Goal: Information Seeking & Learning: Learn about a topic

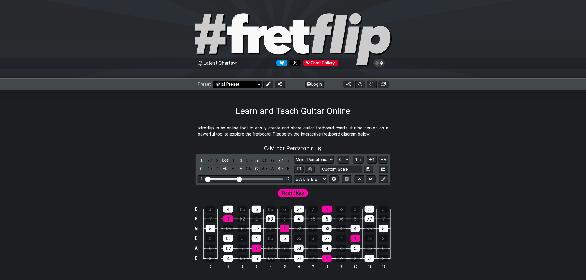
click at [246, 81] on select "Welcome to #fretflip! Initial Preset Custom Preset Minor Pentatonic Major Penta…" at bounding box center [237, 85] width 49 height 8
click at [213, 81] on select "Welcome to #fretflip! Initial Preset Custom Preset Minor Pentatonic Major Penta…" at bounding box center [237, 85] width 49 height 8
click at [248, 85] on select "Welcome to #fretflip! Initial Preset Custom Preset Minor Pentatonic Major Penta…" at bounding box center [237, 85] width 49 height 8
click at [213, 81] on select "Welcome to #fretflip! Initial Preset Custom Preset Minor Pentatonic Major Penta…" at bounding box center [237, 85] width 49 height 8
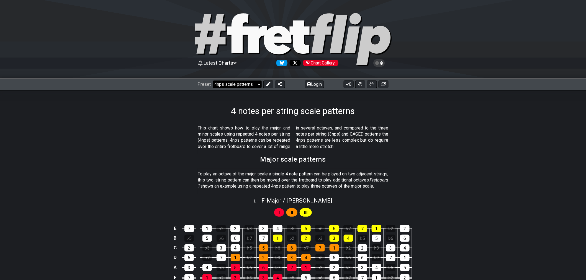
click at [239, 87] on select "Welcome to #fretflip! Initial Preset Custom Preset Minor Pentatonic Major Penta…" at bounding box center [237, 85] width 49 height 8
click at [213, 81] on select "Welcome to #fretflip! Initial Preset Custom Preset Minor Pentatonic Major Penta…" at bounding box center [237, 85] width 49 height 8
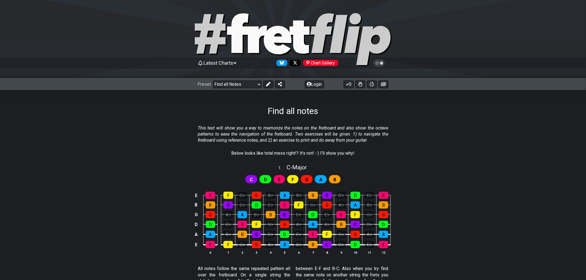
click at [250, 180] on span "C" at bounding box center [251, 180] width 3 height 8
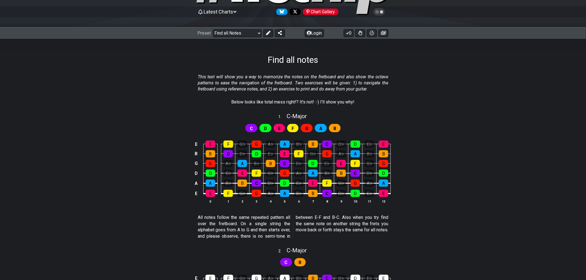
scroll to position [61, 0]
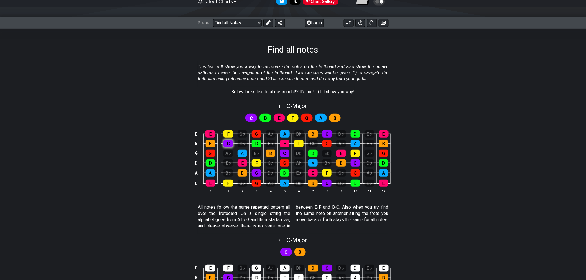
click at [225, 146] on div "C" at bounding box center [227, 143] width 9 height 7
click at [226, 147] on div "C" at bounding box center [227, 143] width 9 height 7
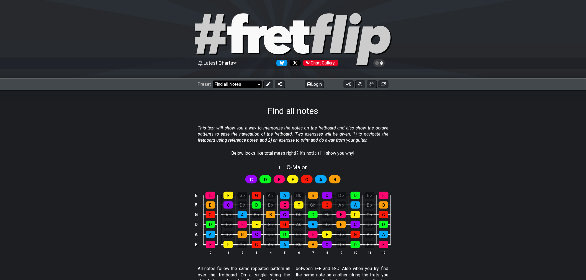
click at [243, 83] on select "Welcome to #fretflip! Initial Preset Custom Preset Minor Pentatonic Major Penta…" at bounding box center [237, 85] width 49 height 8
click at [213, 81] on select "Welcome to #fretflip! Initial Preset Custom Preset Minor Pentatonic Major Penta…" at bounding box center [237, 85] width 49 height 8
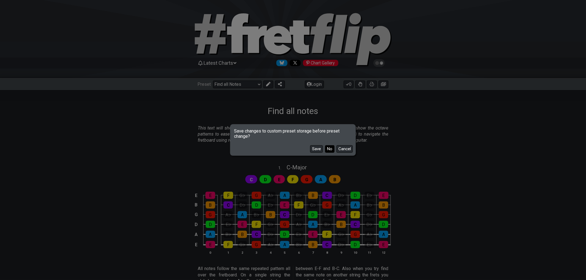
click at [329, 151] on button "No" at bounding box center [329, 148] width 9 height 7
select select "/user-defined"
select select "A"
select select "C"
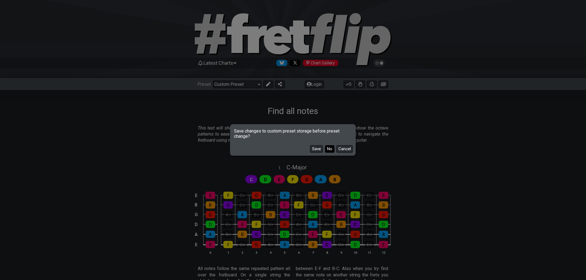
select select "A"
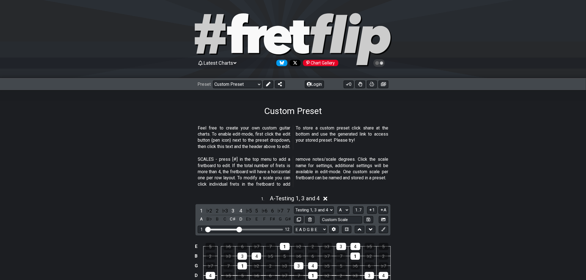
scroll to position [61, 0]
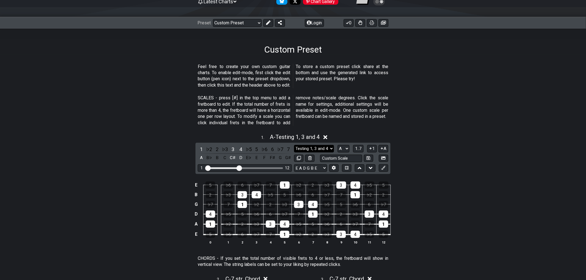
click at [330, 150] on select "Testing 1, 3 and 4 Testing 1, 3 and 4 Minor Pentatonic Major Pentatonic Minor B…" at bounding box center [314, 148] width 40 height 7
click at [449, 142] on div "1 . A - Testing 1, 3 and 4 1 ♭2 2 ♭3 3 4 ♭5 5 ♭6 6 ♭7 7 A B♭ B C C♯ D E♭ E F F♯…" at bounding box center [293, 191] width 432 height 122
click at [334, 158] on input "text" at bounding box center [341, 158] width 42 height 7
type input "Custom Scale"
click at [367, 161] on button at bounding box center [368, 158] width 9 height 7
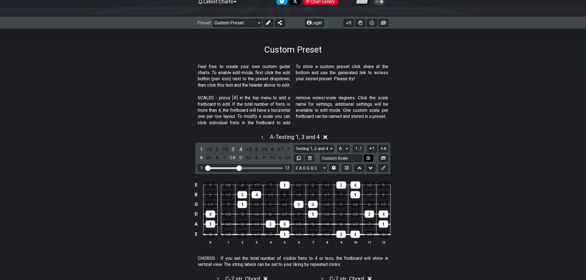
select select "Custom Scale"
click at [316, 50] on h1 "Custom Preset" at bounding box center [293, 49] width 58 height 11
click at [271, 22] on button at bounding box center [268, 23] width 10 height 8
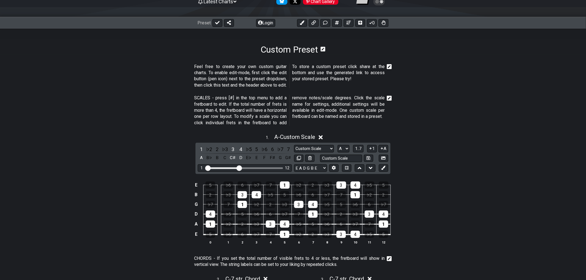
click at [323, 50] on icon at bounding box center [323, 49] width 5 height 5
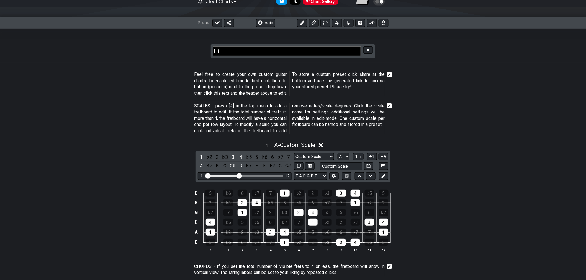
type textarea "F"
type textarea "o"
type textarea "n"
type textarea "Entrainement"
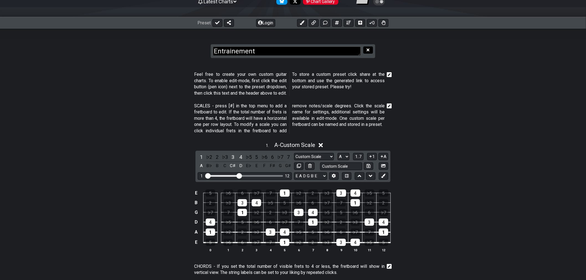
click at [370, 51] on button at bounding box center [367, 50] width 9 height 7
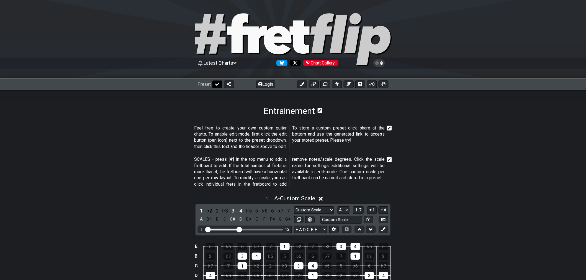
click at [218, 85] on icon at bounding box center [217, 84] width 4 height 4
select select "/user-defined"
click at [255, 85] on select "Welcome to #fretflip! Initial Preset Custom Preset Minor Pentatonic Major Penta…" at bounding box center [237, 85] width 49 height 8
click at [300, 93] on div "Entrainement" at bounding box center [293, 103] width 586 height 26
click at [314, 87] on button "Login" at bounding box center [314, 85] width 19 height 8
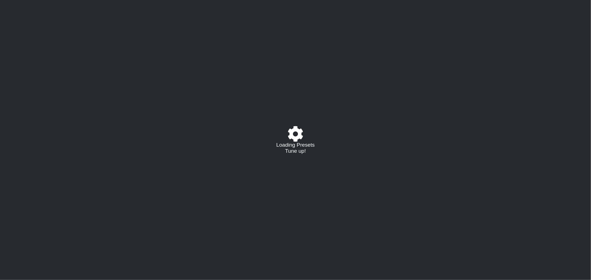
select select "/user-defined"
select select "A"
select select "C"
select select "A"
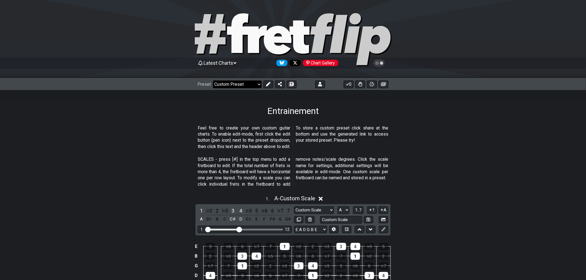
click at [250, 84] on select "Welcome to #fretflip! Initial Preset Custom Preset Minor Pentatonic Major Penta…" at bounding box center [237, 85] width 49 height 8
drag, startPoint x: 148, startPoint y: 127, endPoint x: 151, endPoint y: 126, distance: 3.0
click at [148, 127] on section "Feel free to create your own custom guitar charts. To enable edit-mode, first c…" at bounding box center [293, 139] width 432 height 32
click at [290, 85] on icon at bounding box center [292, 84] width 4 height 4
select select "/024BRBXEY"
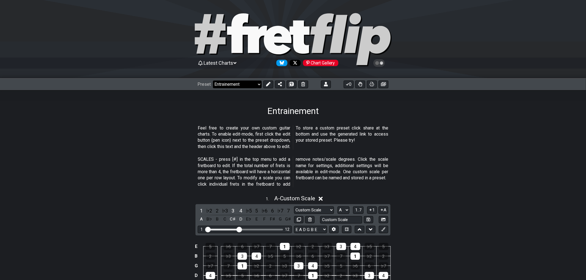
click at [244, 87] on select "Welcome to #fretflip! Initial Preset Custom Preset Accords simples Find notes E…" at bounding box center [237, 85] width 49 height 8
click at [213, 81] on select "Welcome to #fretflip! Initial Preset Custom Preset Accords simples Find notes E…" at bounding box center [237, 85] width 49 height 8
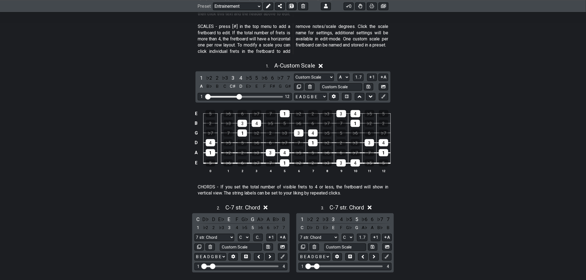
scroll to position [123, 0]
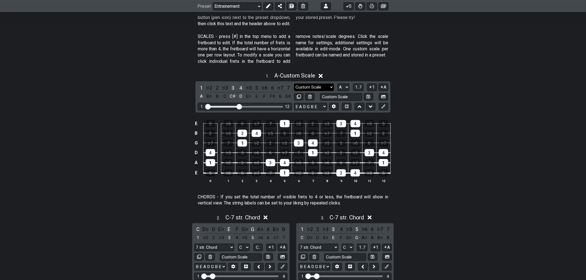
click at [327, 87] on select "Custom Scale Custom Scale Minor Pentatonic Major Pentatonic Minor Blues Major B…" at bounding box center [314, 87] width 40 height 7
click at [328, 87] on select "Custom Scale Custom Scale Minor Pentatonic Major Pentatonic Minor Blues Major B…" at bounding box center [314, 87] width 40 height 7
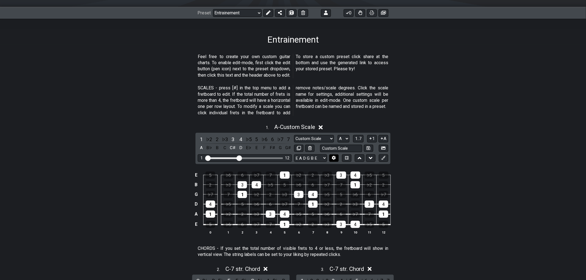
scroll to position [61, 0]
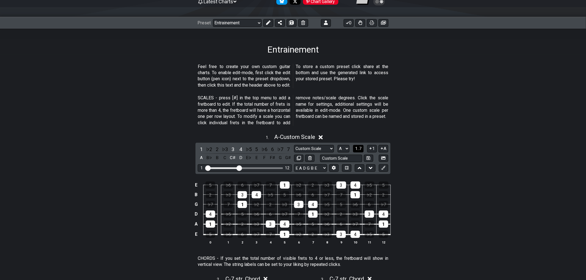
click at [358, 149] on span "1..7" at bounding box center [358, 148] width 7 height 5
click at [287, 188] on div at bounding box center [285, 185] width 10 height 7
click at [257, 197] on div at bounding box center [256, 194] width 9 height 7
click at [240, 194] on div at bounding box center [242, 194] width 9 height 7
click at [242, 202] on div at bounding box center [242, 204] width 9 height 7
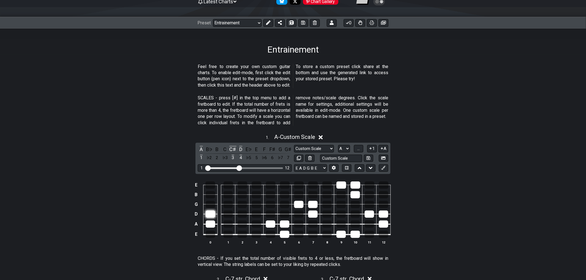
click at [212, 212] on div at bounding box center [210, 214] width 9 height 7
click at [212, 222] on div at bounding box center [210, 224] width 9 height 7
click at [271, 224] on div at bounding box center [270, 224] width 9 height 7
click at [284, 225] on div at bounding box center [284, 224] width 9 height 7
click at [284, 233] on div at bounding box center [284, 234] width 9 height 7
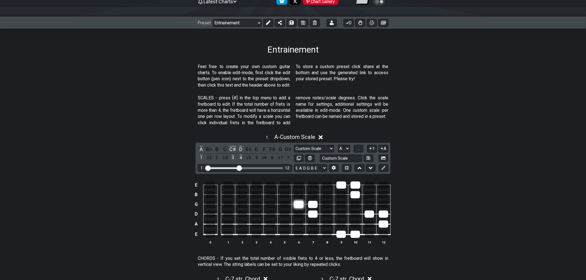
click at [297, 208] on div at bounding box center [298, 204] width 9 height 7
drag, startPoint x: 311, startPoint y: 212, endPoint x: 313, endPoint y: 207, distance: 5.3
click at [311, 212] on div at bounding box center [312, 214] width 9 height 7
click at [314, 202] on div at bounding box center [312, 204] width 9 height 7
click at [195, 234] on td "E" at bounding box center [196, 234] width 7 height 11
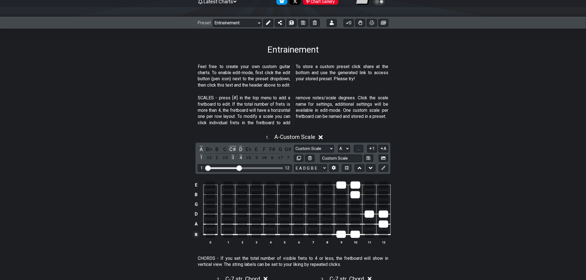
click at [196, 236] on td "x" at bounding box center [196, 234] width 7 height 11
click at [197, 236] on td "o" at bounding box center [196, 234] width 7 height 11
click at [195, 233] on td at bounding box center [196, 234] width 7 height 11
click at [338, 236] on div at bounding box center [340, 234] width 9 height 7
click at [353, 234] on div at bounding box center [354, 234] width 9 height 7
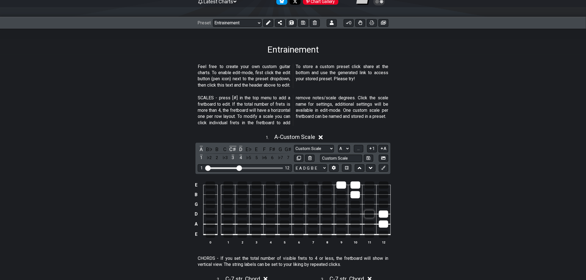
click at [369, 212] on div at bounding box center [369, 214] width 9 height 7
click at [383, 220] on td at bounding box center [384, 219] width 14 height 10
click at [384, 212] on div at bounding box center [383, 214] width 9 height 7
click at [386, 223] on div at bounding box center [383, 224] width 9 height 7
click at [354, 193] on div at bounding box center [354, 194] width 9 height 7
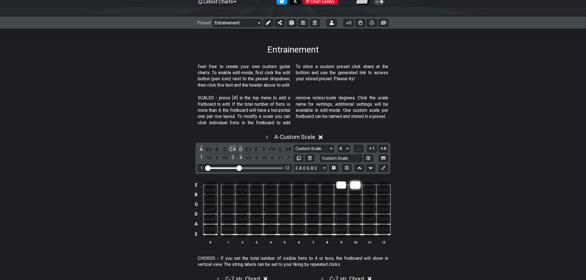
click at [355, 182] on div at bounding box center [355, 185] width 10 height 7
click at [345, 184] on div at bounding box center [341, 185] width 10 height 7
drag, startPoint x: 239, startPoint y: 168, endPoint x: 244, endPoint y: 169, distance: 5.0
click at [244, 168] on input "Visible fret range" at bounding box center [244, 168] width 79 height 0
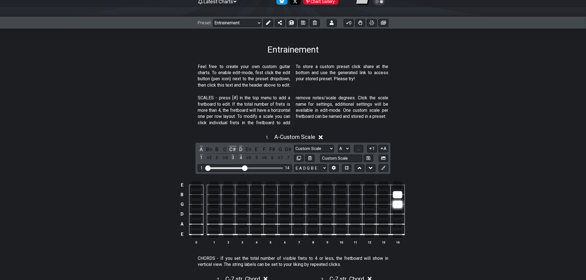
click at [397, 204] on div at bounding box center [397, 204] width 9 height 7
click at [399, 195] on div at bounding box center [397, 194] width 9 height 7
drag, startPoint x: 244, startPoint y: 167, endPoint x: 297, endPoint y: 171, distance: 52.8
click at [284, 168] on input "Visible fret range" at bounding box center [244, 168] width 79 height 0
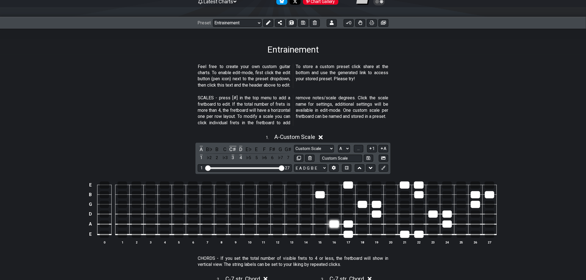
click at [336, 226] on div at bounding box center [333, 224] width 9 height 7
click at [349, 233] on div at bounding box center [348, 234] width 9 height 7
click at [349, 223] on div at bounding box center [348, 224] width 9 height 7
click at [320, 197] on div at bounding box center [319, 194] width 9 height 7
click at [347, 185] on div at bounding box center [348, 185] width 10 height 7
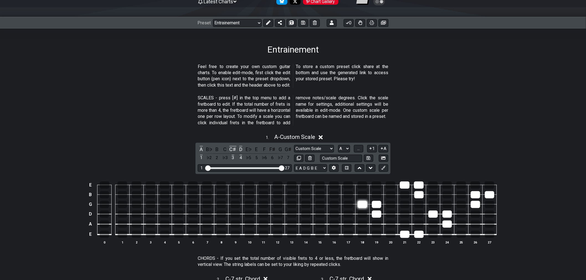
click at [359, 202] on div at bounding box center [362, 204] width 9 height 7
click at [374, 201] on div at bounding box center [376, 204] width 9 height 7
click at [378, 212] on div at bounding box center [376, 214] width 9 height 7
click at [408, 185] on div at bounding box center [405, 185] width 10 height 7
click at [424, 185] on div at bounding box center [419, 185] width 10 height 7
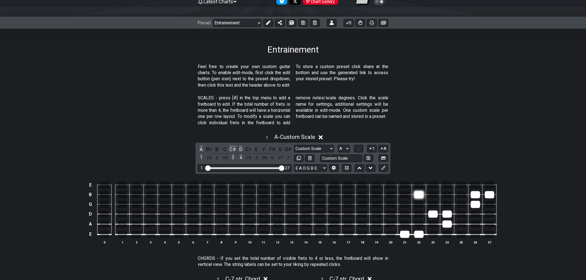
click at [422, 194] on div at bounding box center [418, 194] width 9 height 7
click at [434, 215] on div at bounding box center [432, 214] width 9 height 7
click at [449, 212] on div at bounding box center [446, 214] width 9 height 7
click at [450, 222] on div at bounding box center [446, 224] width 9 height 7
click at [419, 234] on div at bounding box center [418, 234] width 9 height 7
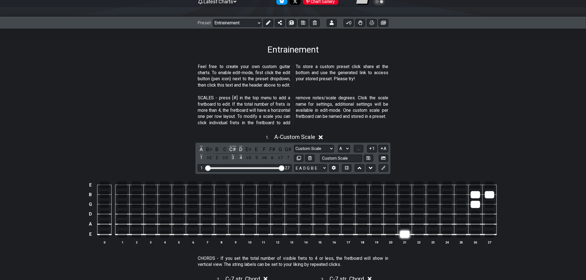
click at [403, 236] on div at bounding box center [404, 234] width 9 height 7
click at [471, 202] on div at bounding box center [475, 204] width 9 height 7
click at [475, 193] on div at bounding box center [475, 194] width 9 height 7
click at [492, 195] on div at bounding box center [489, 194] width 9 height 7
drag, startPoint x: 280, startPoint y: 167, endPoint x: 244, endPoint y: 169, distance: 36.4
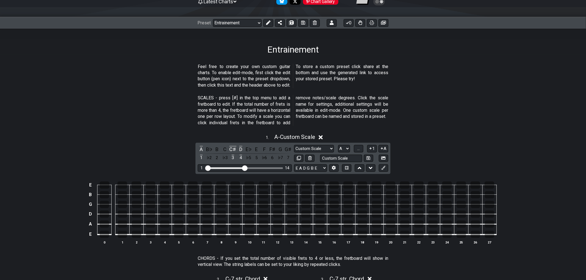
click at [244, 168] on input "Visible fret range" at bounding box center [244, 168] width 79 height 0
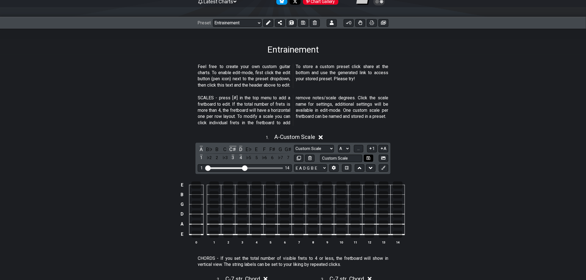
click at [370, 158] on icon at bounding box center [369, 158] width 4 height 4
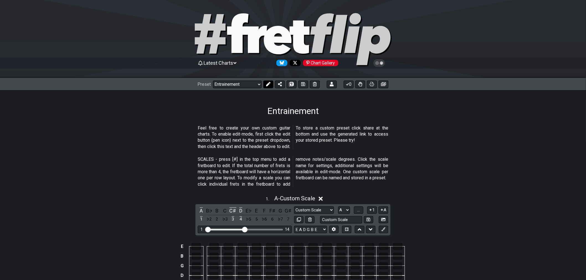
click at [268, 85] on icon at bounding box center [268, 84] width 4 height 4
click at [389, 160] on icon at bounding box center [389, 160] width 5 height 6
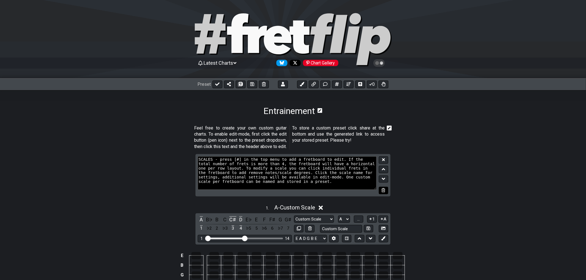
click at [388, 191] on button at bounding box center [383, 190] width 9 height 7
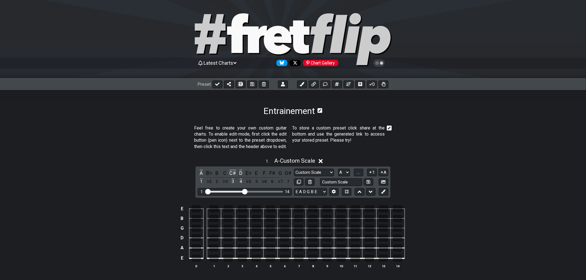
click at [388, 129] on icon at bounding box center [389, 128] width 5 height 6
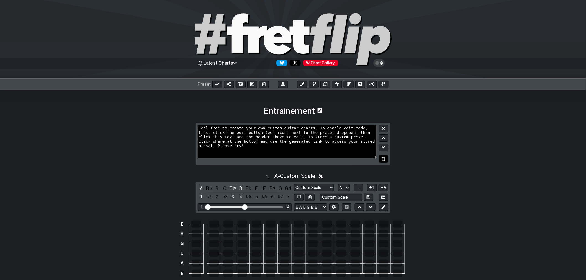
click at [385, 161] on button at bounding box center [383, 159] width 9 height 7
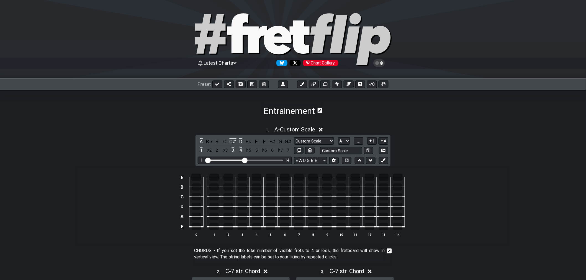
click at [322, 110] on icon at bounding box center [320, 110] width 5 height 5
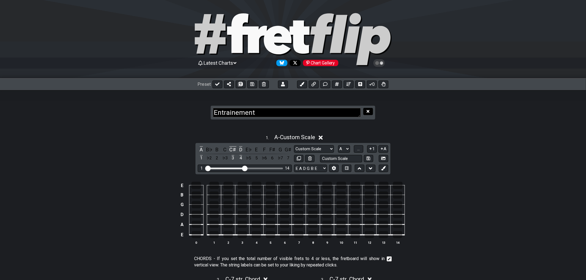
click at [367, 115] on button at bounding box center [367, 111] width 9 height 7
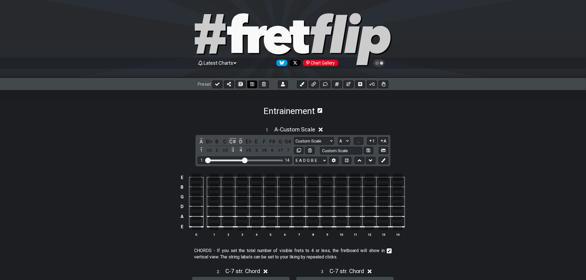
click at [251, 84] on icon at bounding box center [252, 84] width 4 height 4
click at [213, 84] on button at bounding box center [217, 85] width 10 height 8
select select "/024BRBXEY"
click at [321, 128] on icon at bounding box center [321, 130] width 4 height 4
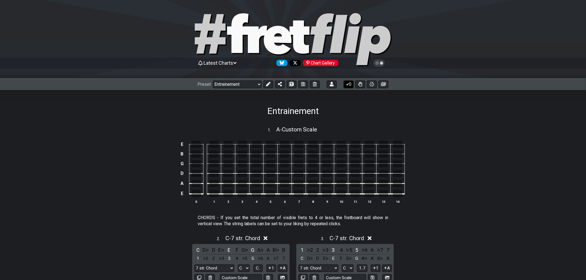
click at [349, 85] on icon at bounding box center [348, 84] width 6 height 4
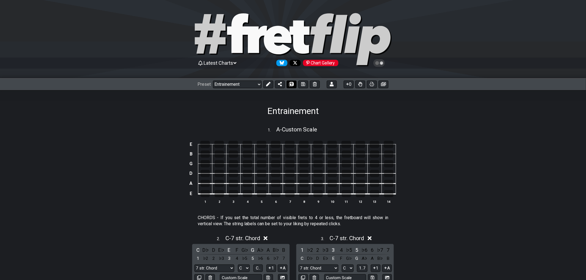
click at [294, 85] on button at bounding box center [292, 85] width 10 height 8
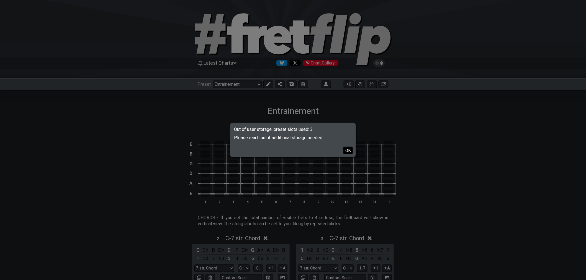
click at [346, 151] on button "OK" at bounding box center [347, 150] width 9 height 7
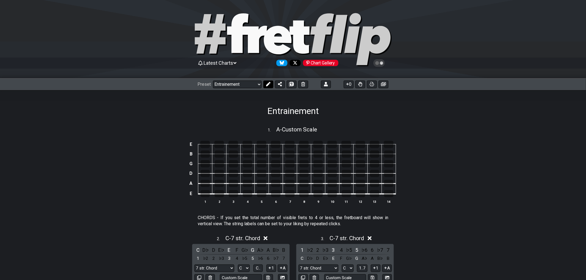
click at [268, 85] on icon at bounding box center [268, 84] width 4 height 4
click at [240, 85] on icon at bounding box center [241, 84] width 4 height 4
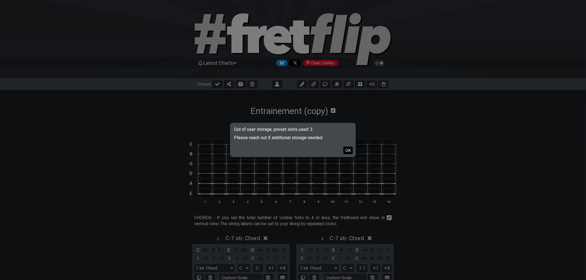
click at [349, 150] on button "OK" at bounding box center [347, 150] width 9 height 7
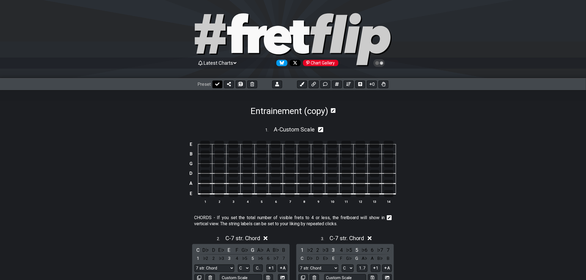
click at [215, 87] on button at bounding box center [217, 85] width 10 height 8
select select "/024BRBXEY"
click at [243, 87] on select "Welcome to #fretflip! Initial Preset Custom Preset Accords simples Find notes E…" at bounding box center [237, 85] width 49 height 8
drag, startPoint x: 243, startPoint y: 87, endPoint x: 244, endPoint y: 89, distance: 3.0
click at [243, 87] on select "Welcome to #fretflip! Initial Preset Custom Preset Accords simples Find notes E…" at bounding box center [237, 85] width 49 height 8
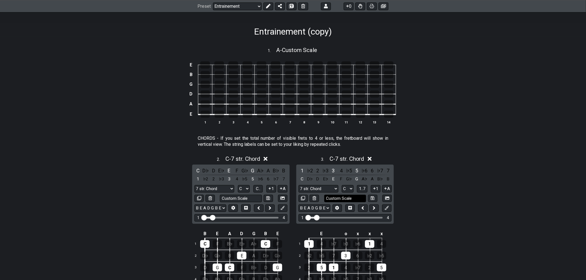
scroll to position [123, 0]
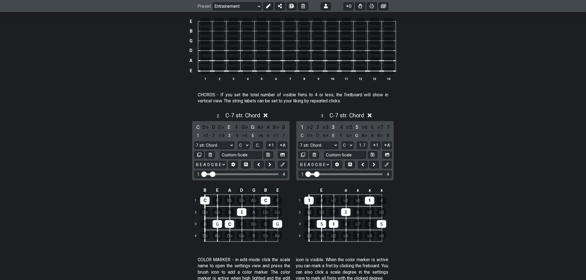
click at [370, 115] on icon at bounding box center [370, 116] width 4 height 4
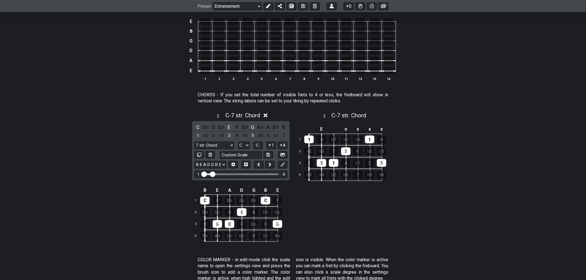
click at [266, 116] on icon at bounding box center [266, 116] width 4 height 4
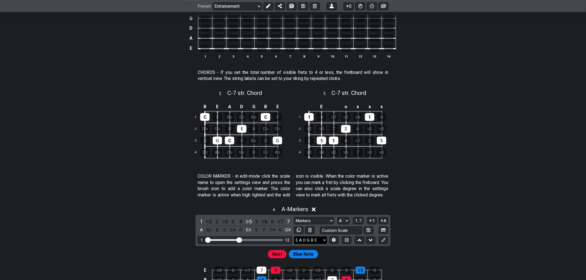
scroll to position [246, 0]
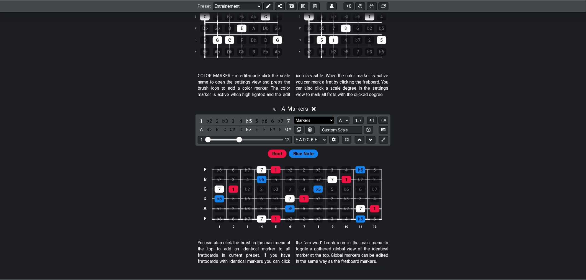
click at [317, 124] on select "Markers Markers Minor Pentatonic Major Pentatonic Minor Blues Major Blues Major…" at bounding box center [314, 120] width 40 height 7
click at [314, 111] on icon at bounding box center [314, 109] width 4 height 4
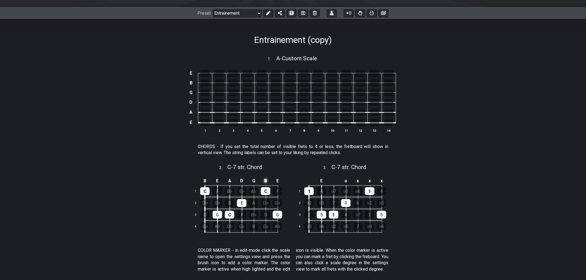
scroll to position [61, 0]
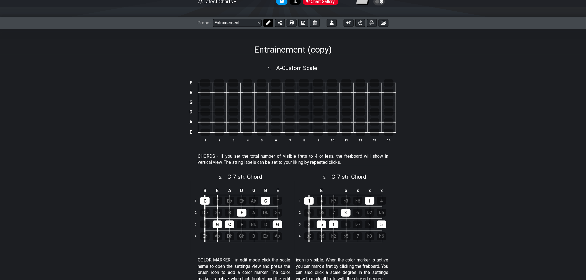
click at [270, 24] on button at bounding box center [268, 23] width 10 height 8
click at [370, 178] on icon at bounding box center [369, 177] width 5 height 6
select select "C"
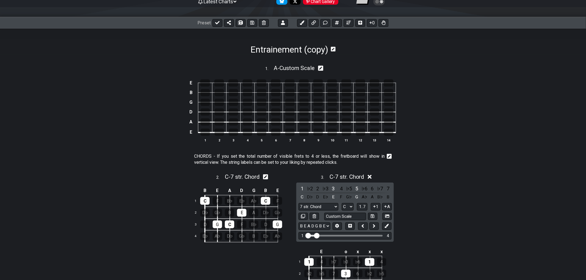
click at [370, 178] on icon at bounding box center [370, 177] width 4 height 4
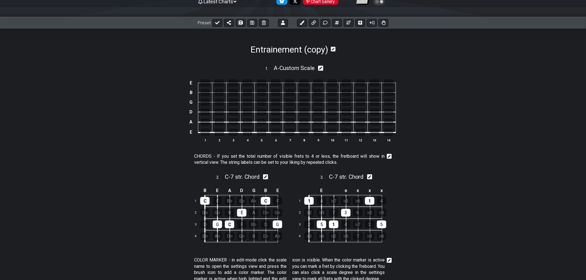
click at [371, 177] on icon at bounding box center [369, 177] width 5 height 6
select select "C"
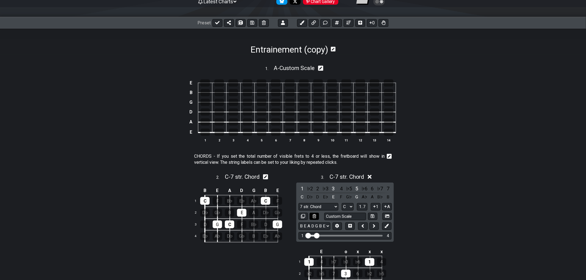
click at [313, 216] on icon at bounding box center [315, 216] width 4 height 4
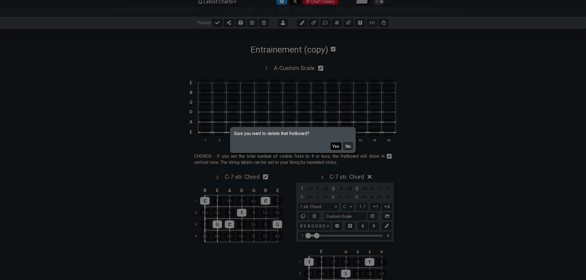
click at [336, 149] on button "Yes" at bounding box center [336, 146] width 11 height 7
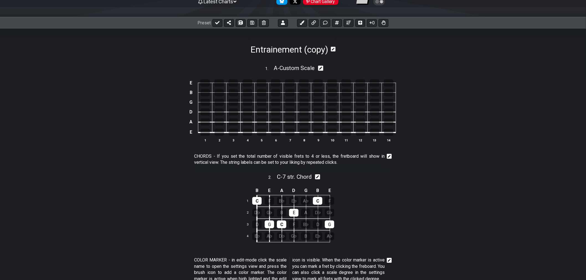
click at [319, 177] on icon at bounding box center [317, 177] width 5 height 6
select select "C"
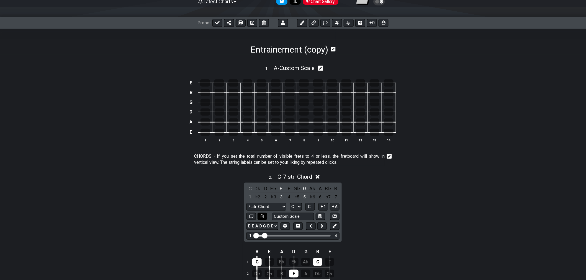
click at [263, 219] on button at bounding box center [261, 216] width 9 height 7
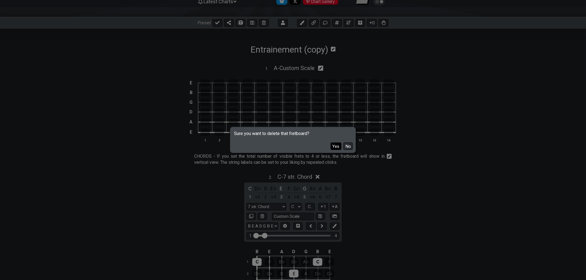
click at [339, 148] on button "Yes" at bounding box center [336, 146] width 11 height 7
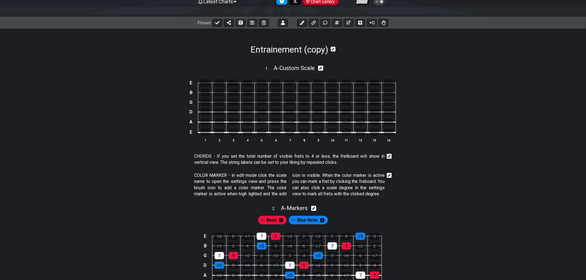
click at [388, 156] on icon at bounding box center [389, 156] width 5 height 5
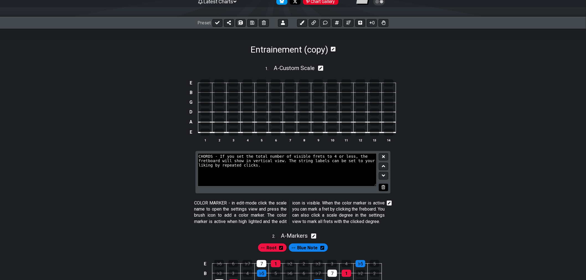
click at [388, 187] on button at bounding box center [383, 187] width 9 height 7
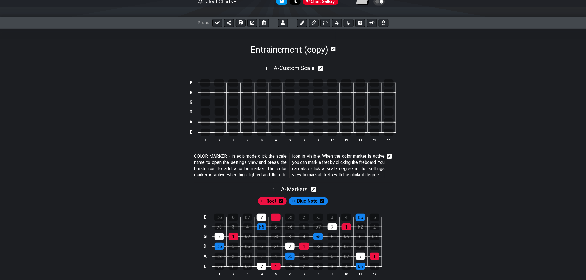
click at [389, 159] on icon at bounding box center [389, 156] width 5 height 5
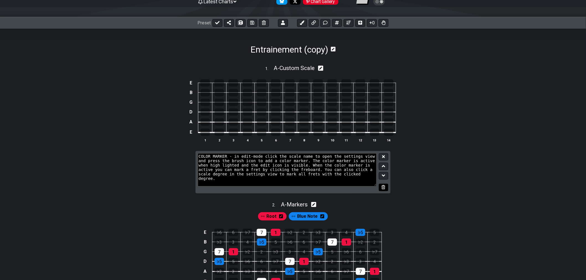
click at [383, 189] on icon at bounding box center [383, 187] width 4 height 4
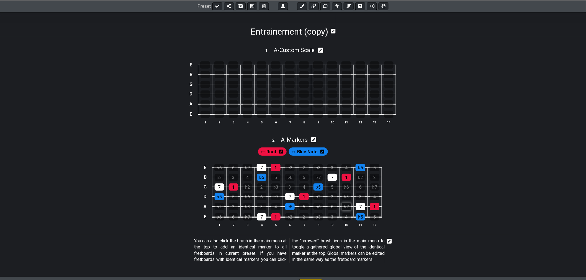
scroll to position [123, 0]
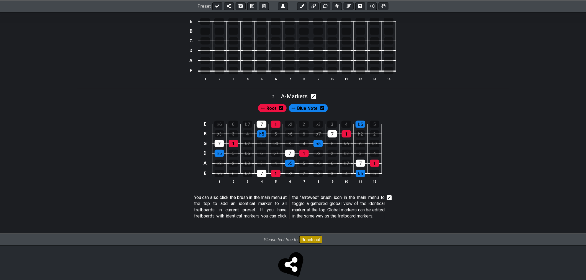
click at [316, 99] on icon at bounding box center [313, 96] width 5 height 5
select select "A"
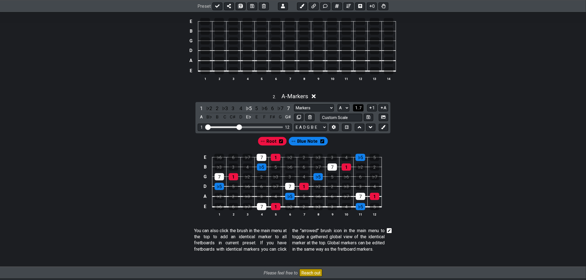
click at [358, 108] on span "1..7" at bounding box center [358, 107] width 7 height 5
click at [358, 108] on span "..." at bounding box center [358, 107] width 2 height 5
click at [358, 108] on span "A.." at bounding box center [358, 107] width 4 height 5
click at [358, 108] on span "1..7" at bounding box center [358, 107] width 7 height 5
click at [358, 108] on span "..." at bounding box center [358, 107] width 2 height 5
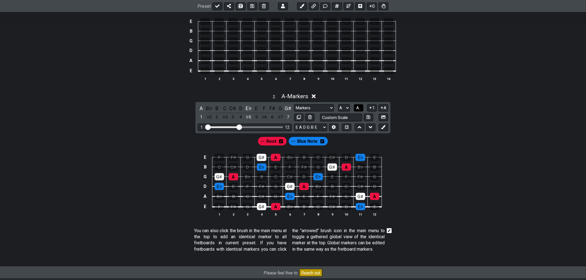
click at [358, 108] on span "A.." at bounding box center [358, 107] width 4 height 5
click at [371, 110] on button "1" at bounding box center [371, 107] width 9 height 7
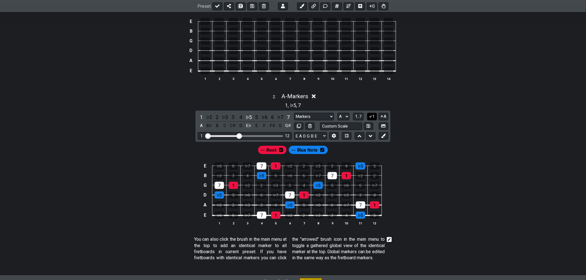
click at [370, 118] on icon at bounding box center [370, 116] width 5 height 4
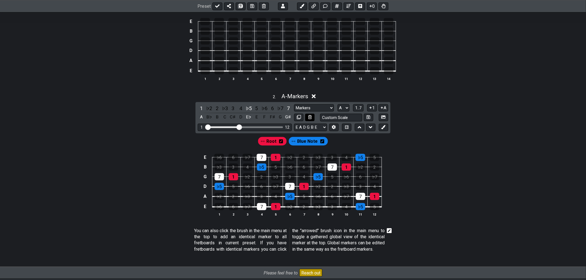
click at [309, 117] on icon at bounding box center [310, 117] width 4 height 4
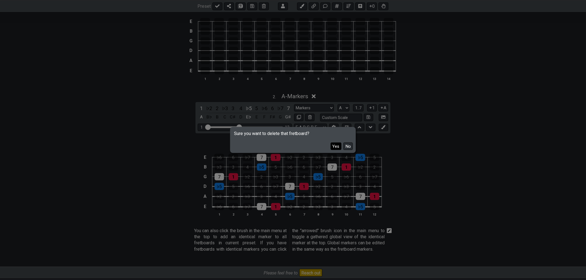
click at [337, 146] on button "Yes" at bounding box center [336, 146] width 11 height 7
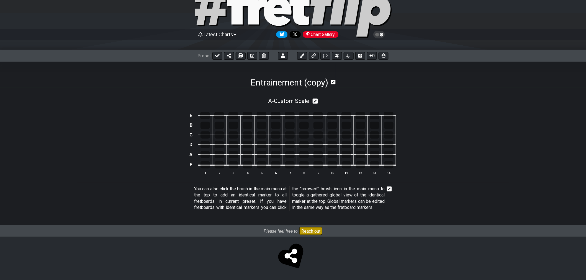
click at [390, 187] on icon at bounding box center [389, 189] width 5 height 5
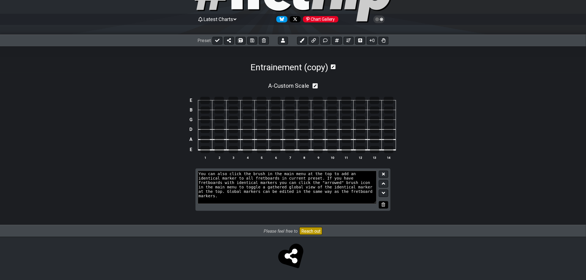
click at [386, 205] on button at bounding box center [383, 204] width 9 height 7
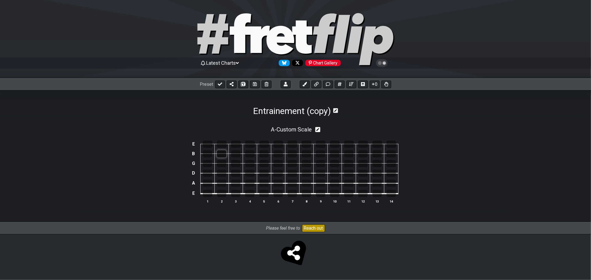
click at [220, 152] on div at bounding box center [221, 153] width 9 height 7
click at [222, 154] on div at bounding box center [221, 153] width 9 height 7
click at [220, 154] on div at bounding box center [221, 153] width 9 height 7
click at [223, 154] on div at bounding box center [221, 153] width 9 height 7
click at [320, 130] on icon at bounding box center [317, 129] width 5 height 5
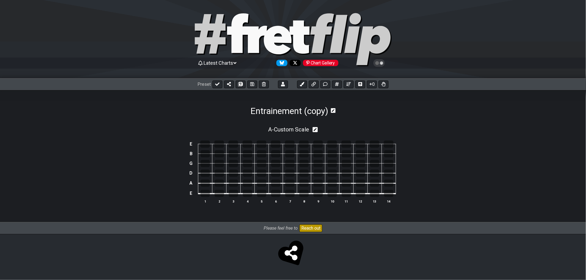
select select "A"
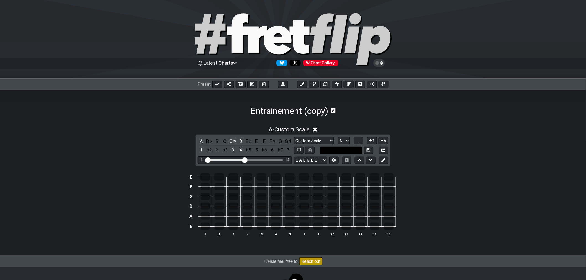
click at [351, 151] on input "text" at bounding box center [341, 150] width 42 height 7
type input "F"
type input "Manche"
click at [370, 149] on icon at bounding box center [369, 150] width 4 height 4
select select "Manche"
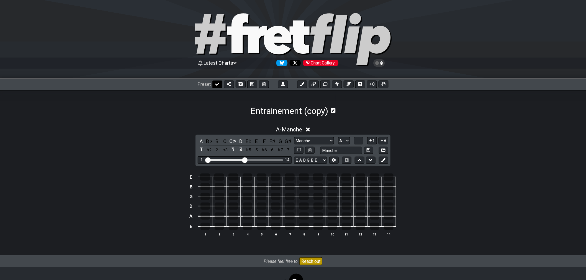
click at [216, 84] on icon at bounding box center [217, 84] width 4 height 3
click at [308, 130] on icon at bounding box center [308, 130] width 4 height 6
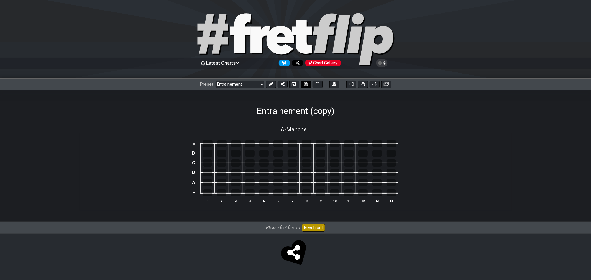
click at [305, 85] on icon at bounding box center [306, 84] width 4 height 4
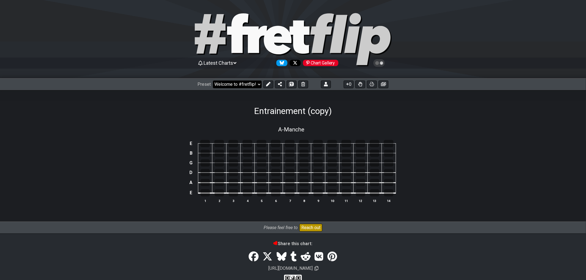
click at [258, 85] on select "Welcome to #fretflip! Initial Preset Custom Preset Accords simples Find notes E…" at bounding box center [237, 85] width 49 height 8
click at [303, 87] on button at bounding box center [303, 85] width 10 height 8
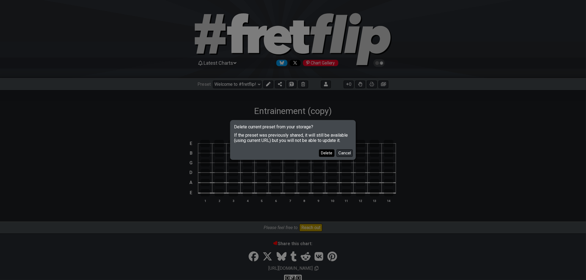
click at [330, 154] on button "Delete" at bounding box center [327, 152] width 16 height 7
select select "/welcome"
select select "C"
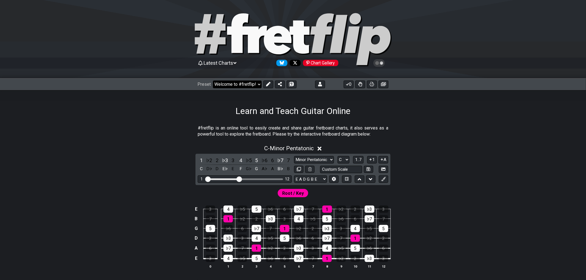
click at [255, 84] on select "Welcome to #fretflip! Initial Preset Custom Preset Accords simples Find notes M…" at bounding box center [237, 85] width 49 height 8
click at [213, 81] on select "Welcome to #fretflip! Initial Preset Custom Preset Accords simples Find notes M…" at bounding box center [237, 85] width 49 height 8
select select "/user-defined"
select select "A"
select select "Testing 1, 3 and 4"
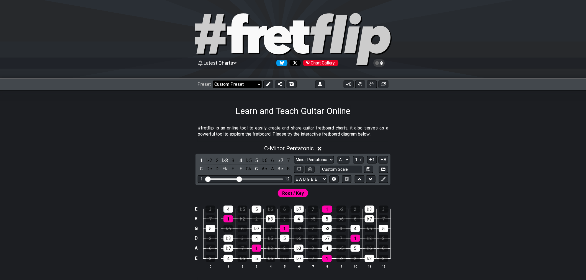
select select "C"
select select "A"
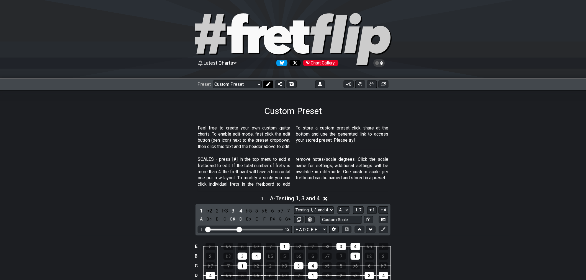
click at [269, 86] on icon at bounding box center [268, 84] width 4 height 4
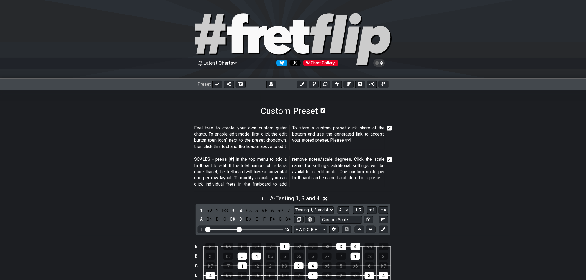
click at [390, 128] on icon at bounding box center [389, 128] width 5 height 5
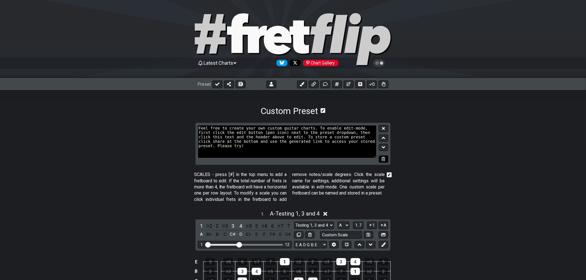
click at [384, 161] on button at bounding box center [383, 159] width 9 height 7
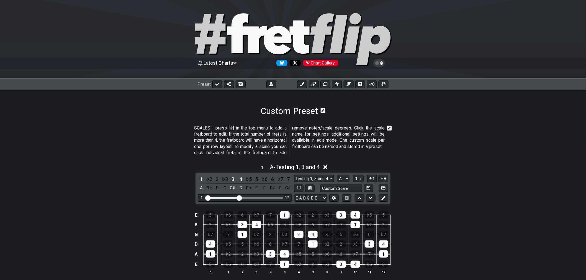
click at [389, 128] on icon at bounding box center [389, 128] width 5 height 6
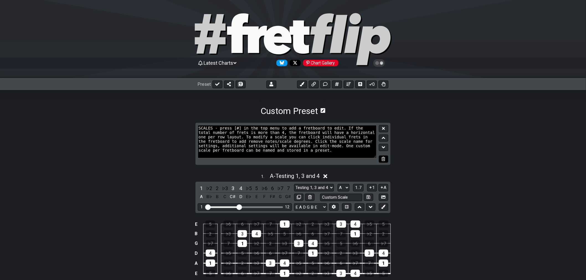
click at [384, 157] on icon at bounding box center [383, 159] width 4 height 4
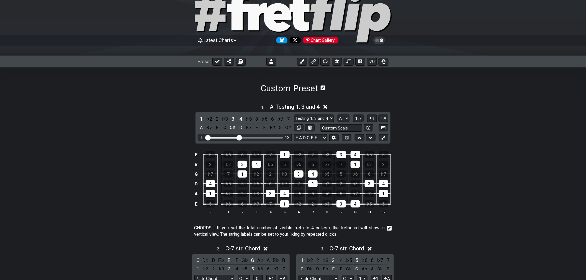
scroll to position [123, 0]
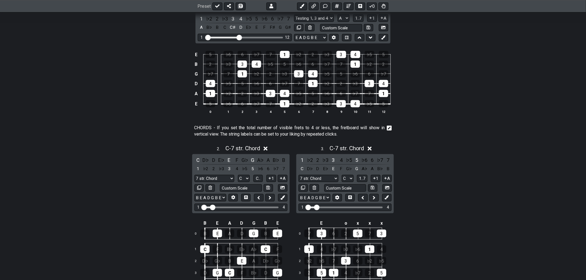
click at [393, 130] on section "CHORDS - If you set the total number of visible frets to 4 or less, the fretboa…" at bounding box center [293, 132] width 432 height 19
click at [390, 129] on icon at bounding box center [389, 128] width 5 height 5
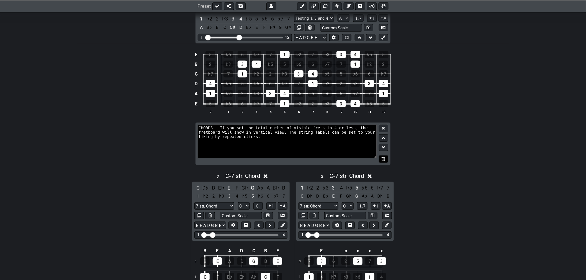
click at [383, 158] on icon at bounding box center [383, 159] width 4 height 4
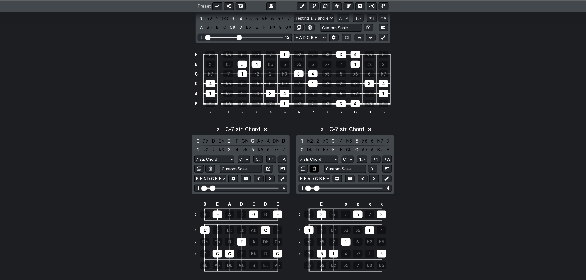
click at [313, 169] on icon at bounding box center [315, 169] width 4 height 4
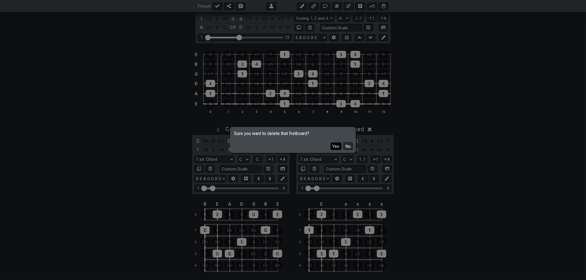
click at [333, 148] on button "Yes" at bounding box center [336, 146] width 11 height 7
select select "A"
select select "Markers"
select select "E A D G B E"
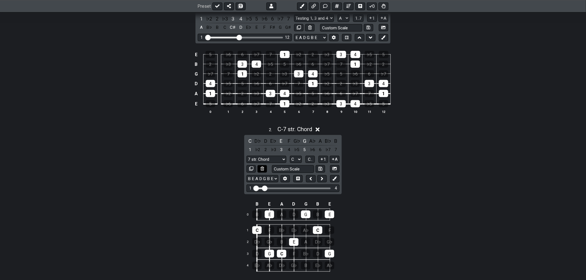
click at [261, 168] on icon at bounding box center [263, 169] width 4 height 4
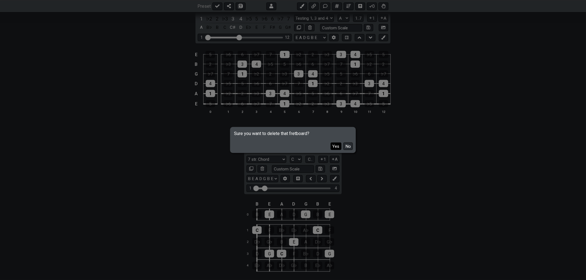
click at [334, 146] on button "Yes" at bounding box center [336, 146] width 11 height 7
select select "A"
select select "Markers"
select select "E A D G B E"
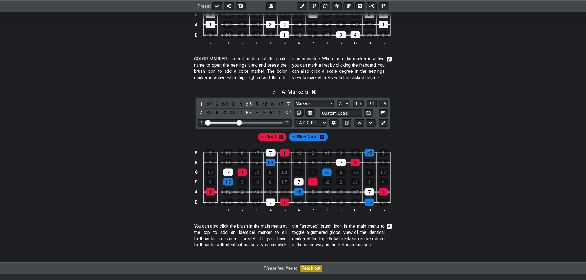
scroll to position [181, 0]
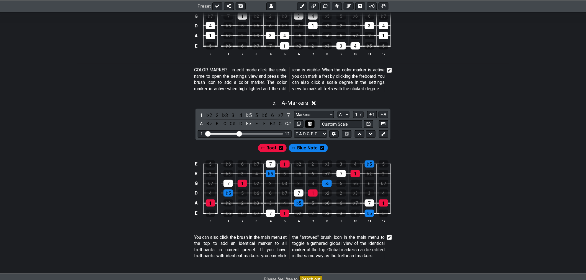
click at [309, 126] on icon at bounding box center [310, 124] width 4 height 4
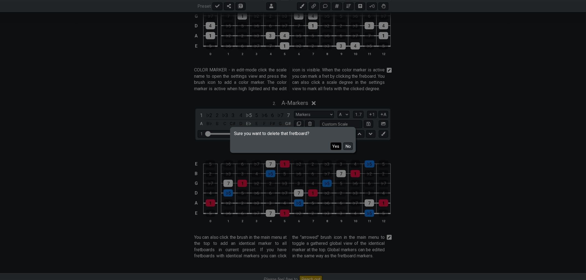
click at [338, 145] on button "Yes" at bounding box center [336, 146] width 11 height 7
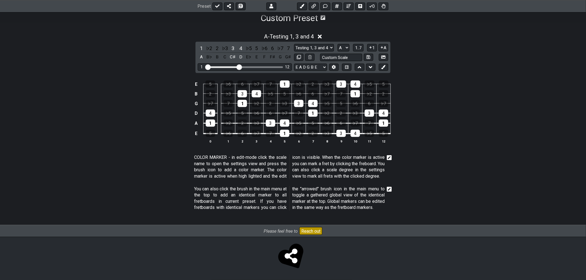
click at [389, 155] on icon at bounding box center [389, 158] width 5 height 6
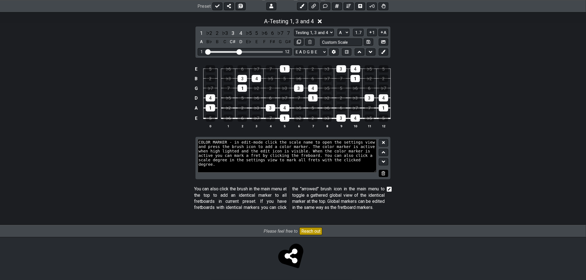
click at [383, 170] on button at bounding box center [383, 173] width 9 height 7
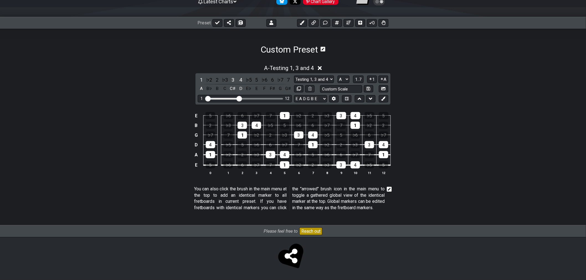
scroll to position [68, 0]
click at [389, 187] on icon at bounding box center [389, 190] width 5 height 6
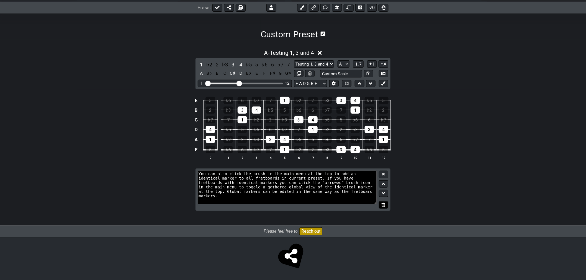
click at [385, 206] on icon at bounding box center [383, 205] width 4 height 4
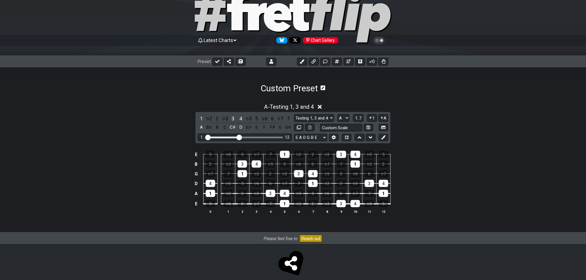
scroll to position [0, 0]
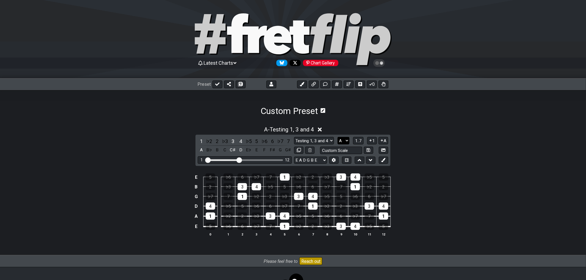
click at [345, 141] on select "A♭ A A♯ B♭ B C C♯ D♭ D D♯ E♭ E F F♯ G♭ G G♯" at bounding box center [343, 140] width 12 height 7
click at [357, 141] on span "1..7" at bounding box center [358, 140] width 7 height 5
click at [309, 129] on span "A - Testing 1, 3 and 4" at bounding box center [289, 129] width 50 height 7
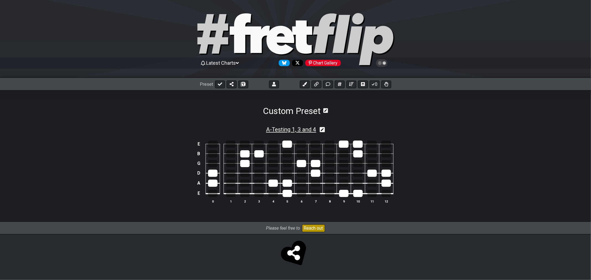
click at [309, 130] on span "A - Testing 1, 3 and 4" at bounding box center [291, 129] width 50 height 7
select select "A"
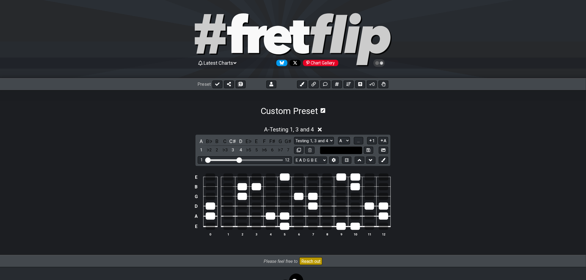
click at [342, 153] on input "text" at bounding box center [341, 150] width 42 height 7
type input "Manche"
click at [367, 150] on icon at bounding box center [369, 150] width 4 height 4
select select "Manche"
click at [328, 112] on section "Custom Preset" at bounding box center [293, 103] width 586 height 26
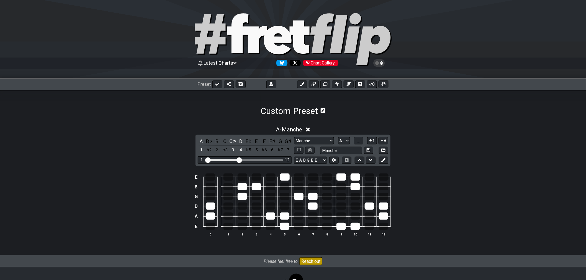
click at [325, 112] on icon at bounding box center [323, 110] width 5 height 5
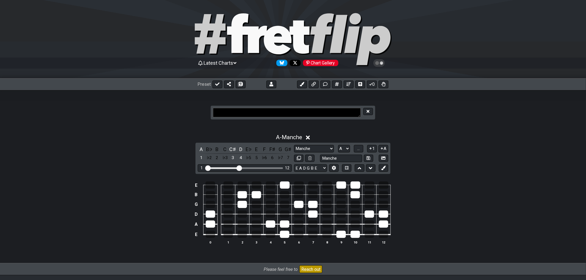
drag, startPoint x: 237, startPoint y: 115, endPoint x: 178, endPoint y: 112, distance: 59.0
type textarea "Entrainement"
click at [368, 112] on icon at bounding box center [368, 111] width 3 height 4
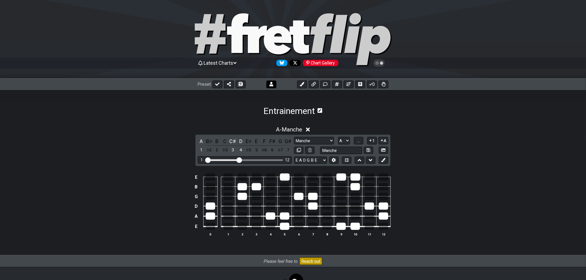
click at [273, 85] on button at bounding box center [271, 85] width 10 height 8
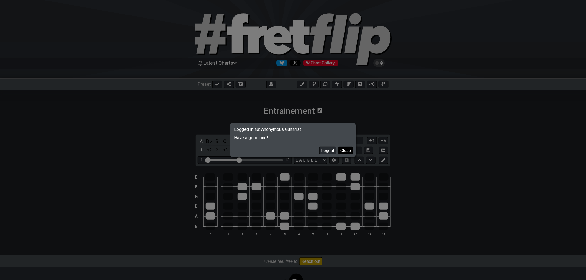
click at [345, 153] on button "Close" at bounding box center [345, 150] width 14 height 7
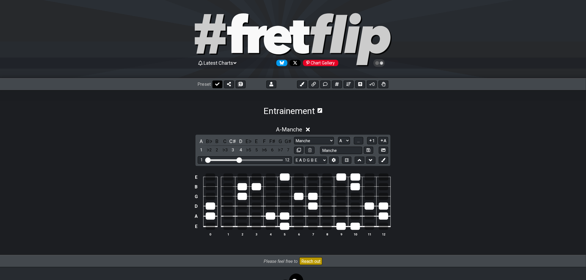
click at [218, 86] on icon at bounding box center [217, 84] width 4 height 4
click at [253, 107] on div "Entrainement" at bounding box center [293, 103] width 586 height 26
click at [253, 85] on select "Welcome to #fretflip! Initial Preset Custom Preset Accords simples Find notes M…" at bounding box center [237, 85] width 49 height 8
click at [170, 115] on div "Entrainement" at bounding box center [293, 103] width 586 height 26
click at [291, 83] on icon at bounding box center [292, 84] width 4 height 4
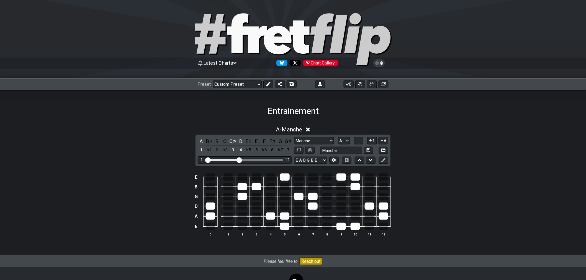
select select "/02SJ1M66"
click at [255, 84] on select "Welcome to #fretflip! Initial Preset Custom Preset Accords simples Find notes E…" at bounding box center [237, 85] width 49 height 8
click at [159, 107] on div "Entrainement" at bounding box center [293, 103] width 586 height 26
click at [311, 129] on div "A - [GEOGRAPHIC_DATA]" at bounding box center [293, 128] width 432 height 10
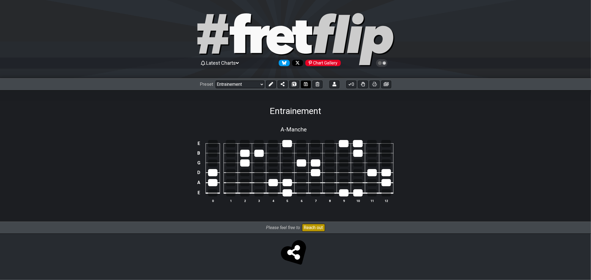
click at [304, 86] on icon at bounding box center [306, 84] width 4 height 4
click at [288, 147] on div at bounding box center [287, 143] width 10 height 7
click at [257, 154] on div at bounding box center [258, 153] width 9 height 7
click at [243, 151] on div at bounding box center [244, 153] width 9 height 7
click at [247, 164] on div at bounding box center [244, 162] width 9 height 7
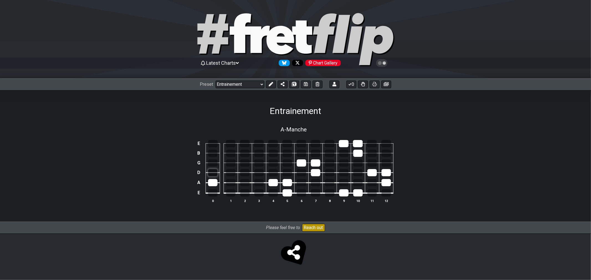
click at [216, 173] on div at bounding box center [212, 172] width 9 height 7
click at [215, 181] on div at bounding box center [212, 182] width 9 height 7
click at [275, 183] on div at bounding box center [272, 182] width 9 height 7
click at [292, 184] on td at bounding box center [287, 188] width 14 height 11
click at [287, 195] on div at bounding box center [286, 192] width 9 height 7
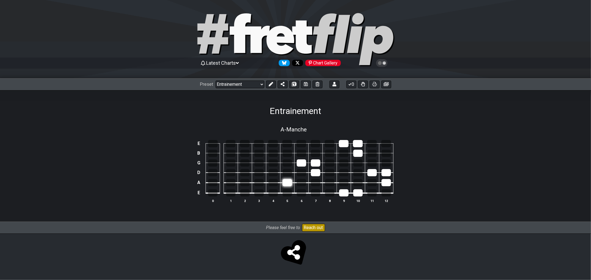
click at [289, 181] on div at bounding box center [286, 182] width 9 height 7
click at [319, 173] on div at bounding box center [315, 172] width 9 height 7
click at [314, 162] on div at bounding box center [315, 162] width 9 height 7
click at [303, 163] on div at bounding box center [301, 162] width 9 height 7
click at [344, 192] on div at bounding box center [343, 192] width 9 height 7
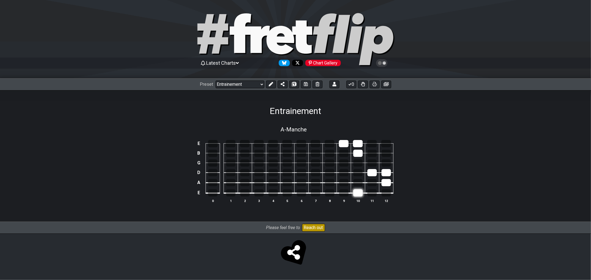
click at [357, 192] on div at bounding box center [357, 192] width 9 height 7
click at [365, 173] on td at bounding box center [372, 178] width 14 height 10
click at [370, 173] on div at bounding box center [371, 172] width 9 height 7
drag, startPoint x: 382, startPoint y: 172, endPoint x: 385, endPoint y: 180, distance: 8.2
click at [383, 173] on div at bounding box center [385, 172] width 9 height 7
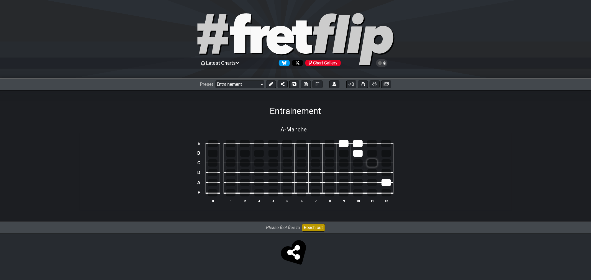
drag, startPoint x: 385, startPoint y: 181, endPoint x: 367, endPoint y: 165, distance: 23.5
click at [385, 181] on div at bounding box center [385, 182] width 9 height 7
click at [362, 153] on div at bounding box center [357, 153] width 9 height 7
click at [359, 144] on div at bounding box center [358, 143] width 10 height 7
click at [348, 144] on td at bounding box center [343, 148] width 14 height 10
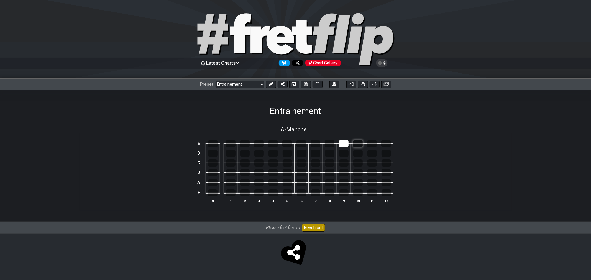
click at [353, 143] on td at bounding box center [357, 139] width 14 height 10
click at [340, 143] on div at bounding box center [344, 143] width 10 height 7
click at [272, 86] on icon at bounding box center [271, 84] width 4 height 4
click at [312, 130] on icon at bounding box center [310, 129] width 5 height 5
select select "Manche"
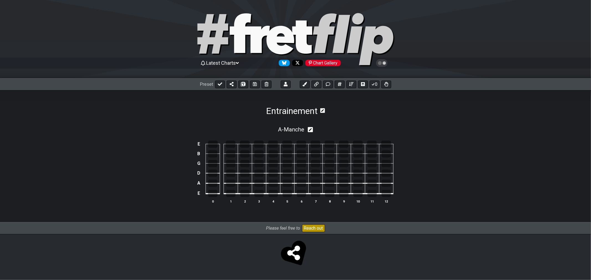
select select "A"
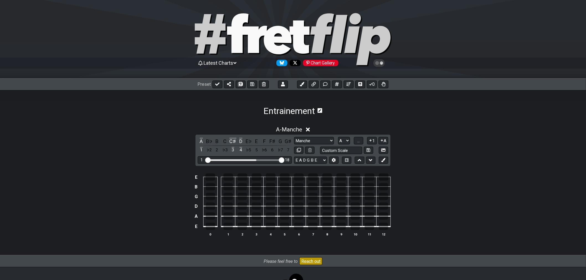
drag, startPoint x: 241, startPoint y: 160, endPoint x: 318, endPoint y: 167, distance: 77.3
click at [284, 160] on input "Visible fret range" at bounding box center [244, 160] width 79 height 0
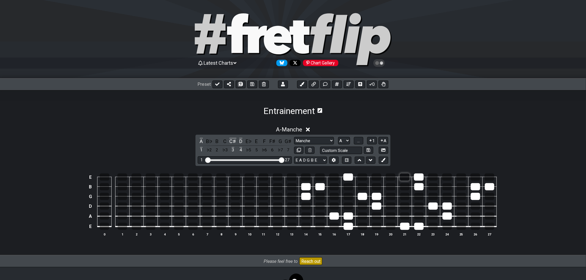
drag, startPoint x: 403, startPoint y: 176, endPoint x: 406, endPoint y: 177, distance: 3.4
click at [403, 176] on div at bounding box center [405, 177] width 10 height 7
click at [418, 177] on div at bounding box center [419, 177] width 10 height 7
click at [418, 186] on div at bounding box center [418, 186] width 9 height 7
click at [435, 207] on div at bounding box center [432, 206] width 9 height 7
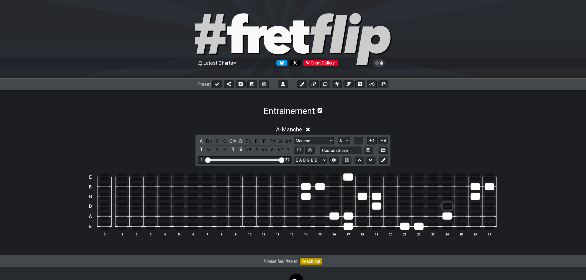
click at [445, 205] on div at bounding box center [446, 206] width 9 height 7
click at [447, 215] on div at bounding box center [446, 216] width 9 height 7
click at [477, 198] on div at bounding box center [475, 196] width 9 height 7
click at [474, 187] on div at bounding box center [475, 186] width 9 height 7
click at [488, 185] on div at bounding box center [489, 186] width 9 height 7
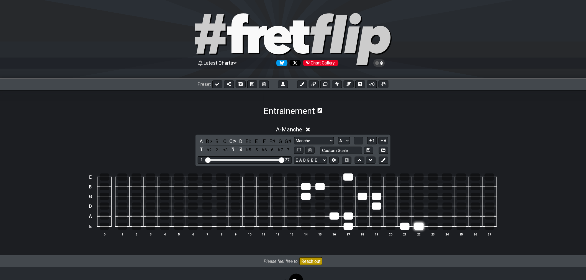
click at [418, 226] on div at bounding box center [418, 226] width 9 height 7
drag, startPoint x: 406, startPoint y: 225, endPoint x: 365, endPoint y: 223, distance: 41.0
click at [406, 225] on div at bounding box center [404, 226] width 9 height 7
click at [351, 224] on div at bounding box center [348, 226] width 9 height 7
click at [349, 216] on div at bounding box center [348, 216] width 9 height 7
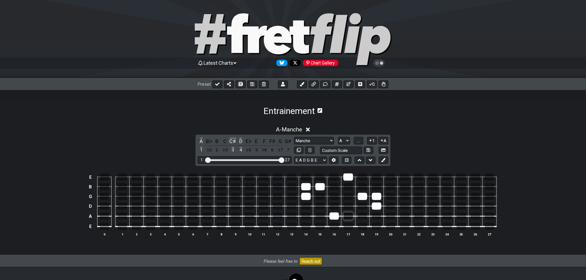
click at [334, 216] on div at bounding box center [333, 216] width 9 height 7
click at [379, 206] on div at bounding box center [376, 206] width 9 height 7
click at [379, 193] on div at bounding box center [376, 196] width 9 height 7
click at [367, 195] on td at bounding box center [362, 192] width 14 height 10
click at [362, 195] on div at bounding box center [362, 196] width 9 height 7
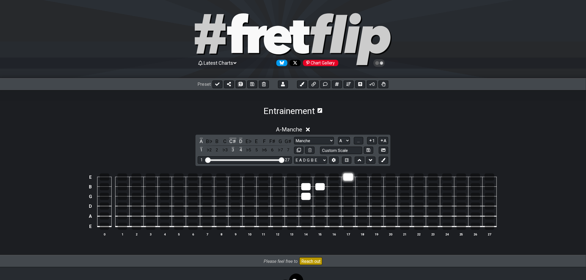
click at [352, 176] on div at bounding box center [348, 177] width 10 height 7
click at [322, 186] on div at bounding box center [319, 186] width 9 height 7
drag, startPoint x: 312, startPoint y: 186, endPoint x: 313, endPoint y: 198, distance: 12.8
click at [312, 186] on td at bounding box center [306, 182] width 14 height 10
click at [313, 199] on td at bounding box center [320, 202] width 14 height 10
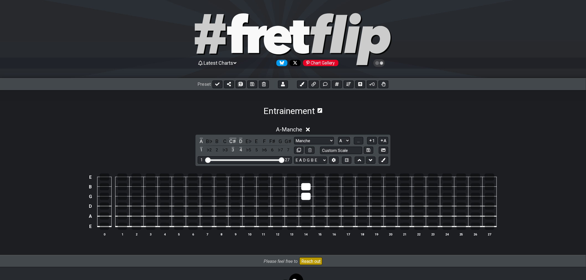
click at [305, 191] on td at bounding box center [306, 192] width 14 height 10
click at [305, 186] on div at bounding box center [305, 186] width 9 height 7
click at [308, 192] on td at bounding box center [306, 192] width 14 height 10
click at [311, 196] on td at bounding box center [306, 192] width 14 height 10
click at [306, 195] on div at bounding box center [305, 196] width 9 height 7
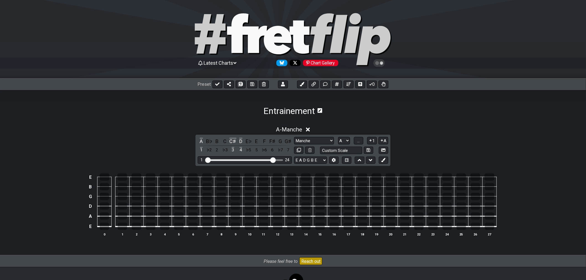
drag, startPoint x: 282, startPoint y: 161, endPoint x: 273, endPoint y: 162, distance: 9.2
click at [273, 160] on input "Visible fret range" at bounding box center [244, 160] width 79 height 0
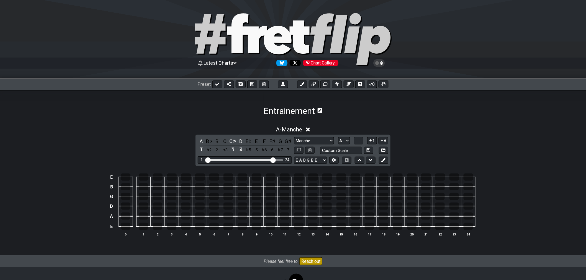
drag, startPoint x: 277, startPoint y: 162, endPoint x: 261, endPoint y: 162, distance: 15.5
click at [255, 162] on div "1 24" at bounding box center [245, 159] width 94 height 7
drag, startPoint x: 255, startPoint y: 162, endPoint x: 241, endPoint y: 163, distance: 13.9
click at [241, 160] on input "Visible fret range" at bounding box center [244, 160] width 79 height 0
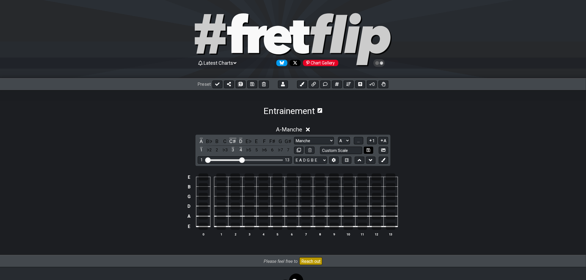
click at [369, 151] on icon at bounding box center [369, 150] width 4 height 4
select select "Custom Scale"
click at [352, 150] on input "text" at bounding box center [341, 150] width 42 height 7
type input "Manche"
click at [370, 150] on icon at bounding box center [369, 150] width 4 height 4
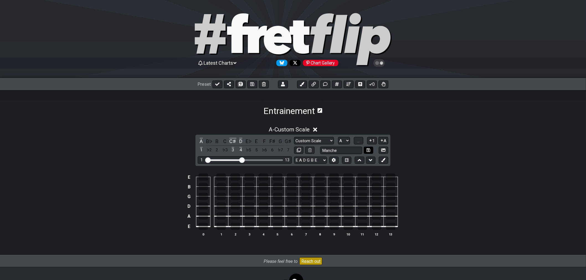
select select "Manche"
click at [310, 130] on icon at bounding box center [308, 130] width 4 height 4
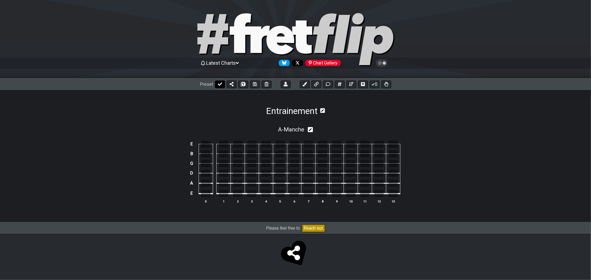
click at [223, 85] on button at bounding box center [220, 85] width 10 height 8
click at [306, 87] on button at bounding box center [306, 85] width 10 height 8
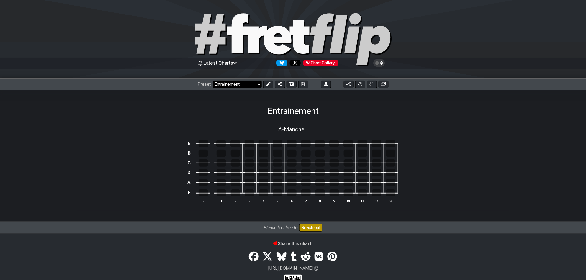
click at [258, 85] on select "Welcome to #fretflip! Initial Preset Custom Preset Accords simples Find notes E…" at bounding box center [237, 85] width 49 height 8
click at [213, 81] on select "Welcome to #fretflip! Initial Preset Custom Preset Accords simples Find notes E…" at bounding box center [237, 85] width 49 height 8
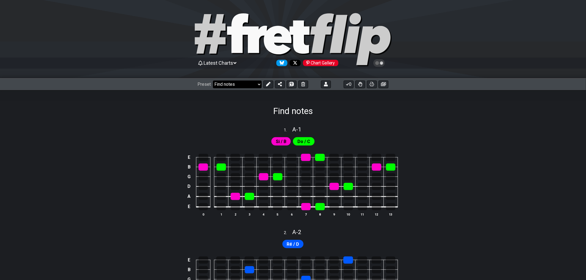
click at [252, 84] on select "Welcome to #fretflip! Initial Preset Custom Preset Accords simples Find notes E…" at bounding box center [237, 85] width 49 height 8
click at [213, 81] on select "Welcome to #fretflip! Initial Preset Custom Preset Accords simples Find notes E…" at bounding box center [237, 85] width 49 height 8
select select "/02SJ1M66"
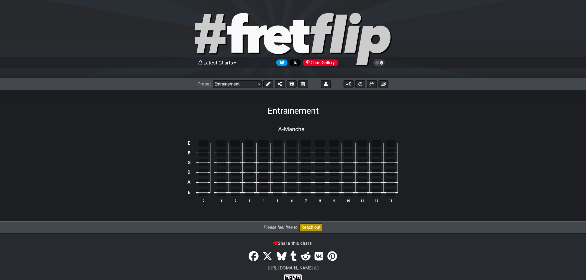
scroll to position [22, 0]
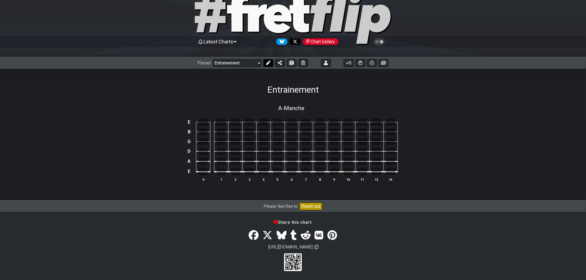
click at [265, 63] on button at bounding box center [268, 63] width 10 height 8
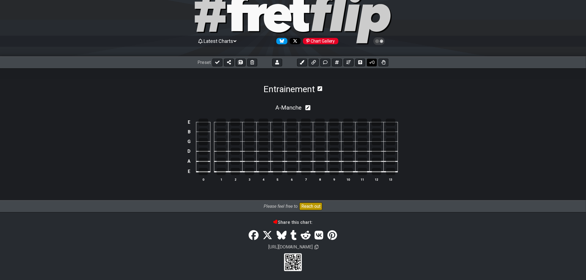
click at [372, 64] on button "0" at bounding box center [372, 63] width 10 height 8
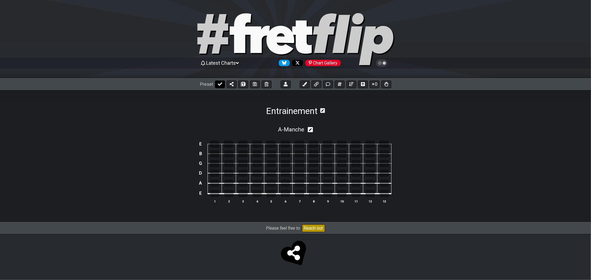
click at [221, 84] on icon at bounding box center [220, 84] width 4 height 4
select select "/02SJ1M66"
drag, startPoint x: 315, startPoint y: 87, endPoint x: 306, endPoint y: 109, distance: 23.5
click at [307, 109] on div "Latest Charts Chart Gallery The Internet Guitar fretboard tool - view and edit …" at bounding box center [295, 134] width 591 height 268
click at [304, 84] on icon at bounding box center [306, 84] width 4 height 4
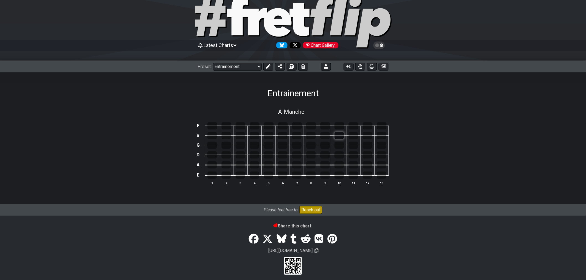
scroll to position [22, 0]
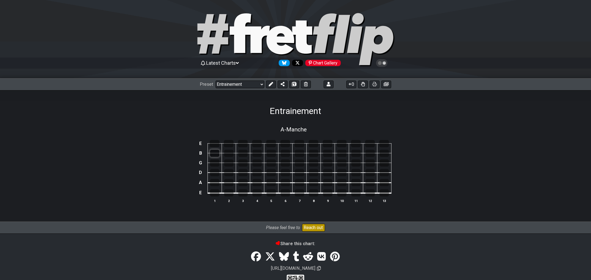
click at [215, 133] on div "E B G D A E 1 2 3 4 5 6 7 8 9 10 11 12 13" at bounding box center [295, 172] width 432 height 78
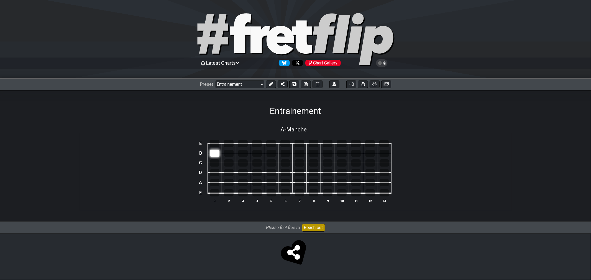
click at [217, 154] on div at bounding box center [214, 153] width 9 height 7
click at [213, 154] on div at bounding box center [214, 153] width 9 height 7
click at [214, 154] on div at bounding box center [214, 153] width 9 height 7
click at [213, 154] on div at bounding box center [214, 153] width 9 height 7
click at [243, 185] on div at bounding box center [242, 182] width 9 height 7
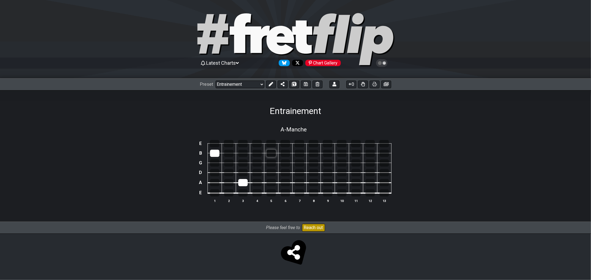
click at [269, 156] on div at bounding box center [270, 153] width 9 height 7
click at [270, 155] on div at bounding box center [270, 153] width 9 height 7
click at [267, 153] on div at bounding box center [270, 153] width 9 height 7
click at [270, 152] on div at bounding box center [270, 153] width 9 height 7
click at [271, 163] on div at bounding box center [270, 162] width 9 height 7
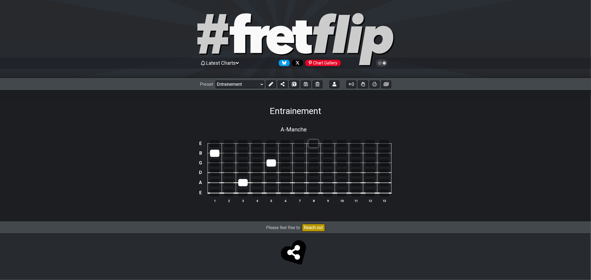
click at [312, 142] on div at bounding box center [313, 143] width 10 height 7
click at [312, 197] on table "E B G D A E 1 2 3 4 5 6 7 8 9 10 11 12 13" at bounding box center [294, 166] width 194 height 65
click at [313, 194] on div at bounding box center [313, 192] width 9 height 7
click at [343, 174] on div at bounding box center [341, 172] width 9 height 7
click at [370, 145] on div at bounding box center [370, 143] width 10 height 7
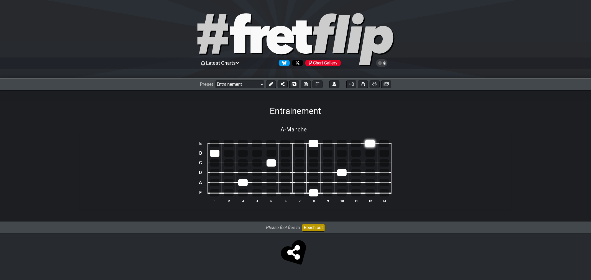
click at [370, 141] on div at bounding box center [370, 143] width 10 height 7
click at [386, 142] on div at bounding box center [384, 143] width 10 height 7
click at [368, 143] on div at bounding box center [370, 143] width 10 height 7
click at [230, 184] on div at bounding box center [228, 182] width 9 height 7
click at [252, 164] on div at bounding box center [256, 162] width 9 height 7
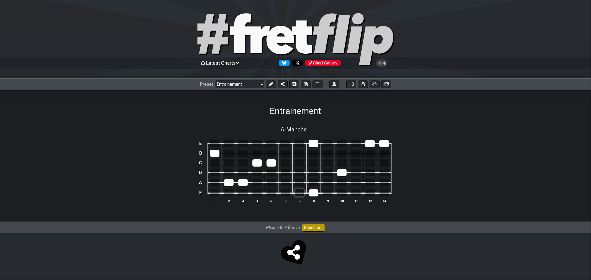
drag, startPoint x: 301, startPoint y: 194, endPoint x: 303, endPoint y: 192, distance: 3.5
click at [302, 194] on div at bounding box center [299, 192] width 9 height 7
drag, startPoint x: 327, startPoint y: 174, endPoint x: 319, endPoint y: 168, distance: 9.4
click at [327, 174] on div at bounding box center [327, 172] width 9 height 7
click at [301, 145] on div at bounding box center [299, 143] width 10 height 7
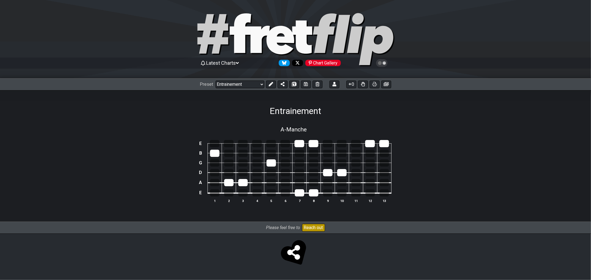
drag, startPoint x: 259, startPoint y: 165, endPoint x: 247, endPoint y: 170, distance: 13.1
click at [247, 170] on td at bounding box center [243, 168] width 14 height 10
click at [273, 164] on div at bounding box center [270, 162] width 9 height 7
click at [272, 164] on div at bounding box center [270, 162] width 9 height 7
click at [259, 164] on div at bounding box center [256, 162] width 9 height 7
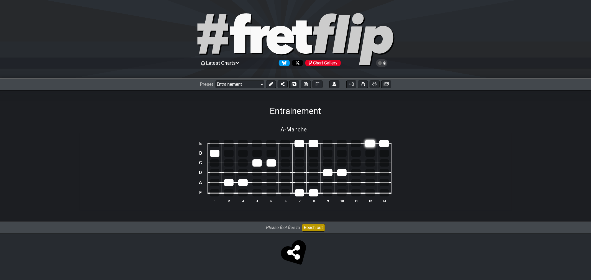
click at [370, 143] on div at bounding box center [370, 143] width 10 height 7
click at [389, 143] on div at bounding box center [384, 143] width 10 height 7
click at [367, 144] on div at bounding box center [370, 143] width 10 height 7
click at [369, 145] on div at bounding box center [370, 143] width 10 height 7
click at [337, 173] on div at bounding box center [341, 172] width 9 height 7
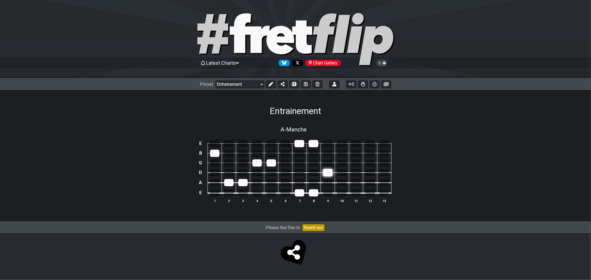
click at [325, 173] on div at bounding box center [327, 172] width 9 height 7
click at [303, 195] on div at bounding box center [299, 192] width 9 height 7
click at [308, 195] on table "E B G D A E 1 2 3 4 5 6 7 8 9 10 11 12 13" at bounding box center [294, 166] width 194 height 65
click at [316, 194] on div at bounding box center [313, 192] width 9 height 7
click at [312, 144] on div at bounding box center [313, 143] width 10 height 7
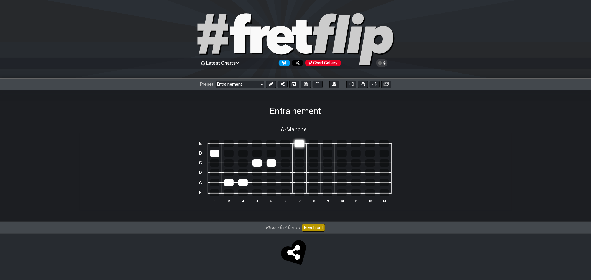
click at [303, 145] on div at bounding box center [299, 143] width 10 height 7
click at [311, 143] on div at bounding box center [313, 143] width 10 height 7
click at [315, 195] on div at bounding box center [313, 192] width 9 height 7
click at [341, 172] on div at bounding box center [341, 172] width 9 height 7
click at [383, 154] on div at bounding box center [383, 153] width 9 height 7
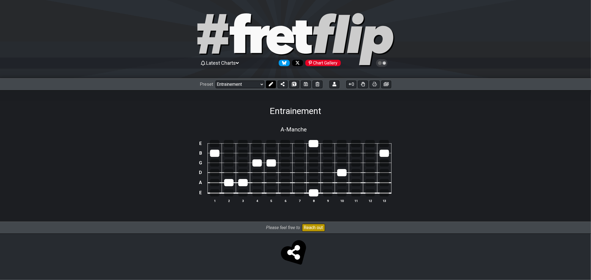
click at [272, 84] on icon at bounding box center [271, 84] width 4 height 4
click at [311, 130] on icon at bounding box center [310, 129] width 5 height 5
select select "A"
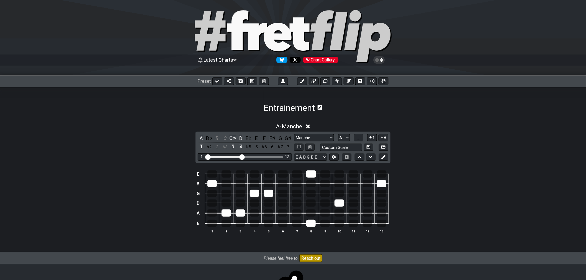
scroll to position [30, 0]
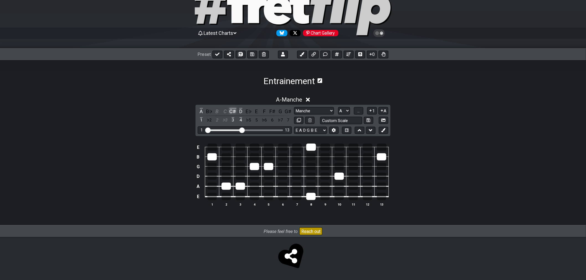
click at [233, 111] on div "C♯" at bounding box center [232, 111] width 7 height 7
click at [233, 112] on div "C♯" at bounding box center [232, 111] width 7 height 7
click at [232, 111] on div "C♯" at bounding box center [232, 111] width 7 height 7
click at [234, 112] on div "C♯" at bounding box center [232, 111] width 7 height 7
click at [233, 112] on div "C♯" at bounding box center [232, 111] width 7 height 7
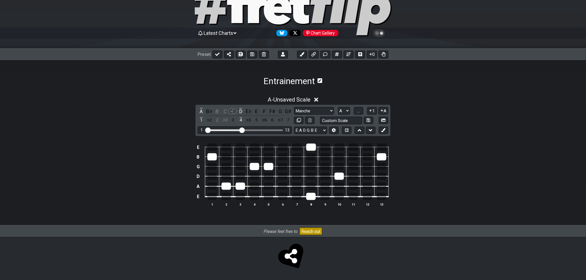
click at [234, 111] on div "C♯" at bounding box center [232, 111] width 7 height 7
click at [234, 109] on div "C♯" at bounding box center [232, 111] width 7 height 7
click at [359, 112] on span "..." at bounding box center [358, 111] width 2 height 5
click at [233, 110] on div "C♯" at bounding box center [232, 111] width 7 height 7
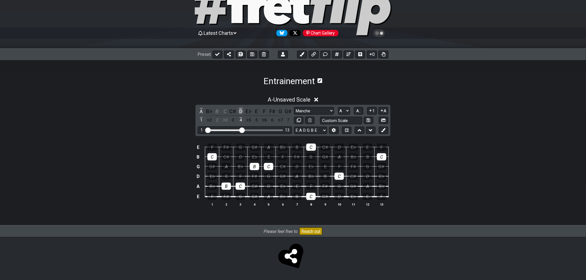
click at [242, 109] on div "D" at bounding box center [240, 111] width 7 height 7
click at [240, 109] on div "D" at bounding box center [240, 111] width 7 height 7
click at [200, 111] on div "A" at bounding box center [201, 111] width 7 height 7
click at [225, 110] on div "C" at bounding box center [224, 111] width 7 height 7
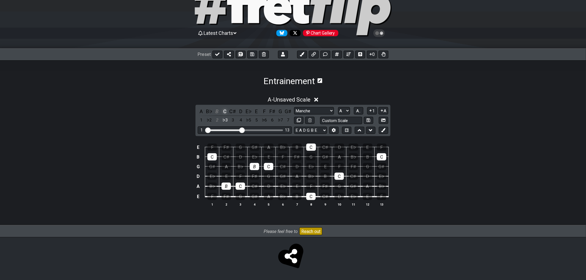
click at [225, 110] on div "C" at bounding box center [224, 111] width 7 height 7
click at [224, 114] on div "B♯" at bounding box center [224, 111] width 7 height 7
click at [224, 112] on div "B♯" at bounding box center [224, 111] width 7 height 7
click at [358, 111] on span "A.." at bounding box center [358, 111] width 4 height 5
click at [358, 110] on span "1..7" at bounding box center [358, 111] width 7 height 5
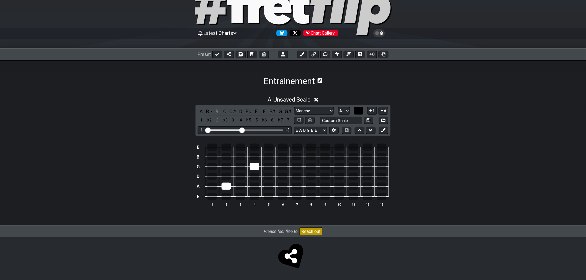
click at [360, 112] on span "..." at bounding box center [358, 111] width 2 height 5
click at [360, 112] on span "A.." at bounding box center [358, 111] width 4 height 5
click at [360, 112] on span "1..7" at bounding box center [358, 111] width 7 height 5
click at [360, 112] on span "..." at bounding box center [358, 111] width 2 height 5
click at [360, 112] on span "A.." at bounding box center [358, 111] width 4 height 5
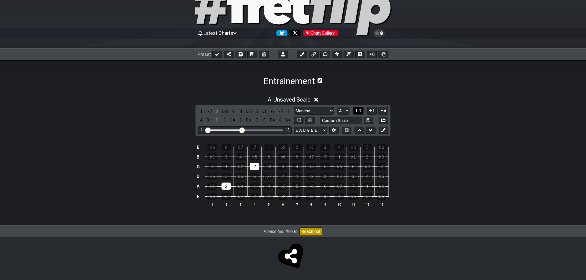
click at [360, 112] on span "1..7" at bounding box center [358, 111] width 7 height 5
click at [360, 112] on span "..." at bounding box center [358, 111] width 2 height 5
click at [359, 112] on span "A.." at bounding box center [358, 111] width 4 height 5
click at [359, 112] on span "1..7" at bounding box center [358, 111] width 7 height 5
click at [359, 112] on span "..." at bounding box center [358, 111] width 2 height 5
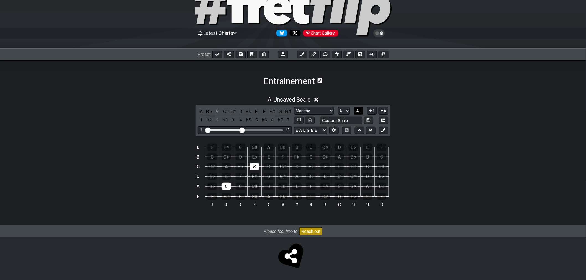
click at [359, 112] on span "A.." at bounding box center [358, 111] width 4 height 5
click at [359, 112] on span "1..7" at bounding box center [358, 111] width 7 height 5
click at [360, 112] on span "..." at bounding box center [358, 111] width 2 height 5
click at [360, 112] on span "A.." at bounding box center [358, 111] width 4 height 5
click at [360, 112] on span "1..7" at bounding box center [358, 111] width 7 height 5
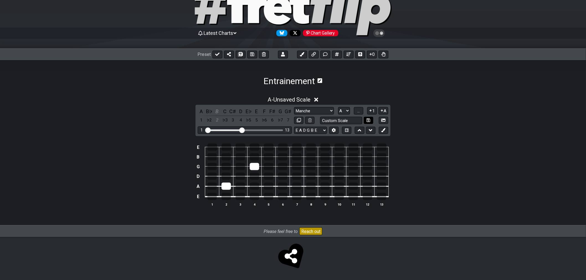
click at [367, 121] on icon at bounding box center [369, 120] width 4 height 4
select select "Custom Scale"
click at [383, 156] on div at bounding box center [381, 156] width 9 height 7
click at [313, 197] on div at bounding box center [310, 196] width 9 height 7
click at [311, 146] on div at bounding box center [311, 147] width 10 height 7
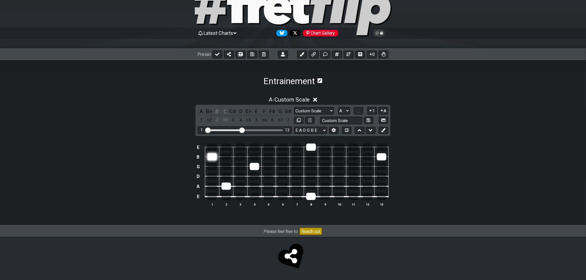
click at [213, 154] on div at bounding box center [211, 156] width 9 height 7
click at [255, 168] on div at bounding box center [254, 166] width 9 height 7
click at [230, 189] on tbody "E B G D A E 1 2 3 4 5 6 7 8 9 10 11 12 13" at bounding box center [292, 170] width 194 height 65
click at [228, 187] on div at bounding box center [225, 186] width 9 height 7
click at [239, 185] on div at bounding box center [240, 186] width 9 height 7
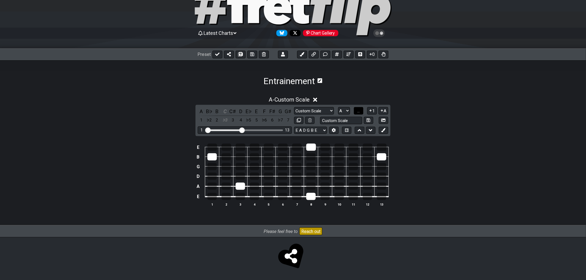
click at [360, 111] on span "..." at bounding box center [358, 111] width 2 height 5
click at [360, 111] on span "A.." at bounding box center [358, 111] width 4 height 5
click at [359, 111] on span "1..7" at bounding box center [358, 111] width 7 height 5
click at [282, 164] on div at bounding box center [282, 166] width 9 height 7
click at [357, 114] on button "..." at bounding box center [358, 110] width 9 height 7
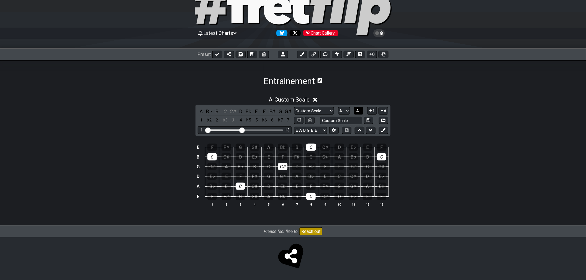
click at [357, 112] on span "A.." at bounding box center [358, 111] width 4 height 5
click at [357, 112] on span "1..7" at bounding box center [358, 111] width 7 height 5
click at [357, 112] on span "..." at bounding box center [358, 111] width 2 height 5
click at [357, 112] on span "A.." at bounding box center [358, 111] width 4 height 5
click at [357, 112] on span "1..7" at bounding box center [358, 111] width 7 height 5
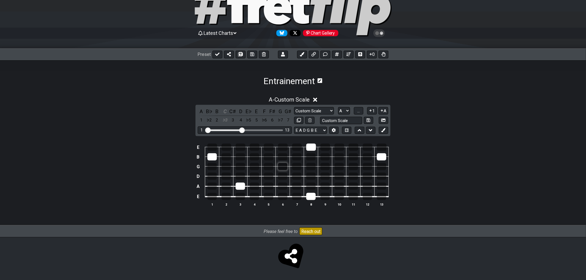
click at [282, 170] on div at bounding box center [282, 166] width 9 height 7
click at [268, 164] on div at bounding box center [268, 166] width 9 height 7
click at [340, 176] on div at bounding box center [338, 176] width 9 height 7
click at [360, 112] on span "..." at bounding box center [358, 111] width 2 height 5
click at [359, 111] on span "A.." at bounding box center [358, 111] width 4 height 5
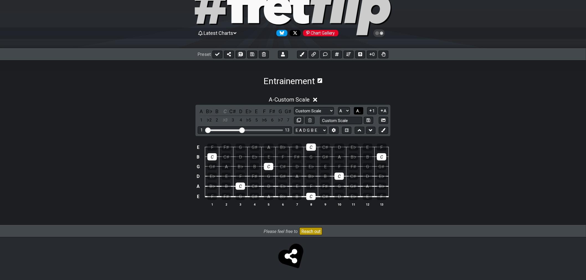
click at [359, 111] on span "A.." at bounding box center [358, 111] width 4 height 5
click at [270, 168] on div at bounding box center [268, 166] width 9 height 7
click at [315, 197] on div at bounding box center [310, 196] width 9 height 7
click at [342, 178] on div at bounding box center [338, 176] width 9 height 7
click at [311, 146] on div at bounding box center [311, 147] width 10 height 7
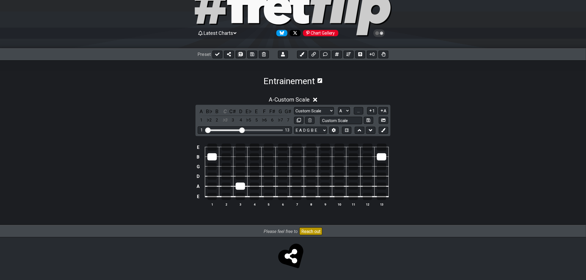
click at [380, 157] on div at bounding box center [381, 156] width 9 height 7
click at [239, 187] on div at bounding box center [240, 186] width 9 height 7
click at [210, 155] on div at bounding box center [211, 156] width 9 height 7
click at [365, 197] on div at bounding box center [367, 196] width 9 height 7
click at [366, 146] on div at bounding box center [368, 147] width 10 height 7
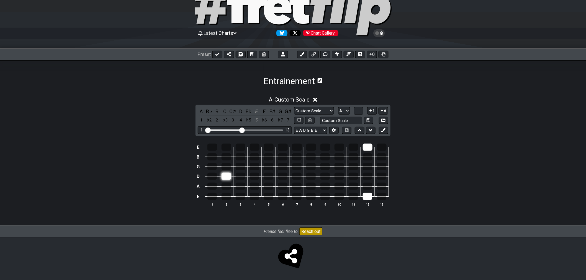
click at [221, 176] on div at bounding box center [225, 176] width 9 height 7
click at [238, 178] on div at bounding box center [240, 176] width 9 height 7
click at [357, 111] on span "..." at bounding box center [358, 111] width 2 height 5
click at [357, 111] on span "A.." at bounding box center [358, 111] width 4 height 5
click at [357, 111] on span "1..7" at bounding box center [358, 111] width 7 height 5
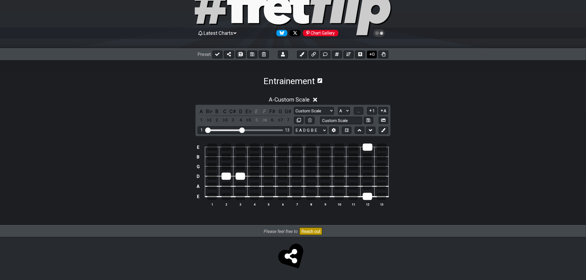
click at [368, 55] on icon at bounding box center [371, 54] width 6 height 4
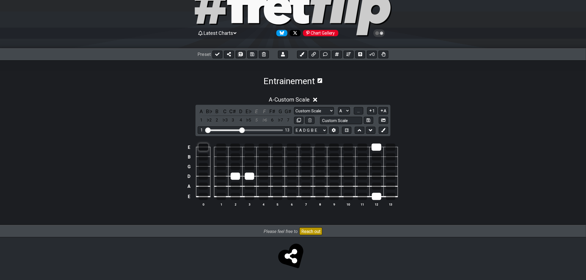
click at [203, 147] on div at bounding box center [203, 147] width 10 height 7
click at [205, 195] on div at bounding box center [202, 196] width 9 height 7
click at [189, 198] on td "E" at bounding box center [189, 197] width 7 height 11
click at [189, 198] on td "x" at bounding box center [189, 197] width 7 height 11
click at [189, 197] on td "o" at bounding box center [189, 197] width 7 height 11
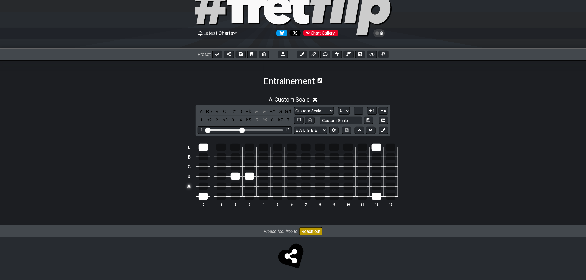
click at [189, 186] on td "A" at bounding box center [189, 186] width 7 height 10
click at [189, 186] on td "x" at bounding box center [189, 186] width 7 height 10
click at [189, 187] on td "o" at bounding box center [189, 186] width 7 height 10
click at [190, 177] on td "D" at bounding box center [189, 177] width 7 height 10
click at [189, 177] on td "x" at bounding box center [189, 177] width 7 height 10
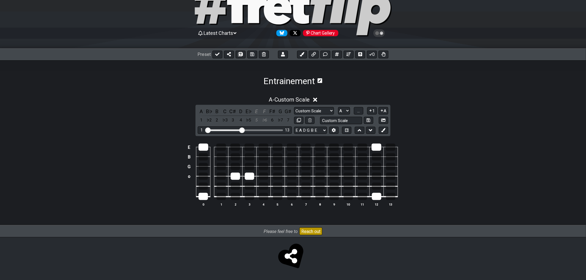
drag, startPoint x: 189, startPoint y: 177, endPoint x: 189, endPoint y: 183, distance: 6.4
click at [189, 177] on td "o" at bounding box center [189, 177] width 7 height 10
click at [189, 166] on td "G" at bounding box center [189, 167] width 7 height 10
click at [189, 166] on td "x" at bounding box center [189, 167] width 7 height 10
click at [189, 167] on td "x" at bounding box center [189, 167] width 7 height 10
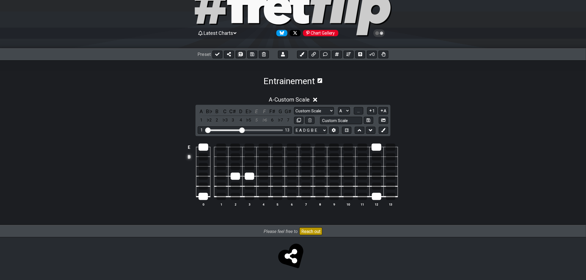
click at [189, 159] on td "B" at bounding box center [189, 157] width 7 height 10
click at [189, 159] on td "x" at bounding box center [189, 157] width 7 height 10
click at [190, 149] on td "E" at bounding box center [189, 148] width 7 height 10
click at [190, 149] on td "x" at bounding box center [189, 148] width 7 height 10
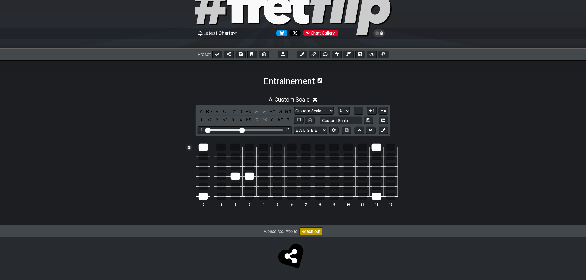
click at [190, 149] on td "x" at bounding box center [189, 148] width 7 height 10
click at [334, 166] on div at bounding box center [333, 166] width 9 height 7
click at [302, 184] on div at bounding box center [305, 186] width 9 height 7
click at [266, 158] on div at bounding box center [263, 156] width 9 height 7
click at [266, 156] on div at bounding box center [263, 156] width 9 height 7
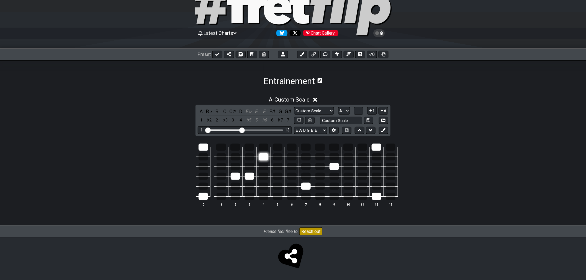
click at [265, 156] on div at bounding box center [263, 156] width 9 height 7
click at [267, 158] on div at bounding box center [263, 156] width 9 height 7
click at [282, 156] on div at bounding box center [277, 156] width 9 height 7
click at [280, 157] on div at bounding box center [277, 156] width 9 height 7
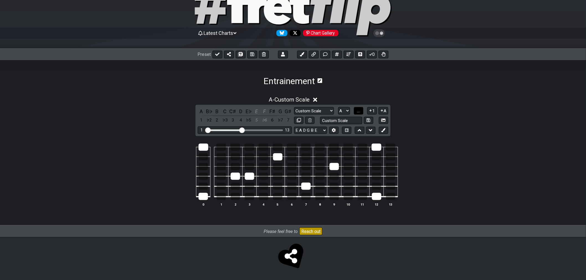
click at [359, 111] on span "..." at bounding box center [358, 111] width 2 height 5
click at [288, 157] on div "F" at bounding box center [291, 156] width 9 height 7
click at [321, 189] on div "F" at bounding box center [319, 186] width 9 height 7
click at [349, 164] on div "F" at bounding box center [348, 166] width 9 height 7
click at [392, 197] on div "F" at bounding box center [390, 196] width 9 height 7
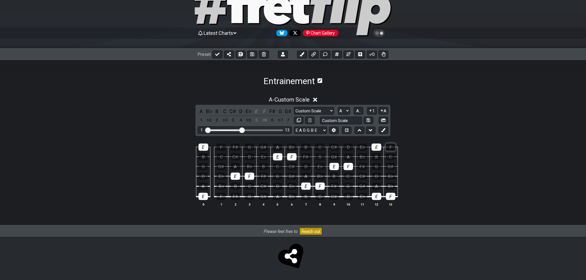
click at [389, 145] on div "F" at bounding box center [391, 147] width 10 height 7
click at [360, 110] on span "A.." at bounding box center [358, 111] width 4 height 5
click at [360, 110] on span "1..7" at bounding box center [358, 111] width 7 height 5
click at [221, 157] on div at bounding box center [220, 156] width 9 height 7
click at [203, 157] on div at bounding box center [202, 156] width 9 height 7
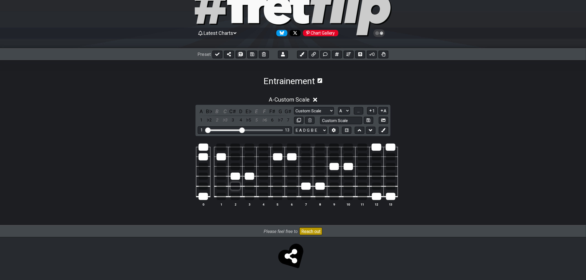
click at [234, 187] on div at bounding box center [235, 186] width 9 height 7
click at [245, 187] on div at bounding box center [249, 186] width 9 height 7
click at [275, 164] on div at bounding box center [277, 166] width 9 height 7
click at [290, 165] on div at bounding box center [291, 166] width 9 height 7
click at [306, 197] on div at bounding box center [305, 196] width 9 height 7
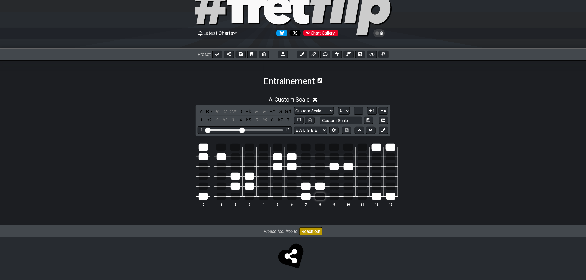
click at [316, 197] on div at bounding box center [319, 196] width 9 height 7
click at [334, 179] on div at bounding box center [333, 176] width 9 height 7
click at [351, 178] on div at bounding box center [348, 176] width 9 height 7
click at [375, 158] on div at bounding box center [376, 156] width 9 height 7
click at [390, 158] on div at bounding box center [390, 156] width 9 height 7
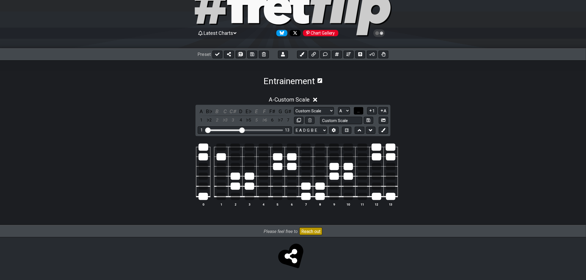
click at [361, 111] on button "..." at bounding box center [358, 110] width 9 height 7
click at [289, 167] on div "C♯" at bounding box center [291, 166] width 9 height 7
click at [264, 167] on div "B" at bounding box center [263, 166] width 9 height 7
click at [223, 146] on div "F" at bounding box center [221, 147] width 10 height 7
click at [308, 149] on div "B" at bounding box center [306, 147] width 10 height 7
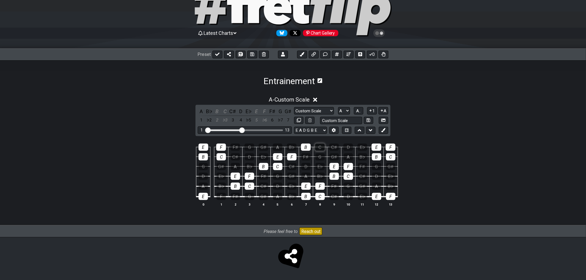
click at [321, 148] on div "C" at bounding box center [320, 147] width 10 height 7
click at [359, 110] on span "A.." at bounding box center [358, 111] width 4 height 5
click at [359, 110] on span "1..7" at bounding box center [358, 111] width 7 height 5
click at [347, 167] on div at bounding box center [348, 166] width 9 height 7
click at [344, 174] on div at bounding box center [348, 176] width 9 height 7
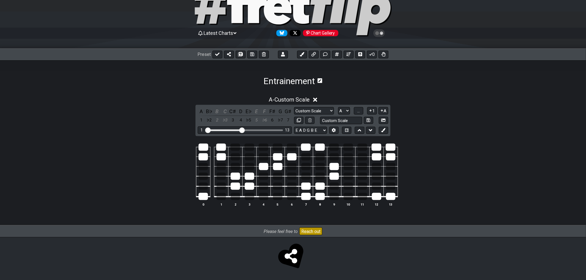
drag, startPoint x: 333, startPoint y: 165, endPoint x: 331, endPoint y: 171, distance: 6.2
click at [332, 166] on div at bounding box center [333, 166] width 9 height 7
click at [330, 173] on div at bounding box center [333, 176] width 9 height 7
click at [379, 155] on div at bounding box center [376, 156] width 9 height 7
click at [391, 156] on div at bounding box center [390, 156] width 9 height 7
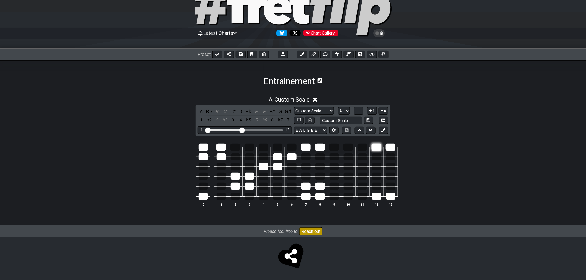
drag, startPoint x: 390, startPoint y: 148, endPoint x: 377, endPoint y: 147, distance: 13.1
click at [390, 148] on div at bounding box center [391, 147] width 10 height 7
click at [376, 147] on div at bounding box center [377, 147] width 10 height 7
click at [379, 198] on div at bounding box center [376, 196] width 9 height 7
click at [391, 197] on div at bounding box center [390, 196] width 9 height 7
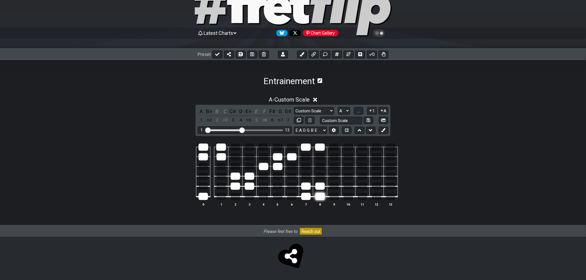
click at [323, 197] on div at bounding box center [319, 196] width 9 height 7
click at [308, 194] on div at bounding box center [305, 196] width 9 height 7
click at [316, 186] on div at bounding box center [319, 186] width 9 height 7
click at [309, 186] on div at bounding box center [305, 186] width 9 height 7
click at [314, 146] on td at bounding box center [320, 143] width 14 height 10
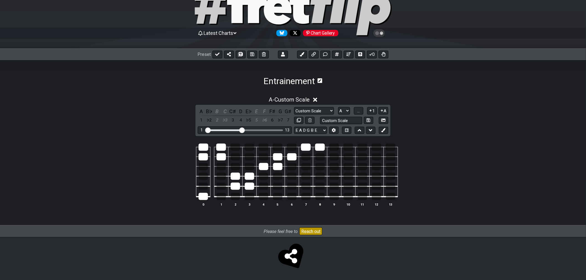
click at [312, 147] on td at bounding box center [306, 152] width 14 height 10
drag, startPoint x: 320, startPoint y: 147, endPoint x: 311, endPoint y: 148, distance: 9.2
click at [321, 147] on div at bounding box center [320, 147] width 10 height 7
click at [310, 148] on div at bounding box center [306, 147] width 10 height 7
click at [297, 154] on td at bounding box center [292, 152] width 14 height 10
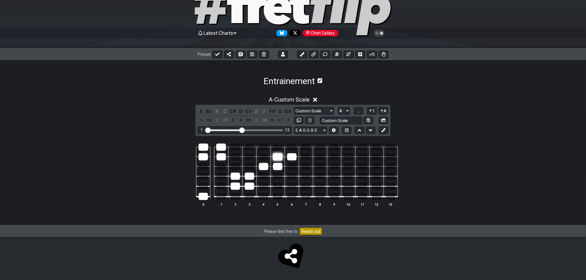
click at [281, 156] on div at bounding box center [277, 156] width 9 height 7
click at [294, 157] on div at bounding box center [291, 156] width 9 height 7
drag, startPoint x: 281, startPoint y: 165, endPoint x: 274, endPoint y: 167, distance: 7.6
click at [282, 166] on div at bounding box center [277, 166] width 9 height 7
drag, startPoint x: 264, startPoint y: 165, endPoint x: 252, endPoint y: 171, distance: 13.9
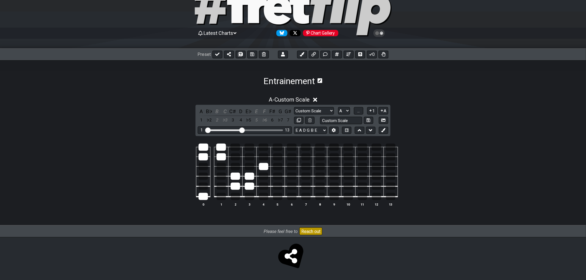
click at [264, 165] on div at bounding box center [263, 166] width 9 height 7
click at [247, 176] on div at bounding box center [249, 176] width 9 height 7
click at [248, 185] on div at bounding box center [249, 186] width 9 height 7
click at [238, 184] on div at bounding box center [235, 186] width 9 height 7
click at [239, 178] on div at bounding box center [235, 176] width 9 height 7
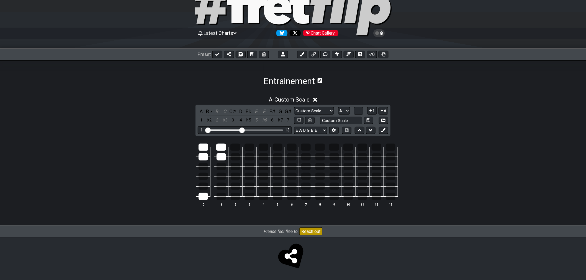
click at [203, 200] on table "0 1 2 3 4 5 6 7 8 9 10 11 12 13" at bounding box center [292, 170] width 212 height 65
click at [207, 195] on div at bounding box center [202, 196] width 9 height 7
click at [221, 159] on div at bounding box center [220, 156] width 9 height 7
click at [222, 148] on div at bounding box center [221, 147] width 10 height 7
click at [208, 148] on div at bounding box center [203, 147] width 10 height 7
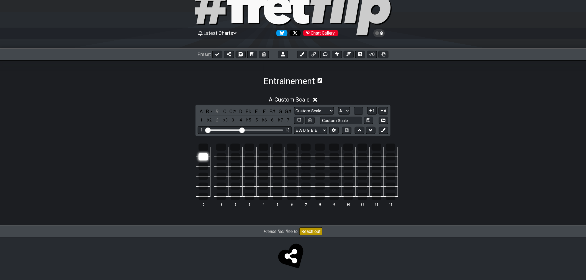
click at [203, 154] on div at bounding box center [202, 156] width 9 height 7
click at [204, 147] on div at bounding box center [203, 147] width 10 height 7
click at [200, 197] on div at bounding box center [202, 196] width 9 height 7
click at [215, 146] on td at bounding box center [221, 143] width 14 height 10
click at [220, 147] on div at bounding box center [221, 147] width 10 height 7
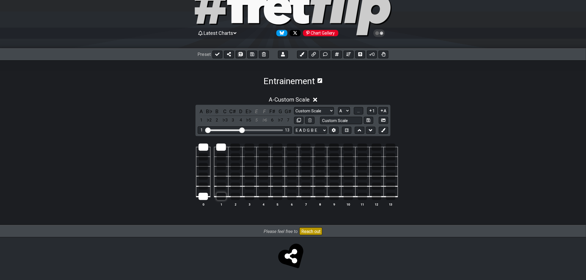
click at [223, 197] on div at bounding box center [220, 196] width 9 height 7
click at [236, 176] on div at bounding box center [235, 176] width 9 height 7
click at [247, 177] on div at bounding box center [249, 176] width 9 height 7
click at [376, 197] on div at bounding box center [376, 196] width 9 height 7
click at [391, 197] on div at bounding box center [390, 196] width 9 height 7
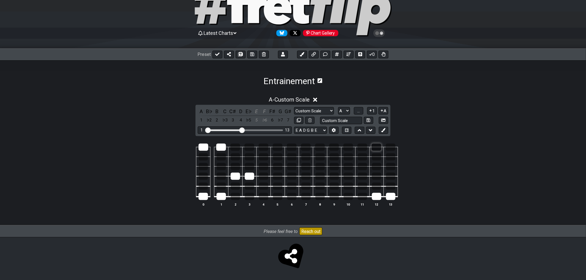
click at [378, 145] on div at bounding box center [377, 147] width 10 height 7
click at [390, 146] on div at bounding box center [391, 147] width 10 height 7
click at [278, 157] on div at bounding box center [277, 156] width 9 height 7
click at [292, 157] on div at bounding box center [291, 156] width 9 height 7
click at [333, 165] on div at bounding box center [333, 166] width 9 height 7
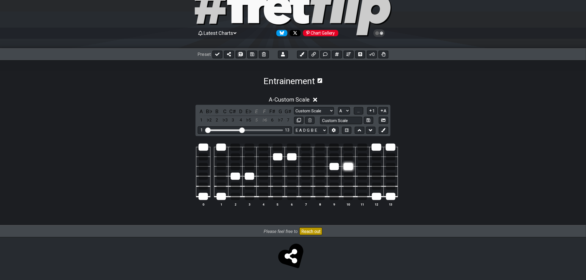
click at [347, 167] on div at bounding box center [348, 166] width 9 height 7
click at [357, 112] on span "..." at bounding box center [358, 111] width 2 height 5
click at [357, 112] on span "A.." at bounding box center [358, 111] width 4 height 5
click at [357, 112] on span "1..7" at bounding box center [358, 111] width 7 height 5
click at [357, 112] on span "..." at bounding box center [358, 111] width 2 height 5
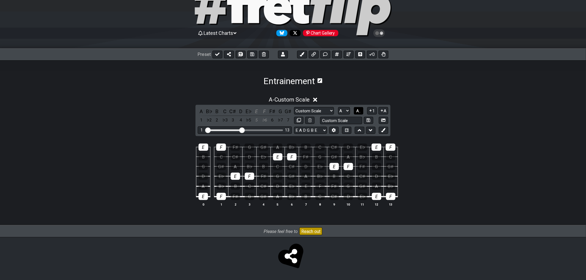
click at [357, 112] on span "A.." at bounding box center [358, 111] width 4 height 5
click at [357, 112] on span "1..7" at bounding box center [358, 111] width 7 height 5
click at [249, 184] on div at bounding box center [249, 186] width 9 height 7
click at [277, 184] on div at bounding box center [277, 186] width 9 height 7
click at [278, 184] on div at bounding box center [277, 186] width 9 height 7
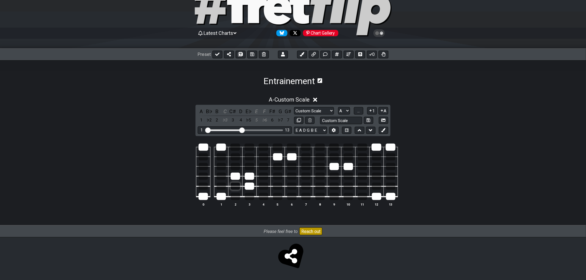
click at [238, 186] on div at bounding box center [235, 186] width 9 height 7
click at [280, 167] on div at bounding box center [277, 166] width 9 height 7
click at [289, 167] on div at bounding box center [291, 166] width 9 height 7
click at [359, 112] on span "..." at bounding box center [358, 111] width 2 height 5
click at [359, 112] on span "A.." at bounding box center [358, 111] width 4 height 5
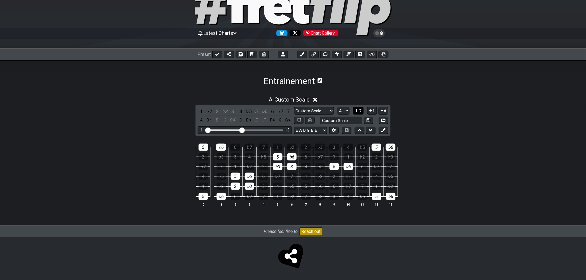
click at [359, 112] on span "1..7" at bounding box center [358, 111] width 7 height 5
click at [359, 112] on span "..." at bounding box center [358, 111] width 2 height 5
click at [359, 112] on span "A.." at bounding box center [358, 111] width 4 height 5
click at [359, 112] on span "1..7" at bounding box center [358, 111] width 7 height 5
click at [359, 112] on span "..." at bounding box center [358, 111] width 2 height 5
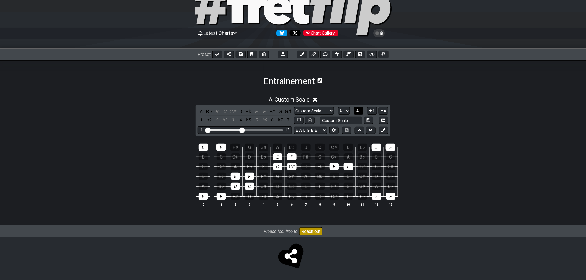
click at [359, 112] on span "A.." at bounding box center [358, 111] width 4 height 5
click at [359, 112] on span "1..7" at bounding box center [358, 111] width 7 height 5
click at [290, 168] on div at bounding box center [291, 166] width 9 height 7
click at [262, 168] on div at bounding box center [263, 166] width 9 height 7
click at [263, 167] on div at bounding box center [263, 166] width 9 height 7
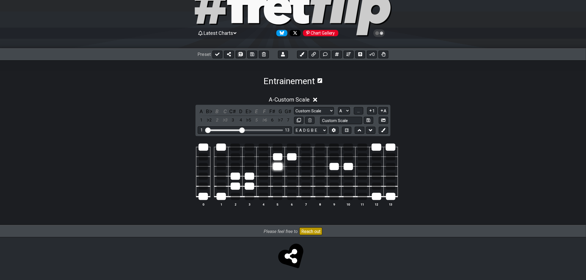
click at [276, 167] on div at bounding box center [277, 166] width 9 height 7
click at [277, 165] on div at bounding box center [277, 166] width 9 height 7
click at [267, 168] on div at bounding box center [263, 166] width 9 height 7
click at [318, 198] on div at bounding box center [319, 196] width 9 height 7
click at [308, 198] on div at bounding box center [305, 196] width 9 height 7
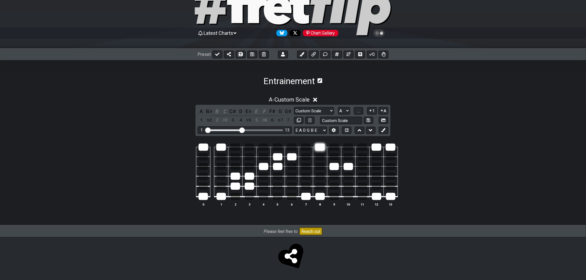
click at [324, 146] on div at bounding box center [320, 147] width 10 height 7
click at [312, 147] on td at bounding box center [306, 152] width 14 height 10
click at [308, 146] on div at bounding box center [306, 147] width 10 height 7
click at [348, 177] on div at bounding box center [348, 176] width 9 height 7
click at [334, 176] on div at bounding box center [333, 176] width 9 height 7
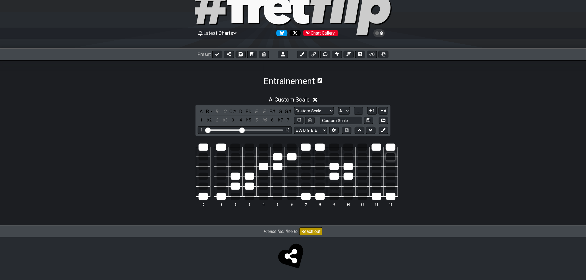
click at [390, 156] on div at bounding box center [390, 156] width 9 height 7
click at [375, 157] on div at bounding box center [376, 156] width 9 height 7
click at [357, 111] on span "..." at bounding box center [358, 111] width 2 height 5
click at [358, 109] on span "A.." at bounding box center [358, 111] width 4 height 5
click at [358, 109] on span "1..7" at bounding box center [358, 111] width 7 height 5
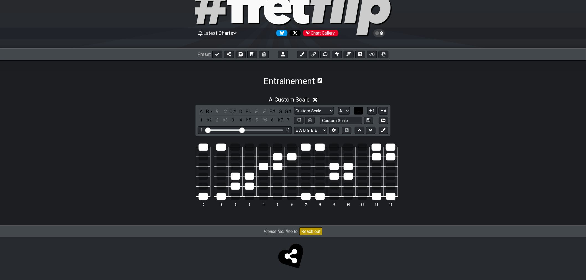
click at [358, 109] on span "..." at bounding box center [358, 111] width 2 height 5
click at [358, 113] on button "A.." at bounding box center [358, 110] width 9 height 7
click at [359, 112] on span "1..7" at bounding box center [358, 111] width 7 height 5
click at [247, 176] on div at bounding box center [249, 176] width 9 height 7
click at [250, 186] on div at bounding box center [249, 186] width 9 height 7
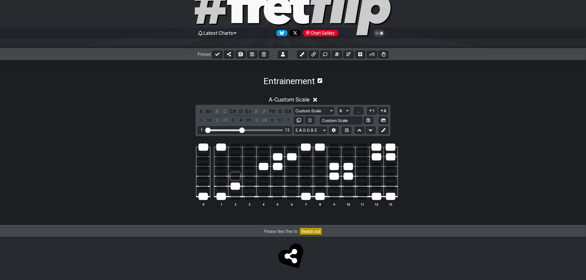
click at [234, 177] on div at bounding box center [235, 176] width 9 height 7
click at [238, 185] on div at bounding box center [235, 186] width 9 height 7
click at [226, 194] on td at bounding box center [221, 192] width 14 height 11
click at [224, 196] on div at bounding box center [220, 196] width 9 height 7
drag, startPoint x: 206, startPoint y: 198, endPoint x: 203, endPoint y: 198, distance: 3.0
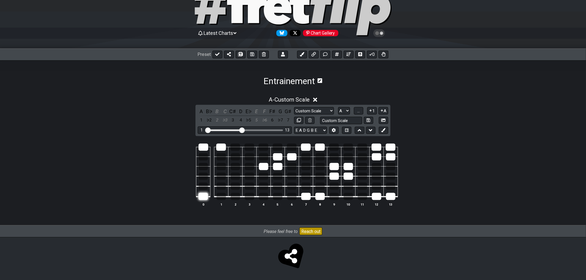
click at [205, 198] on div at bounding box center [202, 196] width 9 height 7
click at [220, 150] on div at bounding box center [221, 147] width 10 height 7
click at [203, 147] on div at bounding box center [203, 147] width 10 height 7
click at [269, 166] on td at bounding box center [263, 162] width 14 height 10
click at [270, 167] on tr at bounding box center [292, 172] width 212 height 10
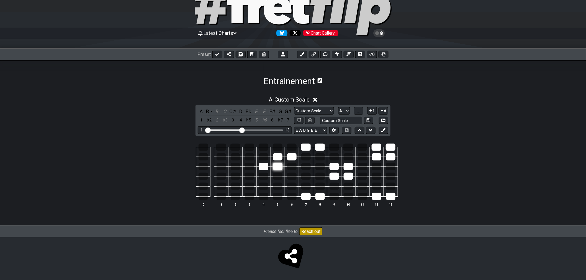
drag, startPoint x: 266, startPoint y: 167, endPoint x: 279, endPoint y: 168, distance: 12.8
click at [266, 167] on div at bounding box center [263, 166] width 9 height 7
click at [279, 168] on div at bounding box center [277, 166] width 9 height 7
click at [280, 159] on div at bounding box center [277, 156] width 9 height 7
drag, startPoint x: 292, startPoint y: 160, endPoint x: 297, endPoint y: 158, distance: 4.6
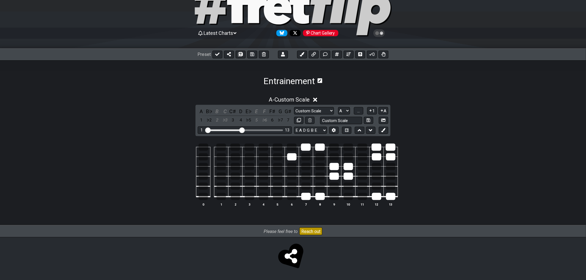
click at [292, 160] on div at bounding box center [291, 156] width 9 height 7
click at [309, 145] on div at bounding box center [306, 147] width 10 height 7
click at [322, 147] on div at bounding box center [320, 147] width 10 height 7
drag, startPoint x: 306, startPoint y: 197, endPoint x: 313, endPoint y: 198, distance: 7.3
click at [307, 198] on div at bounding box center [305, 196] width 9 height 7
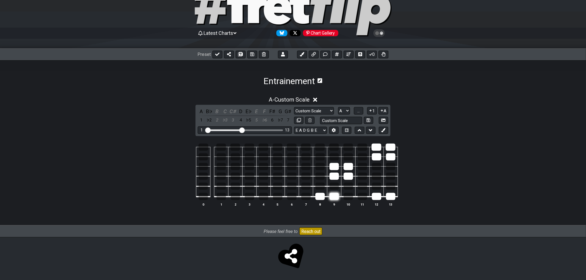
click at [332, 198] on div at bounding box center [333, 196] width 9 height 7
click at [321, 197] on div at bounding box center [319, 196] width 9 height 7
click at [334, 198] on div at bounding box center [333, 196] width 9 height 7
click at [336, 175] on div at bounding box center [333, 176] width 9 height 7
click at [338, 167] on div at bounding box center [333, 166] width 9 height 7
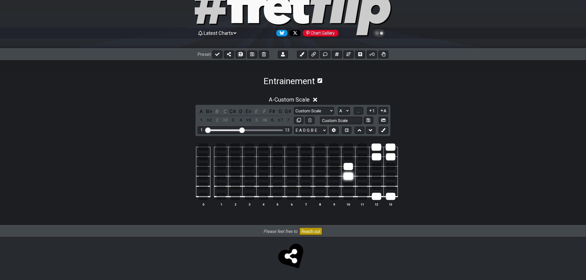
drag, startPoint x: 353, startPoint y: 167, endPoint x: 351, endPoint y: 175, distance: 8.2
click at [353, 168] on div at bounding box center [348, 166] width 9 height 7
click at [351, 175] on div at bounding box center [348, 176] width 9 height 7
click at [378, 158] on div at bounding box center [376, 156] width 9 height 7
drag, startPoint x: 379, startPoint y: 148, endPoint x: 388, endPoint y: 148, distance: 9.4
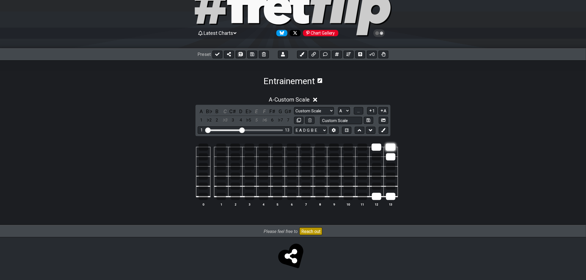
click at [379, 148] on div at bounding box center [377, 147] width 10 height 7
drag, startPoint x: 394, startPoint y: 149, endPoint x: 391, endPoint y: 154, distance: 5.7
click at [394, 150] on tbody "0 1 2 3 4 5 6 7 8 9 10 11 12 13" at bounding box center [292, 170] width 212 height 65
click at [391, 155] on div at bounding box center [390, 156] width 9 height 7
drag, startPoint x: 395, startPoint y: 197, endPoint x: 391, endPoint y: 198, distance: 4.2
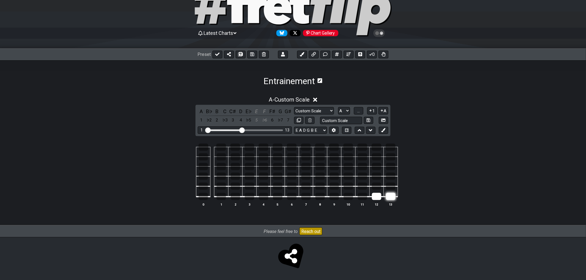
click at [395, 198] on div at bounding box center [390, 196] width 9 height 7
click at [379, 197] on div at bounding box center [376, 196] width 9 height 7
click at [219, 158] on div at bounding box center [220, 156] width 9 height 7
click at [203, 178] on div at bounding box center [202, 176] width 9 height 7
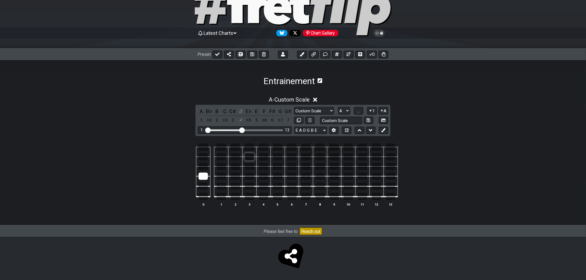
click at [248, 159] on div at bounding box center [249, 156] width 9 height 7
click at [204, 176] on div at bounding box center [202, 176] width 9 height 7
click at [204, 177] on div at bounding box center [202, 176] width 9 height 7
click at [275, 185] on div at bounding box center [277, 186] width 9 height 7
click at [303, 167] on div at bounding box center [305, 166] width 9 height 7
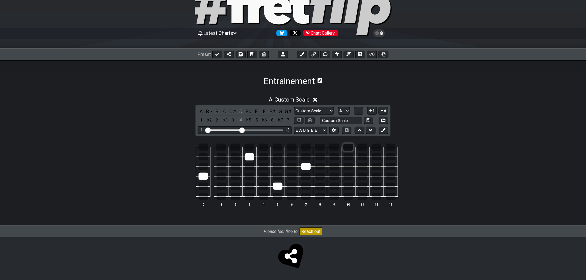
click at [349, 148] on div at bounding box center [348, 147] width 10 height 7
click at [350, 193] on div at bounding box center [348, 196] width 9 height 7
click at [377, 176] on div at bounding box center [376, 176] width 9 height 7
click at [357, 111] on span "..." at bounding box center [358, 111] width 2 height 5
click at [362, 110] on button "A.." at bounding box center [358, 110] width 9 height 7
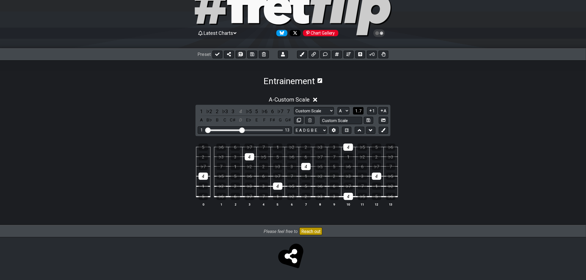
click at [362, 112] on button "1..7" at bounding box center [358, 110] width 11 height 7
click at [248, 160] on div at bounding box center [249, 156] width 9 height 7
click at [276, 186] on div at bounding box center [277, 186] width 9 height 7
click at [199, 176] on div at bounding box center [202, 176] width 9 height 7
drag, startPoint x: 305, startPoint y: 165, endPoint x: 317, endPoint y: 160, distance: 12.9
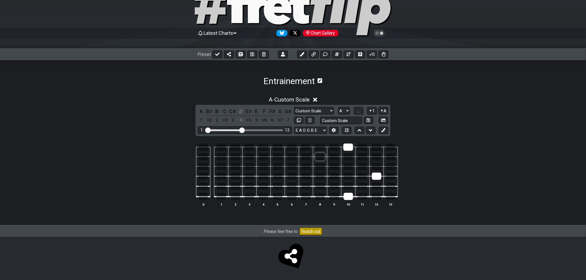
click at [306, 166] on div at bounding box center [305, 166] width 9 height 7
drag, startPoint x: 348, startPoint y: 148, endPoint x: 352, endPoint y: 155, distance: 8.6
click at [348, 148] on div at bounding box center [348, 147] width 10 height 7
click at [376, 175] on div at bounding box center [376, 176] width 9 height 7
click at [344, 193] on div at bounding box center [348, 196] width 9 height 7
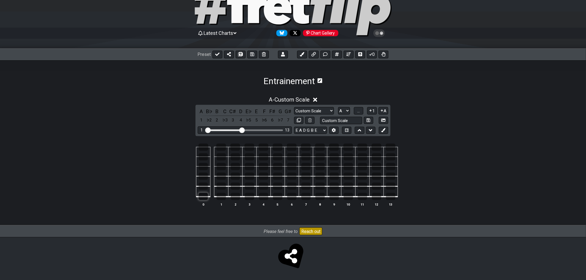
click at [204, 197] on div at bounding box center [202, 196] width 9 height 7
click at [201, 147] on div at bounding box center [203, 147] width 10 height 7
click at [203, 176] on div at bounding box center [202, 176] width 9 height 7
click at [233, 156] on div at bounding box center [235, 156] width 9 height 7
click at [220, 159] on div at bounding box center [220, 156] width 9 height 7
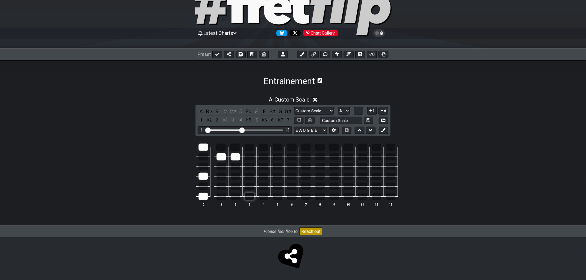
click at [249, 195] on div at bounding box center [249, 196] width 9 height 7
drag, startPoint x: 234, startPoint y: 157, endPoint x: 239, endPoint y: 158, distance: 5.4
click at [234, 157] on div at bounding box center [235, 156] width 9 height 7
click at [249, 155] on div at bounding box center [249, 156] width 9 height 7
click at [203, 158] on div at bounding box center [202, 156] width 9 height 7
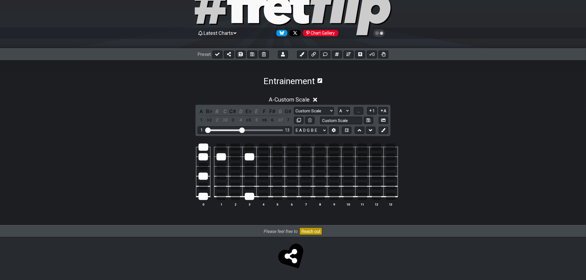
click at [215, 147] on td at bounding box center [221, 152] width 14 height 10
click at [218, 147] on div at bounding box center [221, 147] width 10 height 7
click at [252, 148] on div at bounding box center [249, 147] width 10 height 7
click at [223, 146] on div at bounding box center [221, 147] width 10 height 7
click at [224, 148] on div at bounding box center [221, 147] width 10 height 7
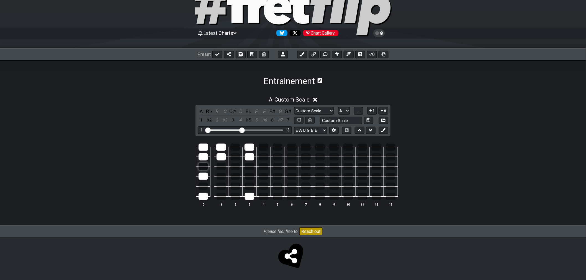
click at [205, 168] on div at bounding box center [202, 166] width 9 height 7
click at [277, 177] on div at bounding box center [277, 176] width 9 height 7
click at [202, 187] on div at bounding box center [202, 186] width 9 height 7
click at [235, 186] on div at bounding box center [235, 186] width 9 height 7
click at [249, 186] on div at bounding box center [249, 186] width 9 height 7
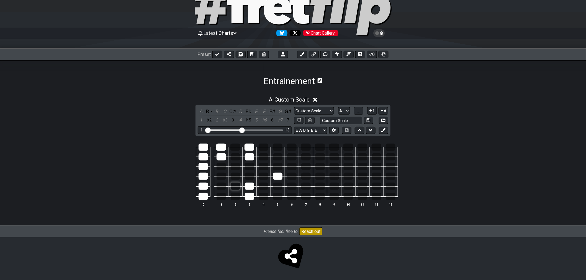
click at [233, 187] on div at bounding box center [235, 186] width 9 height 7
click at [236, 186] on div at bounding box center [235, 186] width 9 height 7
click at [278, 169] on div at bounding box center [277, 166] width 9 height 7
click at [294, 167] on div at bounding box center [291, 166] width 9 height 7
click at [289, 167] on div at bounding box center [291, 166] width 9 height 7
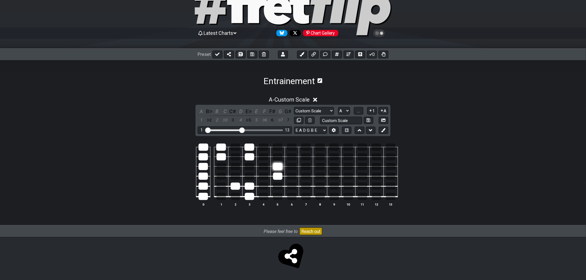
click at [277, 165] on div at bounding box center [277, 166] width 9 height 7
click at [235, 178] on div at bounding box center [235, 176] width 9 height 7
click at [247, 176] on div at bounding box center [249, 176] width 9 height 7
click at [236, 167] on div at bounding box center [235, 166] width 9 height 7
click at [246, 166] on div at bounding box center [249, 166] width 9 height 7
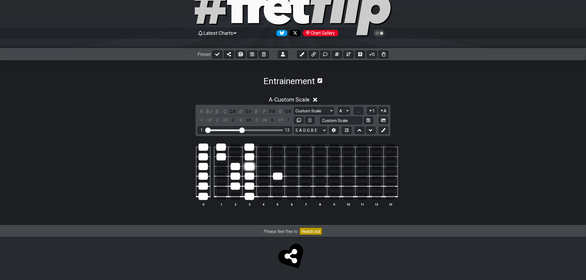
click at [253, 166] on div at bounding box center [249, 166] width 9 height 7
click at [228, 169] on td at bounding box center [221, 172] width 14 height 10
click at [230, 168] on td at bounding box center [235, 172] width 14 height 10
click at [233, 168] on div at bounding box center [235, 166] width 9 height 7
click at [234, 166] on div at bounding box center [235, 166] width 9 height 7
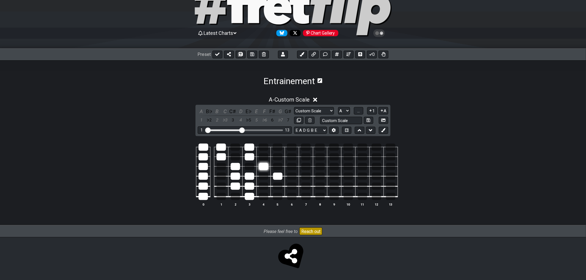
click at [264, 167] on div at bounding box center [263, 166] width 9 height 7
click at [277, 167] on div at bounding box center [277, 166] width 9 height 7
drag, startPoint x: 276, startPoint y: 177, endPoint x: 280, endPoint y: 168, distance: 10.1
click at [277, 177] on div at bounding box center [277, 176] width 9 height 7
click at [280, 166] on div at bounding box center [277, 166] width 9 height 7
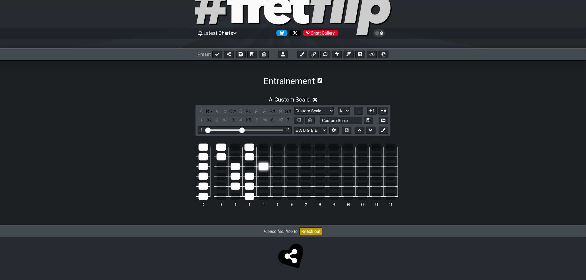
click at [265, 165] on div at bounding box center [263, 166] width 9 height 7
click at [361, 110] on button "..." at bounding box center [358, 110] width 9 height 7
click at [223, 197] on div "F" at bounding box center [220, 196] width 9 height 7
click at [355, 111] on button "A.." at bounding box center [358, 110] width 9 height 7
click at [356, 111] on span "1..7" at bounding box center [358, 111] width 7 height 5
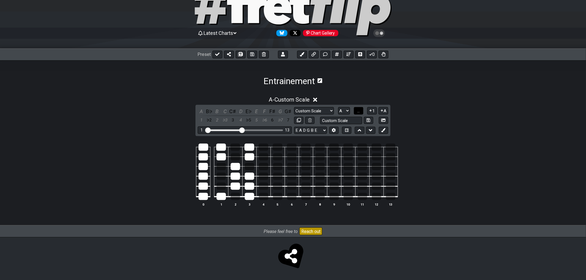
click at [356, 110] on button "..." at bounding box center [358, 110] width 9 height 7
click at [357, 110] on span "A.." at bounding box center [358, 111] width 4 height 5
click at [358, 110] on span "1..7" at bounding box center [358, 111] width 7 height 5
click at [358, 110] on span "..." at bounding box center [358, 111] width 2 height 5
click at [358, 110] on span "A.." at bounding box center [358, 111] width 4 height 5
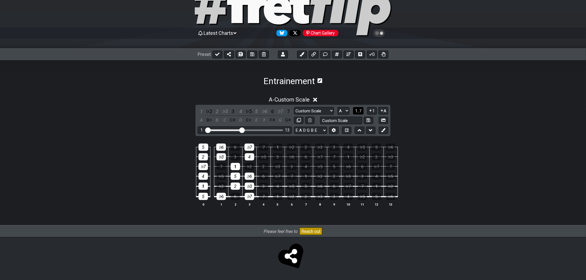
click at [358, 110] on span "1..7" at bounding box center [358, 111] width 7 height 5
click at [358, 110] on span "..." at bounding box center [358, 111] width 2 height 5
click at [358, 110] on span "A.." at bounding box center [358, 111] width 4 height 5
click at [358, 110] on span "1..7" at bounding box center [358, 111] width 7 height 5
click at [358, 110] on span "..." at bounding box center [358, 111] width 2 height 5
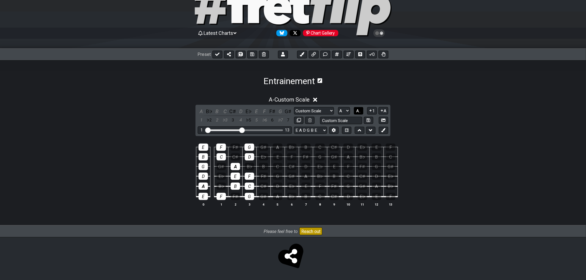
click at [358, 110] on span "A.." at bounding box center [358, 111] width 4 height 5
click at [358, 110] on span "1..7" at bounding box center [358, 111] width 7 height 5
click at [249, 197] on div at bounding box center [249, 196] width 9 height 7
click at [250, 187] on div at bounding box center [249, 186] width 9 height 7
click at [251, 176] on div at bounding box center [249, 176] width 9 height 7
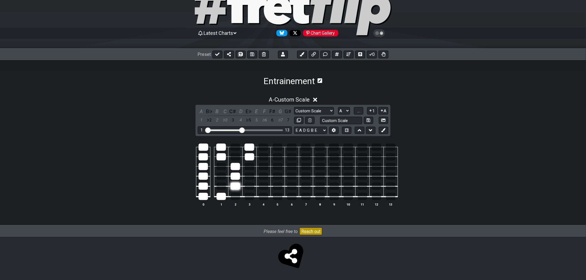
click at [231, 183] on div at bounding box center [235, 186] width 9 height 7
click at [236, 176] on div at bounding box center [235, 176] width 9 height 7
click at [236, 165] on div at bounding box center [235, 166] width 9 height 7
click at [245, 154] on div at bounding box center [249, 156] width 9 height 7
click at [248, 147] on div at bounding box center [249, 147] width 10 height 7
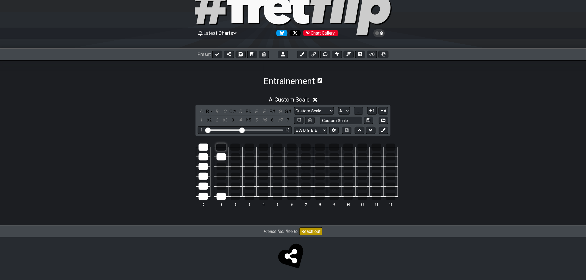
click at [221, 150] on div at bounding box center [221, 147] width 10 height 7
click at [220, 154] on div at bounding box center [220, 156] width 9 height 7
click at [221, 198] on div at bounding box center [220, 196] width 9 height 7
click at [205, 198] on div at bounding box center [202, 196] width 9 height 7
click at [205, 187] on div at bounding box center [202, 186] width 9 height 7
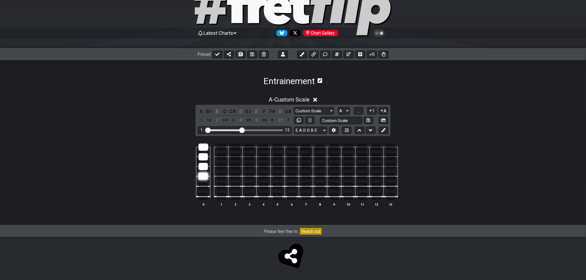
click at [205, 173] on div at bounding box center [202, 176] width 9 height 7
click at [205, 167] on div at bounding box center [202, 166] width 9 height 7
click at [203, 156] on div at bounding box center [202, 156] width 9 height 7
click at [202, 146] on div at bounding box center [203, 147] width 10 height 7
click at [221, 157] on div at bounding box center [220, 156] width 9 height 7
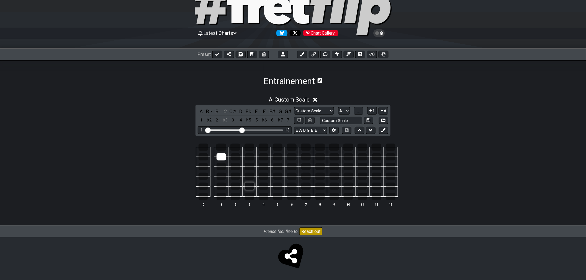
click at [250, 187] on div at bounding box center [249, 186] width 9 height 7
click at [245, 155] on div at bounding box center [249, 156] width 9 height 7
click at [203, 176] on div at bounding box center [202, 176] width 9 height 7
click at [219, 147] on div at bounding box center [221, 147] width 10 height 7
click at [225, 194] on div at bounding box center [220, 196] width 9 height 7
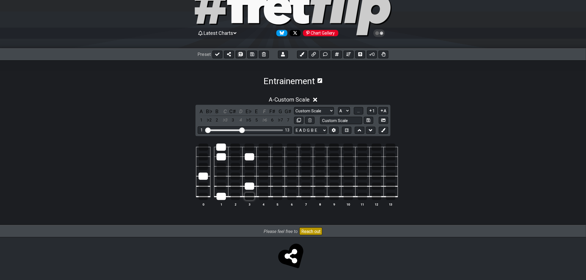
click at [252, 197] on div at bounding box center [249, 196] width 9 height 7
click at [236, 178] on div at bounding box center [235, 176] width 9 height 7
click at [250, 146] on div at bounding box center [249, 147] width 10 height 7
click at [204, 165] on div at bounding box center [202, 166] width 9 height 7
click at [207, 199] on div at bounding box center [202, 196] width 9 height 7
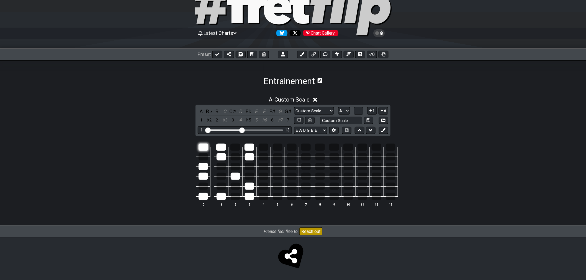
click at [202, 146] on div at bounding box center [203, 147] width 10 height 7
click at [233, 166] on div at bounding box center [235, 166] width 9 height 7
click at [263, 167] on div at bounding box center [263, 166] width 9 height 7
click at [275, 168] on div at bounding box center [277, 166] width 9 height 7
click at [204, 186] on div at bounding box center [202, 186] width 9 height 7
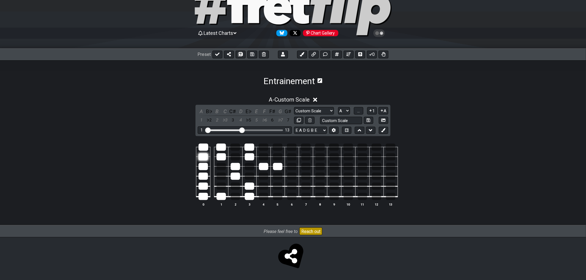
click at [205, 156] on div at bounding box center [202, 156] width 9 height 7
click at [236, 197] on div at bounding box center [235, 196] width 9 height 7
click at [236, 195] on div at bounding box center [235, 196] width 9 height 7
click at [234, 187] on div at bounding box center [235, 186] width 9 height 7
click at [359, 111] on span "..." at bounding box center [358, 111] width 2 height 5
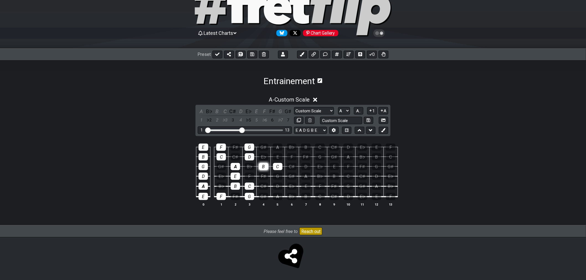
click at [264, 168] on div "B" at bounding box center [263, 166] width 9 height 7
click at [277, 167] on div "C" at bounding box center [277, 166] width 9 height 7
click at [198, 185] on td "A" at bounding box center [203, 181] width 14 height 10
click at [203, 186] on div "A" at bounding box center [202, 186] width 9 height 7
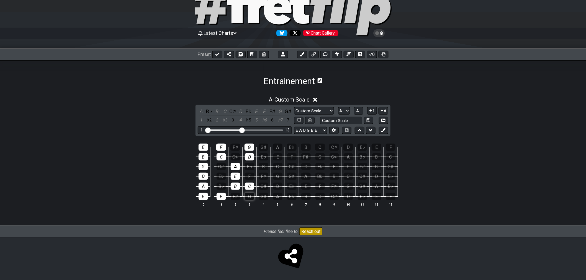
click at [251, 197] on div "G" at bounding box center [249, 196] width 9 height 7
click at [221, 195] on div "F" at bounding box center [220, 196] width 9 height 7
click at [249, 187] on div "C" at bounding box center [249, 186] width 9 height 7
drag, startPoint x: 236, startPoint y: 187, endPoint x: 213, endPoint y: 192, distance: 23.6
click at [235, 187] on div "B" at bounding box center [235, 186] width 9 height 7
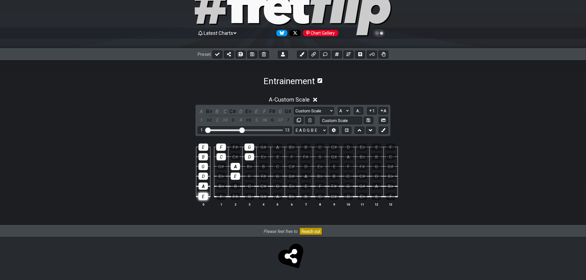
click at [203, 195] on div "E" at bounding box center [202, 196] width 9 height 7
click at [203, 187] on div "A" at bounding box center [202, 186] width 9 height 7
click at [203, 178] on div "D" at bounding box center [202, 176] width 9 height 7
click at [234, 175] on div "E" at bounding box center [235, 176] width 9 height 7
click at [234, 167] on div "A" at bounding box center [235, 166] width 9 height 7
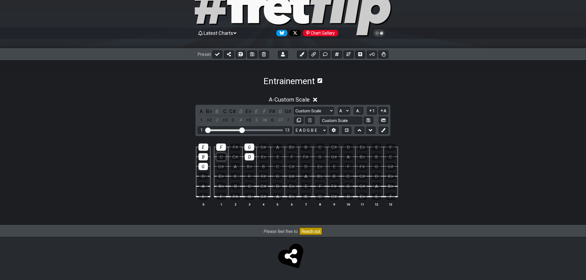
click at [225, 158] on div "C" at bounding box center [220, 156] width 9 height 7
drag, startPoint x: 251, startPoint y: 156, endPoint x: 253, endPoint y: 151, distance: 5.1
click at [252, 156] on div "D" at bounding box center [249, 156] width 9 height 7
click at [252, 147] on div "G" at bounding box center [249, 147] width 10 height 7
click at [221, 147] on div "F" at bounding box center [221, 147] width 10 height 7
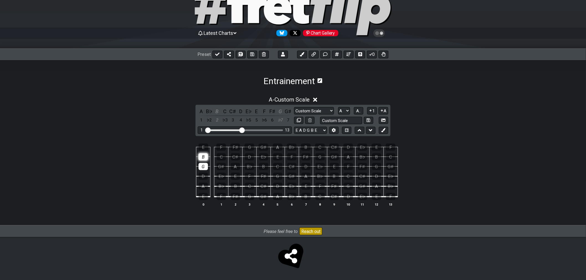
drag, startPoint x: 199, startPoint y: 146, endPoint x: 200, endPoint y: 154, distance: 8.7
click at [199, 147] on div "E" at bounding box center [203, 147] width 10 height 7
drag, startPoint x: 200, startPoint y: 154, endPoint x: 204, endPoint y: 160, distance: 6.8
click at [201, 155] on div "B" at bounding box center [202, 156] width 9 height 7
click at [206, 167] on div "G" at bounding box center [202, 166] width 9 height 7
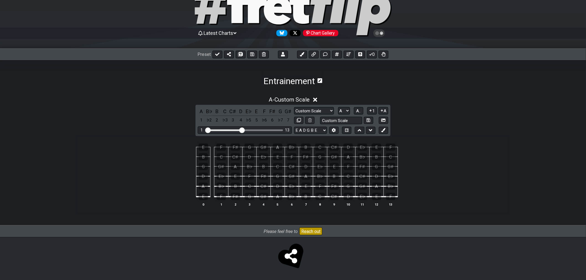
click at [359, 114] on div "Manche Custom Scale Minor Pentatonic Major Pentatonic Minor Blues Major Blues M…" at bounding box center [341, 115] width 94 height 17
click at [360, 111] on span "A.." at bounding box center [358, 111] width 4 height 5
click at [362, 109] on span "1..7" at bounding box center [358, 111] width 7 height 5
click at [222, 156] on div at bounding box center [220, 156] width 9 height 7
click at [251, 195] on div at bounding box center [249, 196] width 9 height 7
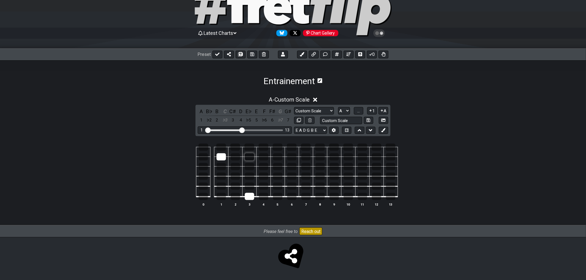
click at [247, 158] on div at bounding box center [249, 156] width 9 height 7
click at [203, 173] on div at bounding box center [202, 176] width 9 height 7
click at [237, 177] on div at bounding box center [235, 176] width 9 height 7
drag, startPoint x: 206, startPoint y: 194, endPoint x: 207, endPoint y: 173, distance: 21.6
click at [206, 194] on div at bounding box center [202, 196] width 9 height 7
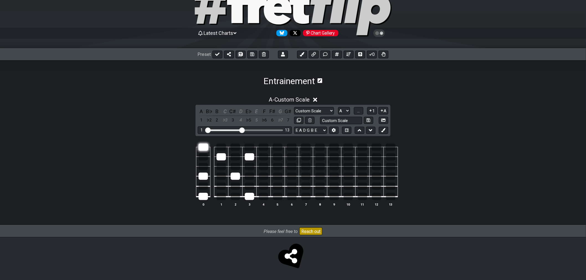
click at [205, 148] on div at bounding box center [203, 147] width 10 height 7
click at [220, 145] on div at bounding box center [221, 147] width 10 height 7
click at [221, 196] on div at bounding box center [220, 196] width 9 height 7
click at [247, 176] on div at bounding box center [249, 176] width 9 height 7
click at [203, 167] on div at bounding box center [202, 166] width 9 height 7
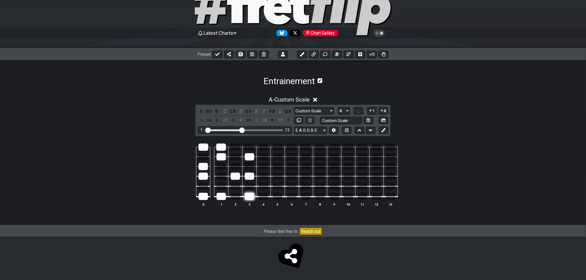
click at [250, 197] on div at bounding box center [249, 196] width 9 height 7
click at [247, 186] on div at bounding box center [249, 186] width 9 height 7
click at [251, 198] on div at bounding box center [249, 196] width 9 height 7
click at [249, 146] on div at bounding box center [249, 147] width 10 height 7
click at [274, 195] on div at bounding box center [277, 196] width 9 height 7
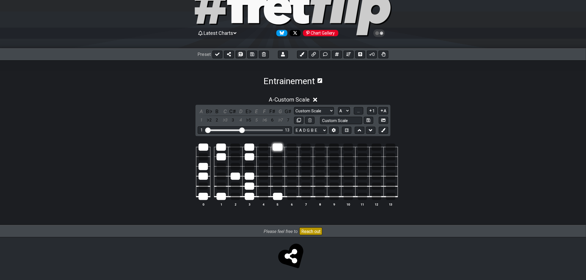
click at [275, 146] on div at bounding box center [278, 147] width 10 height 7
click at [206, 188] on div at bounding box center [202, 186] width 9 height 7
click at [235, 165] on div at bounding box center [235, 166] width 9 height 7
click at [263, 166] on div at bounding box center [263, 166] width 9 height 7
click at [275, 170] on div at bounding box center [277, 166] width 9 height 7
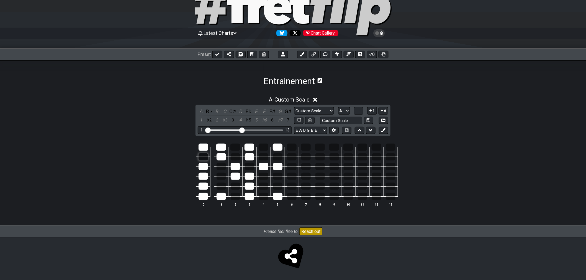
click at [203, 156] on div at bounding box center [202, 156] width 9 height 7
click at [236, 186] on div at bounding box center [235, 186] width 9 height 7
click at [356, 110] on button "..." at bounding box center [358, 110] width 9 height 7
click at [362, 110] on button "A.." at bounding box center [358, 110] width 9 height 7
click at [362, 110] on span "1..7" at bounding box center [358, 111] width 7 height 5
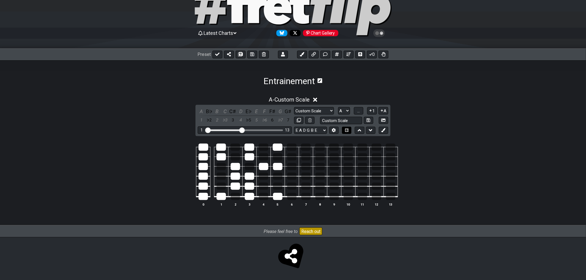
click at [345, 132] on button at bounding box center [346, 130] width 9 height 7
click at [361, 132] on icon at bounding box center [360, 131] width 4 height 6
click at [384, 133] on button at bounding box center [383, 130] width 9 height 7
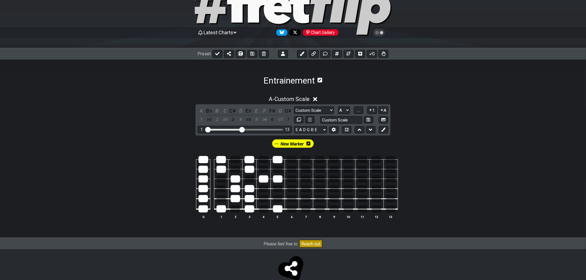
click at [310, 144] on icon at bounding box center [308, 144] width 4 height 4
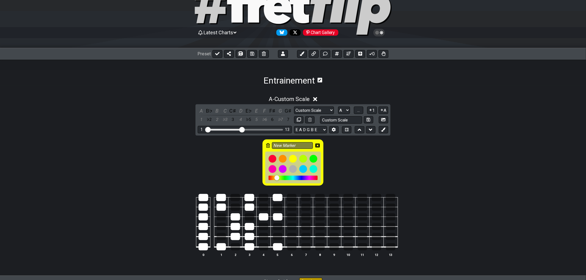
click at [265, 145] on div "New Marker" at bounding box center [292, 163] width 61 height 46
click at [267, 145] on icon at bounding box center [268, 145] width 4 height 4
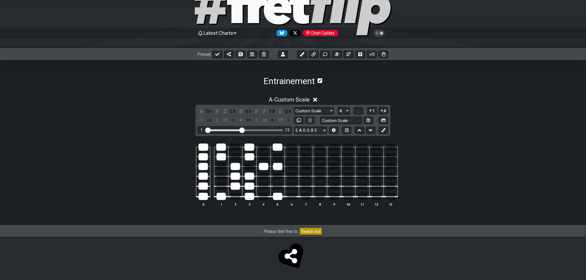
click at [277, 151] on td at bounding box center [277, 152] width 14 height 10
click at [279, 147] on div at bounding box center [278, 147] width 10 height 7
click at [276, 166] on div at bounding box center [277, 166] width 9 height 7
click at [264, 166] on div at bounding box center [263, 166] width 9 height 7
click at [248, 158] on div at bounding box center [249, 156] width 9 height 7
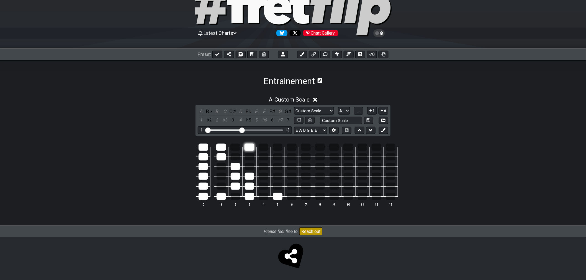
click at [250, 148] on div at bounding box center [249, 147] width 10 height 7
drag, startPoint x: 222, startPoint y: 156, endPoint x: 223, endPoint y: 152, distance: 3.9
click at [222, 155] on div at bounding box center [220, 156] width 9 height 7
click at [224, 147] on div at bounding box center [221, 147] width 10 height 7
click at [235, 168] on div at bounding box center [235, 166] width 9 height 7
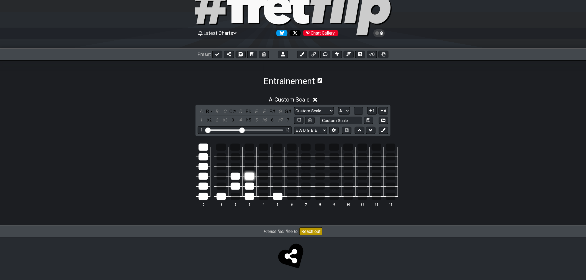
click at [248, 176] on div at bounding box center [249, 176] width 9 height 7
click at [239, 177] on tbody "0 1 2 3 4 5 6 7 8 9 10 11 12 13" at bounding box center [292, 170] width 212 height 65
click at [249, 184] on div at bounding box center [249, 186] width 9 height 7
click at [237, 183] on div at bounding box center [235, 186] width 9 height 7
drag, startPoint x: 236, startPoint y: 176, endPoint x: 245, endPoint y: 192, distance: 18.5
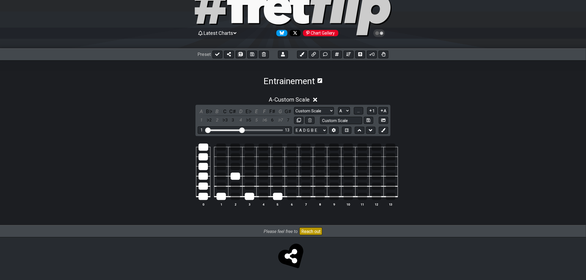
click at [236, 176] on div at bounding box center [235, 176] width 9 height 7
click at [248, 197] on div at bounding box center [249, 196] width 9 height 7
drag, startPoint x: 269, startPoint y: 198, endPoint x: 257, endPoint y: 198, distance: 11.9
click at [269, 198] on table "0 1 2 3 4 5 6 7 8 9 10 11 12 13" at bounding box center [292, 170] width 212 height 65
click at [278, 196] on div at bounding box center [277, 196] width 9 height 7
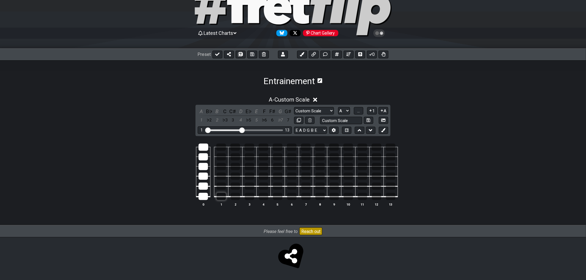
drag, startPoint x: 224, startPoint y: 194, endPoint x: 220, endPoint y: 195, distance: 3.9
click at [223, 194] on div at bounding box center [220, 196] width 9 height 7
drag, startPoint x: 202, startPoint y: 194, endPoint x: 202, endPoint y: 186, distance: 7.8
click at [202, 194] on div at bounding box center [202, 196] width 9 height 7
click at [202, 186] on div at bounding box center [202, 186] width 9 height 7
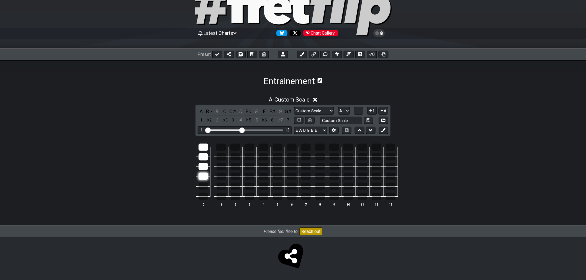
drag, startPoint x: 203, startPoint y: 178, endPoint x: 203, endPoint y: 173, distance: 5.3
click at [203, 177] on div at bounding box center [202, 176] width 9 height 7
click at [203, 167] on div at bounding box center [202, 166] width 9 height 7
click at [203, 157] on div at bounding box center [202, 156] width 9 height 7
click at [202, 148] on div at bounding box center [203, 147] width 10 height 7
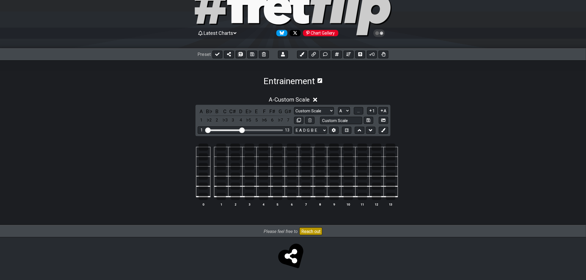
click at [317, 100] on icon at bounding box center [315, 100] width 4 height 4
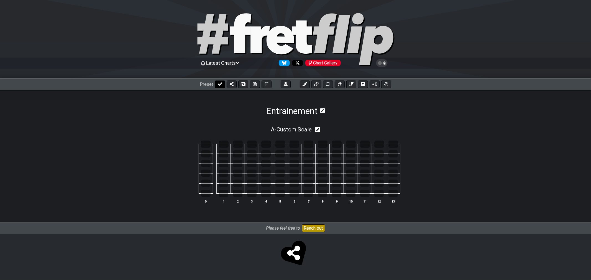
click at [222, 84] on button at bounding box center [220, 85] width 10 height 8
select select "/02SJ1M66"
drag, startPoint x: 205, startPoint y: 143, endPoint x: 211, endPoint y: 151, distance: 9.9
click at [205, 143] on div at bounding box center [206, 143] width 10 height 7
click at [207, 146] on div at bounding box center [206, 143] width 10 height 7
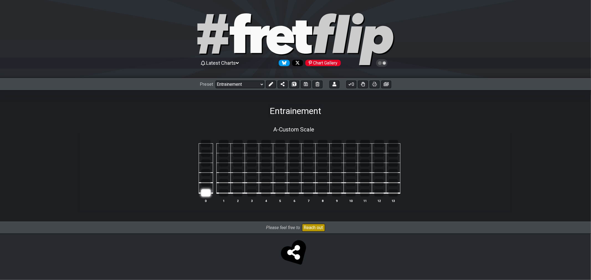
click at [204, 194] on div at bounding box center [205, 192] width 9 height 7
click at [237, 174] on div at bounding box center [237, 172] width 9 height 7
click at [206, 141] on div at bounding box center [206, 143] width 10 height 7
click at [204, 153] on div at bounding box center [205, 153] width 9 height 7
click at [239, 184] on div at bounding box center [237, 182] width 9 height 7
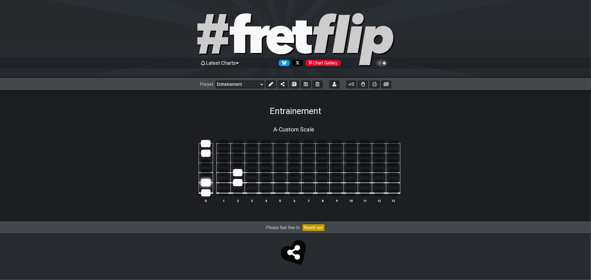
click at [206, 182] on div at bounding box center [205, 182] width 9 height 7
click at [238, 163] on div at bounding box center [237, 162] width 9 height 7
click at [252, 165] on div at bounding box center [251, 162] width 9 height 7
click at [251, 164] on div at bounding box center [251, 162] width 9 height 7
click at [268, 165] on div at bounding box center [265, 162] width 9 height 7
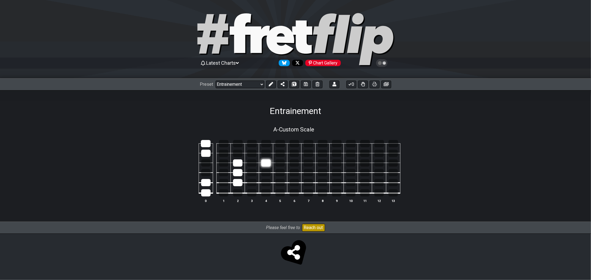
click at [267, 163] on div at bounding box center [265, 162] width 9 height 7
drag, startPoint x: 264, startPoint y: 164, endPoint x: 266, endPoint y: 168, distance: 4.3
click at [264, 164] on div at bounding box center [265, 162] width 9 height 7
click at [278, 164] on div at bounding box center [279, 162] width 9 height 7
click at [252, 184] on div at bounding box center [251, 182] width 9 height 7
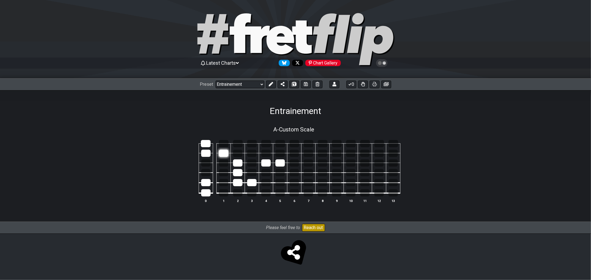
click at [221, 151] on div at bounding box center [223, 153] width 9 height 7
click at [224, 144] on div at bounding box center [224, 143] width 10 height 7
click at [226, 195] on div at bounding box center [223, 192] width 9 height 7
click at [221, 172] on div at bounding box center [223, 172] width 9 height 7
click at [228, 174] on div at bounding box center [223, 172] width 9 height 7
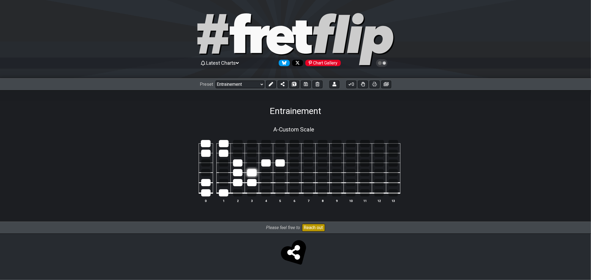
click at [248, 175] on div at bounding box center [251, 172] width 9 height 7
click at [251, 147] on div at bounding box center [252, 143] width 10 height 7
click at [254, 193] on div at bounding box center [251, 192] width 9 height 7
click at [206, 173] on div at bounding box center [205, 172] width 9 height 7
click at [238, 154] on div at bounding box center [237, 153] width 9 height 7
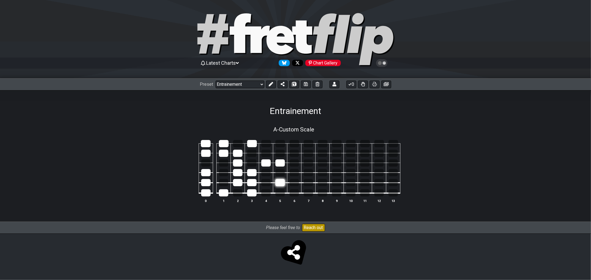
click at [277, 184] on div at bounding box center [279, 182] width 9 height 7
click at [206, 164] on div at bounding box center [205, 162] width 9 height 7
click at [270, 85] on icon at bounding box center [270, 84] width 4 height 4
click at [318, 128] on icon at bounding box center [317, 129] width 5 height 5
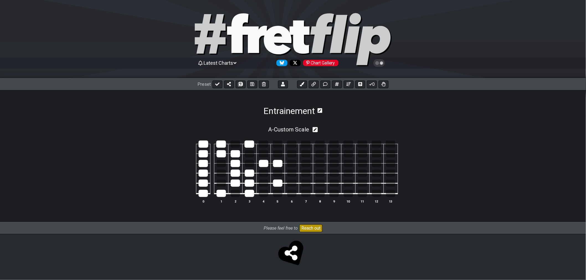
select select "Custom Scale"
select select "A"
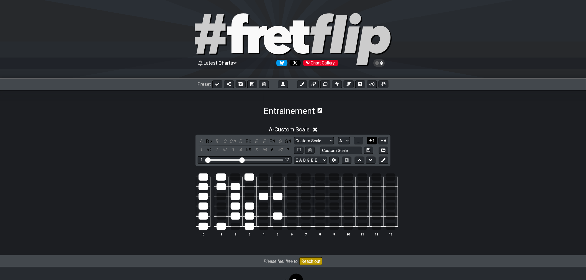
click at [373, 140] on button "1" at bounding box center [371, 140] width 9 height 7
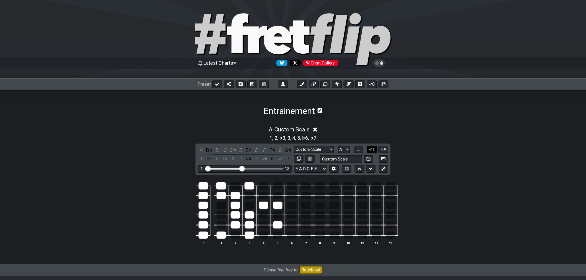
click at [372, 150] on icon at bounding box center [370, 149] width 5 height 4
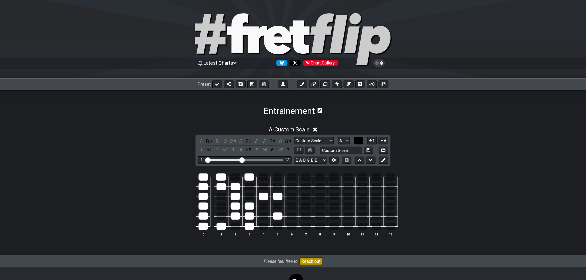
click at [359, 142] on span "..." at bounding box center [358, 140] width 2 height 5
click at [236, 188] on div "C♯" at bounding box center [235, 186] width 9 height 7
click at [233, 186] on div "C♯" at bounding box center [235, 186] width 9 height 7
click at [248, 189] on div "D" at bounding box center [249, 186] width 9 height 7
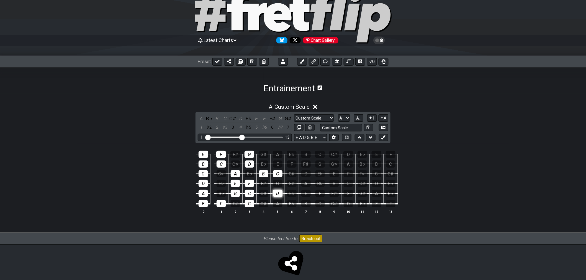
scroll to position [30, 0]
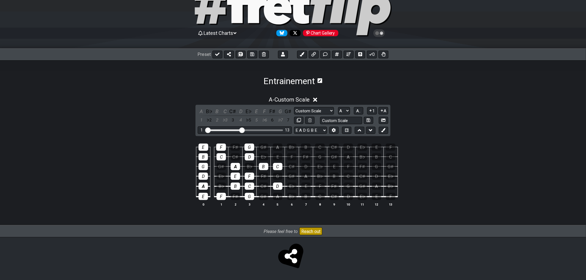
drag, startPoint x: 278, startPoint y: 187, endPoint x: 279, endPoint y: 170, distance: 17.5
click at [278, 187] on div "D" at bounding box center [277, 186] width 9 height 7
click at [279, 165] on div "C" at bounding box center [277, 166] width 9 height 7
click at [361, 111] on button "A.." at bounding box center [358, 110] width 9 height 7
click at [360, 110] on span "1..7" at bounding box center [358, 111] width 7 height 5
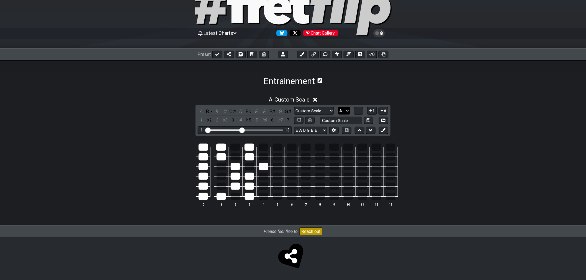
click at [346, 110] on select "A♭ A A♯ B♭ B C C♯ D♭ D D♯ E♭ E F F♯ G♭ G G♯" at bounding box center [344, 110] width 12 height 7
click at [349, 108] on select "A♭ A A♯ B♭ B C C♯ D♭ D D♯ E♭ E F F♯ G♭ G G♯" at bounding box center [344, 110] width 12 height 7
click at [263, 166] on div at bounding box center [263, 166] width 9 height 7
click at [251, 155] on div at bounding box center [249, 156] width 9 height 7
click at [251, 149] on div at bounding box center [249, 147] width 10 height 7
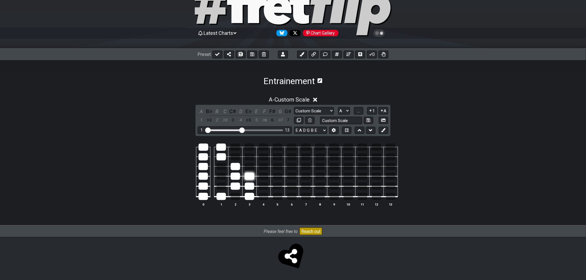
click at [251, 173] on div at bounding box center [249, 176] width 9 height 7
drag, startPoint x: 252, startPoint y: 185, endPoint x: 251, endPoint y: 195, distance: 10.5
click at [251, 187] on div at bounding box center [249, 186] width 9 height 7
click at [252, 200] on table "0 1 2 3 4 5 6 7 8 9 10 11 12 13" at bounding box center [292, 170] width 212 height 65
click at [234, 182] on td at bounding box center [235, 181] width 14 height 10
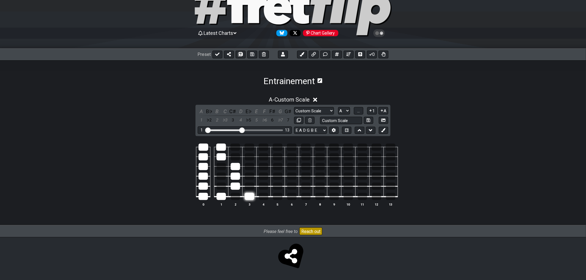
click at [246, 195] on div at bounding box center [249, 196] width 9 height 7
click at [236, 183] on div at bounding box center [235, 186] width 9 height 7
drag, startPoint x: 237, startPoint y: 175, endPoint x: 237, endPoint y: 171, distance: 4.4
click at [237, 174] on div at bounding box center [235, 176] width 9 height 7
click at [237, 166] on div at bounding box center [235, 166] width 9 height 7
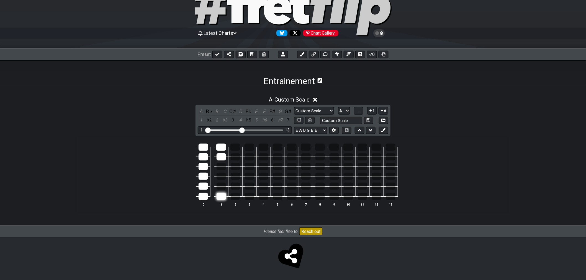
click at [222, 192] on td at bounding box center [221, 192] width 14 height 11
click at [208, 198] on table "0 1 2 3 4 5 6 7 8 9 10 11 12 13" at bounding box center [292, 170] width 212 height 65
click at [209, 197] on table "0 1 2 3 4 5 6 7 8 9 10 11 12 13" at bounding box center [292, 170] width 212 height 65
click at [220, 199] on div at bounding box center [220, 196] width 9 height 7
click at [202, 195] on div at bounding box center [202, 196] width 9 height 7
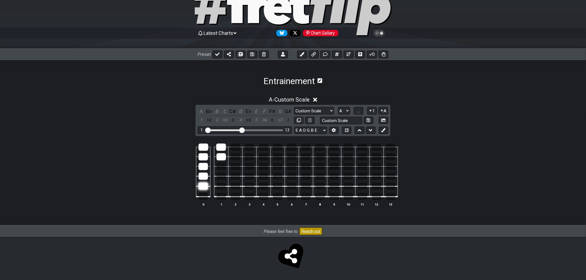
click at [202, 187] on div at bounding box center [202, 186] width 9 height 7
click at [202, 178] on div at bounding box center [202, 176] width 9 height 7
click at [202, 166] on div at bounding box center [202, 166] width 9 height 7
click at [203, 158] on div at bounding box center [202, 156] width 9 height 7
click at [203, 148] on div at bounding box center [203, 147] width 10 height 7
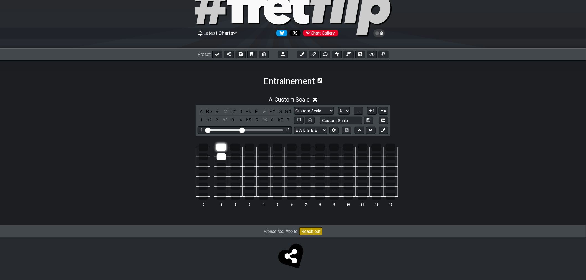
click at [221, 146] on div at bounding box center [221, 147] width 10 height 7
click at [222, 156] on div at bounding box center [220, 156] width 9 height 7
click at [205, 187] on div at bounding box center [202, 186] width 9 height 7
click at [247, 186] on div at bounding box center [249, 186] width 9 height 7
click at [216, 159] on div at bounding box center [220, 156] width 9 height 7
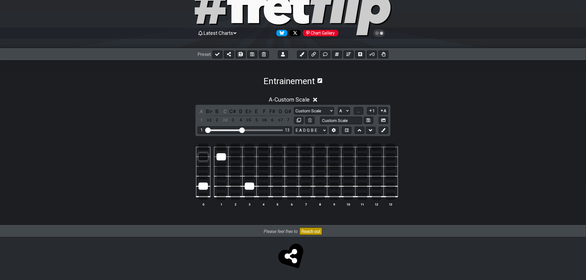
click at [202, 155] on div at bounding box center [202, 156] width 9 height 7
click at [235, 189] on div at bounding box center [235, 186] width 9 height 7
click at [249, 198] on div at bounding box center [249, 196] width 9 height 7
click at [248, 148] on div at bounding box center [249, 147] width 10 height 7
click at [203, 166] on div at bounding box center [202, 166] width 9 height 7
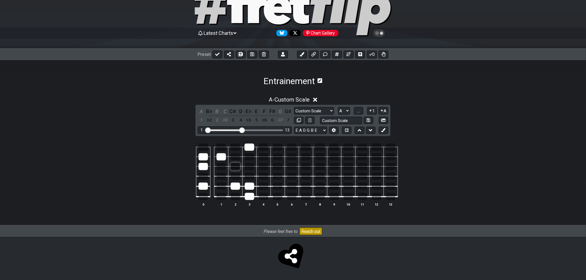
click at [235, 167] on div at bounding box center [235, 166] width 9 height 7
click at [265, 166] on div at bounding box center [263, 166] width 9 height 7
click at [280, 165] on div at bounding box center [277, 166] width 9 height 7
click at [280, 183] on div at bounding box center [277, 186] width 9 height 7
click at [248, 157] on div at bounding box center [249, 156] width 9 height 7
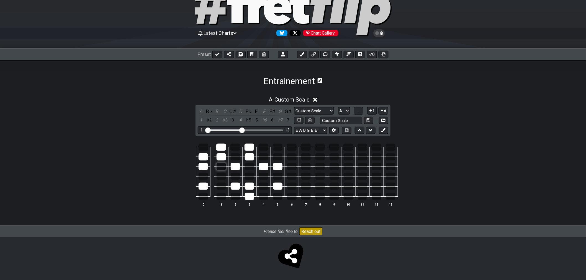
drag, startPoint x: 223, startPoint y: 148, endPoint x: 223, endPoint y: 169, distance: 21.0
click at [223, 149] on div at bounding box center [221, 147] width 10 height 7
click at [222, 198] on div at bounding box center [220, 196] width 9 height 7
click at [293, 186] on div at bounding box center [291, 186] width 9 height 7
click at [292, 187] on div at bounding box center [291, 186] width 9 height 7
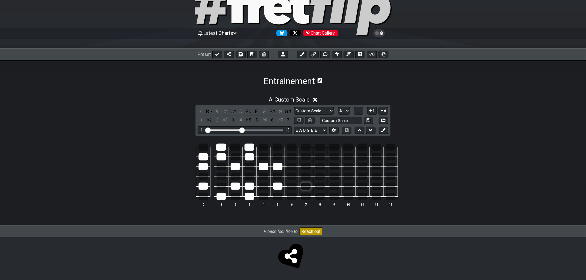
click at [307, 187] on div at bounding box center [305, 186] width 9 height 7
click at [302, 187] on div at bounding box center [305, 186] width 9 height 7
click at [338, 188] on div at bounding box center [333, 186] width 9 height 7
click at [335, 189] on div at bounding box center [333, 186] width 9 height 7
click at [278, 147] on div at bounding box center [278, 147] width 10 height 7
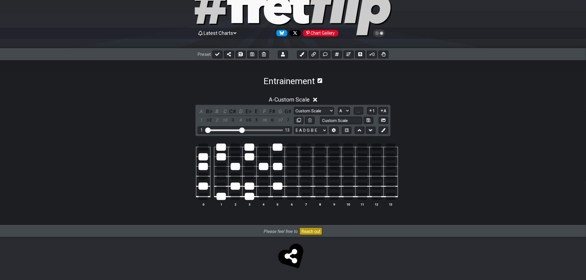
click at [280, 200] on table "0 1 2 3 4 5 6 7 8 9 10 11 12 13" at bounding box center [292, 170] width 212 height 65
click at [278, 197] on div at bounding box center [277, 196] width 9 height 7
click at [203, 147] on div at bounding box center [203, 147] width 10 height 7
click at [236, 176] on div at bounding box center [235, 176] width 9 height 7
click at [251, 178] on div at bounding box center [249, 176] width 9 height 7
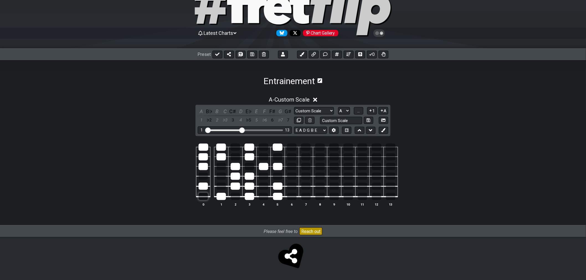
click at [203, 197] on div at bounding box center [202, 196] width 9 height 7
click at [205, 176] on div at bounding box center [202, 176] width 9 height 7
click at [359, 113] on button "..." at bounding box center [358, 110] width 9 height 7
click at [278, 196] on div "A" at bounding box center [277, 196] width 9 height 7
click at [279, 185] on div "D" at bounding box center [277, 186] width 9 height 7
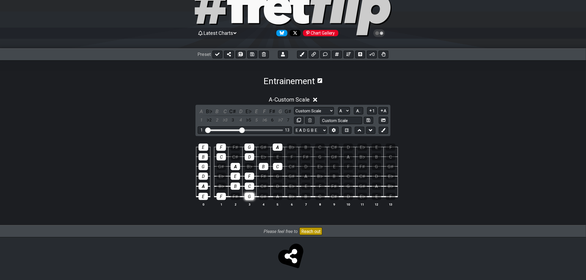
click at [248, 193] on div "G" at bounding box center [249, 196] width 9 height 7
click at [248, 186] on div "C" at bounding box center [249, 186] width 9 height 7
click at [249, 176] on div "F" at bounding box center [249, 176] width 9 height 7
drag, startPoint x: 234, startPoint y: 174, endPoint x: 236, endPoint y: 185, distance: 12.1
click at [234, 174] on div "E" at bounding box center [235, 176] width 9 height 7
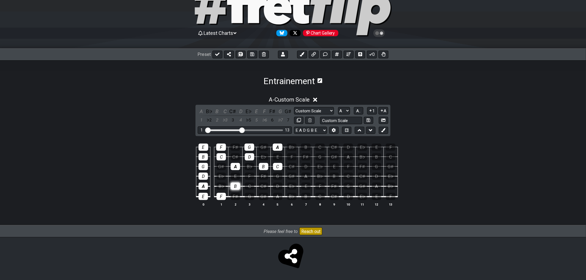
drag, startPoint x: 236, startPoint y: 185, endPoint x: 236, endPoint y: 183, distance: 2.8
click at [236, 185] on div "B" at bounding box center [235, 186] width 9 height 7
click at [235, 166] on div "A" at bounding box center [235, 166] width 9 height 7
drag, startPoint x: 266, startPoint y: 167, endPoint x: 280, endPoint y: 166, distance: 13.6
click at [267, 167] on div "B" at bounding box center [263, 166] width 9 height 7
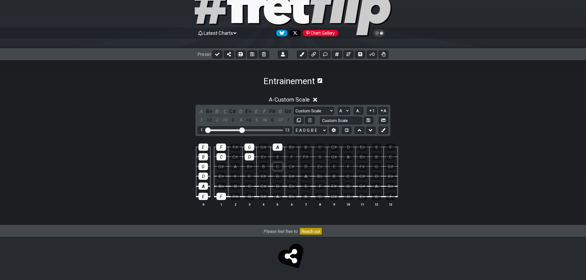
click at [280, 166] on div "C" at bounding box center [277, 166] width 9 height 7
click at [250, 157] on div "D" at bounding box center [249, 156] width 9 height 7
drag, startPoint x: 251, startPoint y: 150, endPoint x: 266, endPoint y: 148, distance: 15.3
click at [251, 149] on div "G" at bounding box center [249, 147] width 10 height 7
click at [276, 148] on div "A" at bounding box center [278, 147] width 10 height 7
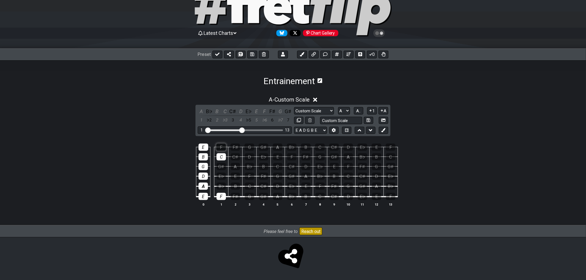
click at [222, 148] on div "F" at bounding box center [221, 147] width 10 height 7
click at [221, 157] on div "C" at bounding box center [220, 156] width 9 height 7
click at [222, 197] on div "F" at bounding box center [220, 196] width 9 height 7
click at [206, 197] on div "E" at bounding box center [202, 196] width 9 height 7
click at [205, 186] on div "A" at bounding box center [202, 186] width 9 height 7
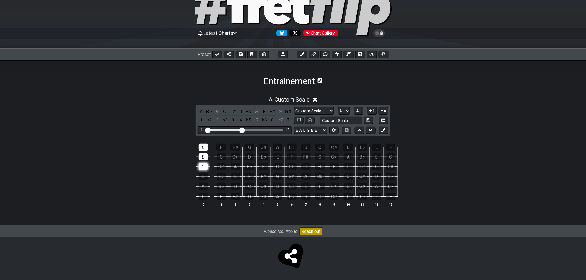
drag, startPoint x: 203, startPoint y: 175, endPoint x: 203, endPoint y: 168, distance: 6.7
click at [203, 175] on div "D" at bounding box center [202, 176] width 9 height 7
click at [204, 164] on div "G" at bounding box center [202, 166] width 9 height 7
drag, startPoint x: 204, startPoint y: 156, endPoint x: 204, endPoint y: 154, distance: 2.8
click at [204, 156] on div "B" at bounding box center [202, 156] width 9 height 7
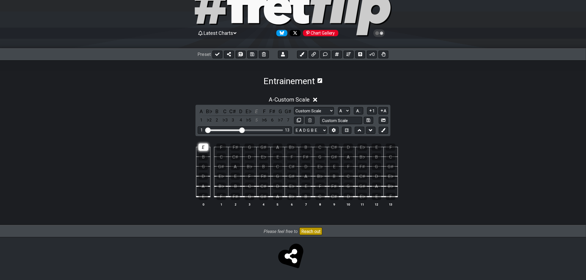
click at [203, 148] on div "E" at bounding box center [203, 147] width 10 height 7
click at [345, 110] on select "A♭ A A♯ B♭ B C C♯ D♭ D D♯ E♭ E F F♯ G♭ G G♯" at bounding box center [344, 110] width 12 height 7
click at [362, 112] on button "A.." at bounding box center [358, 110] width 9 height 7
click at [360, 110] on span "1..7" at bounding box center [358, 111] width 7 height 5
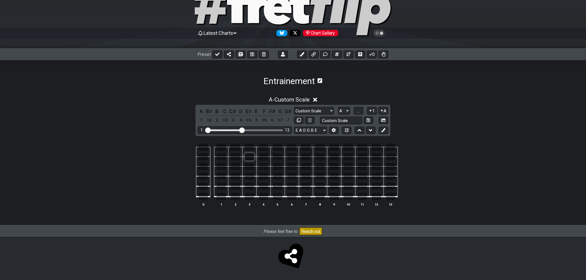
click at [253, 158] on div at bounding box center [249, 156] width 9 height 7
click at [204, 176] on div at bounding box center [202, 176] width 9 height 7
click at [204, 198] on div at bounding box center [202, 196] width 9 height 7
click at [203, 146] on div at bounding box center [203, 147] width 10 height 7
click at [237, 185] on div at bounding box center [235, 186] width 9 height 7
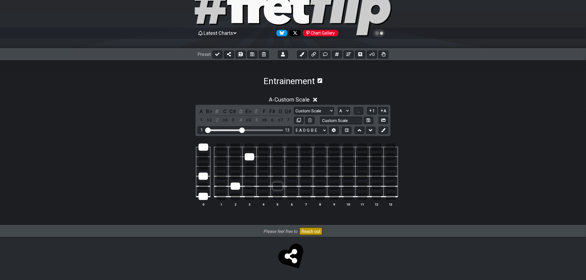
click at [280, 187] on div at bounding box center [277, 186] width 9 height 7
click at [221, 198] on div at bounding box center [220, 196] width 9 height 7
click at [222, 147] on div at bounding box center [221, 147] width 10 height 7
click at [234, 188] on div at bounding box center [235, 186] width 9 height 7
click at [234, 177] on div at bounding box center [235, 176] width 9 height 7
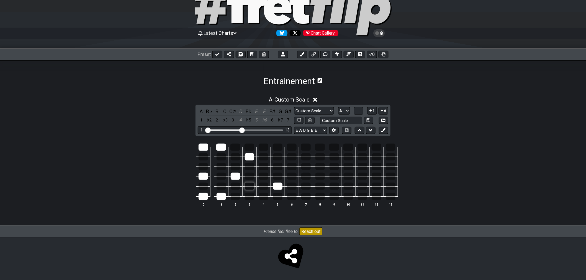
click at [248, 186] on div at bounding box center [249, 186] width 9 height 7
click at [217, 158] on div at bounding box center [220, 156] width 9 height 7
click at [276, 167] on div at bounding box center [277, 166] width 9 height 7
click at [264, 167] on div at bounding box center [263, 166] width 9 height 7
click at [277, 156] on div at bounding box center [277, 156] width 9 height 7
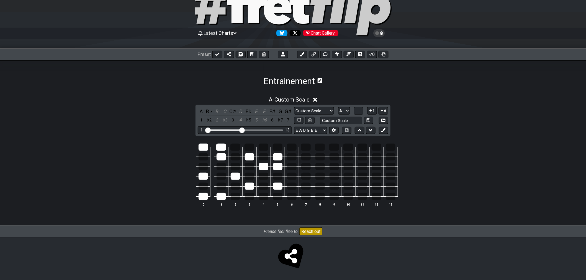
click at [285, 156] on td at bounding box center [292, 152] width 14 height 10
click at [294, 161] on td at bounding box center [292, 162] width 14 height 10
click at [292, 159] on div at bounding box center [291, 156] width 9 height 7
click at [360, 112] on button "..." at bounding box center [358, 110] width 9 height 7
click at [360, 112] on span "A.." at bounding box center [358, 111] width 4 height 5
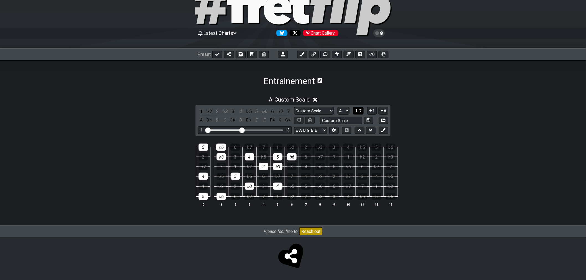
click at [360, 112] on span "1..7" at bounding box center [358, 111] width 7 height 5
click at [360, 112] on button "..." at bounding box center [358, 110] width 9 height 7
click at [360, 112] on span "A.." at bounding box center [358, 111] width 4 height 5
click at [251, 144] on div at bounding box center [249, 147] width 10 height 7
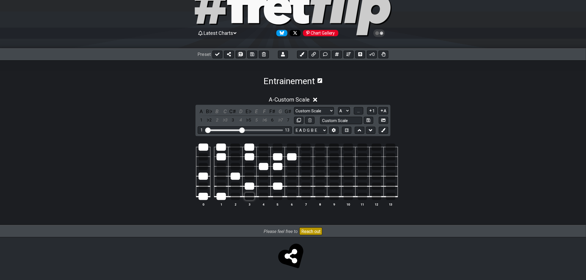
click at [250, 196] on div at bounding box center [249, 196] width 9 height 7
click at [203, 167] on div at bounding box center [202, 166] width 9 height 7
click at [203, 156] on div at bounding box center [202, 156] width 9 height 7
click at [234, 187] on div at bounding box center [235, 186] width 9 height 7
click at [248, 177] on div at bounding box center [249, 176] width 9 height 7
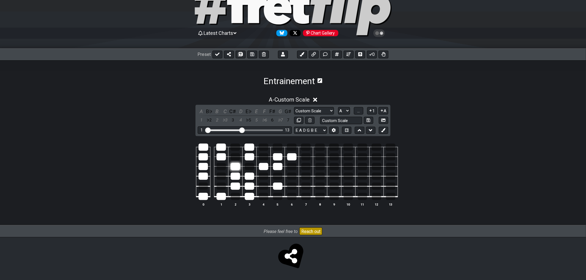
click at [236, 166] on div at bounding box center [235, 166] width 9 height 7
click at [357, 111] on span "..." at bounding box center [358, 111] width 2 height 5
click at [362, 110] on button "A.." at bounding box center [358, 110] width 9 height 7
click at [362, 110] on button "1..7" at bounding box center [358, 110] width 11 height 7
click at [249, 198] on div at bounding box center [249, 196] width 9 height 7
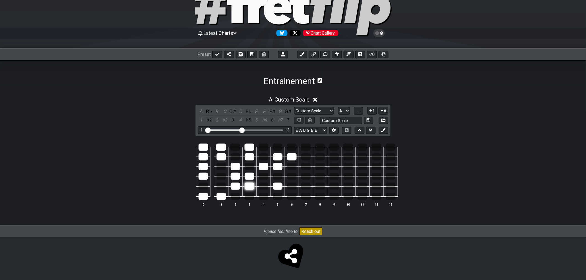
drag, startPoint x: 251, startPoint y: 187, endPoint x: 252, endPoint y: 184, distance: 3.4
click at [251, 187] on div at bounding box center [249, 186] width 9 height 7
click at [251, 174] on div at bounding box center [249, 176] width 9 height 7
click at [275, 187] on div at bounding box center [277, 186] width 9 height 7
click at [267, 166] on div at bounding box center [263, 166] width 9 height 7
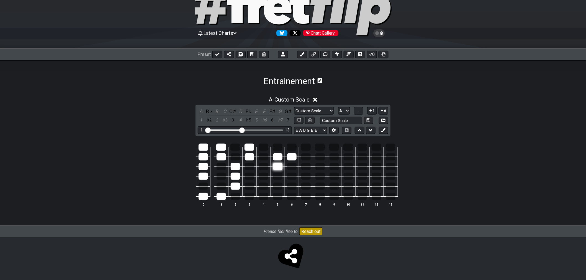
click at [273, 165] on div at bounding box center [277, 166] width 9 height 7
drag, startPoint x: 279, startPoint y: 156, endPoint x: 291, endPoint y: 156, distance: 11.6
click at [280, 156] on div at bounding box center [277, 156] width 9 height 7
click at [292, 156] on div at bounding box center [291, 156] width 9 height 7
drag, startPoint x: 247, startPoint y: 157, endPoint x: 247, endPoint y: 149, distance: 8.3
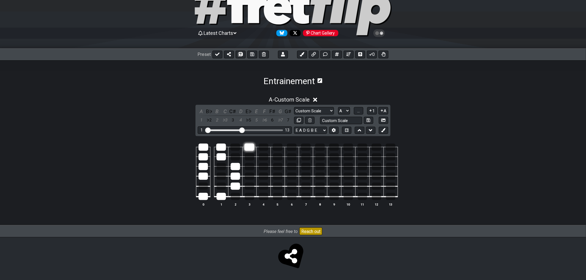
click at [247, 156] on div at bounding box center [249, 156] width 9 height 7
click at [247, 148] on div at bounding box center [249, 147] width 10 height 7
click at [236, 171] on td at bounding box center [235, 172] width 14 height 10
click at [236, 181] on td at bounding box center [235, 181] width 14 height 10
click at [234, 168] on div at bounding box center [235, 166] width 9 height 7
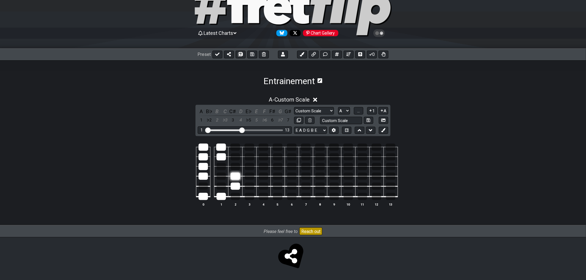
click at [237, 179] on div at bounding box center [235, 176] width 9 height 7
drag, startPoint x: 236, startPoint y: 185, endPoint x: 230, endPoint y: 190, distance: 7.5
click at [236, 187] on div at bounding box center [235, 186] width 9 height 7
drag, startPoint x: 220, startPoint y: 197, endPoint x: 216, endPoint y: 198, distance: 3.2
click at [219, 197] on div at bounding box center [220, 196] width 9 height 7
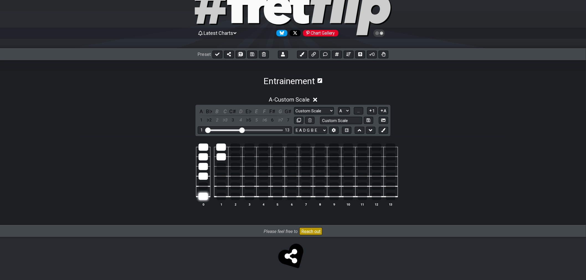
click at [202, 197] on div at bounding box center [202, 196] width 9 height 7
click at [204, 174] on div at bounding box center [202, 176] width 9 height 7
click at [207, 163] on div at bounding box center [202, 166] width 9 height 7
click at [203, 154] on div at bounding box center [202, 156] width 9 height 7
click at [205, 149] on div at bounding box center [203, 147] width 10 height 7
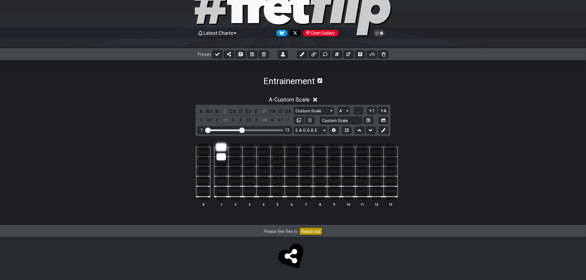
click at [221, 150] on div at bounding box center [221, 147] width 10 height 7
click at [222, 157] on div at bounding box center [220, 156] width 9 height 7
click at [203, 185] on div at bounding box center [202, 186] width 9 height 7
click at [223, 148] on div at bounding box center [221, 147] width 10 height 7
click at [223, 193] on div at bounding box center [220, 196] width 9 height 7
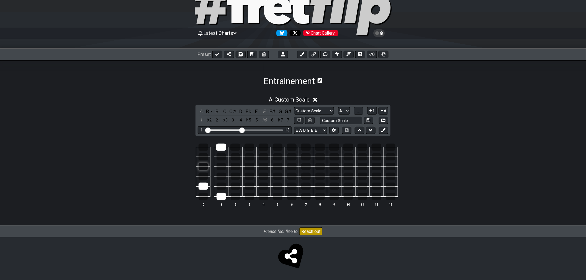
click at [205, 165] on div at bounding box center [202, 166] width 9 height 7
click at [249, 146] on div at bounding box center [249, 147] width 10 height 7
click at [251, 197] on div at bounding box center [249, 196] width 9 height 7
click at [276, 148] on div at bounding box center [278, 147] width 10 height 7
click at [277, 198] on div at bounding box center [277, 196] width 9 height 7
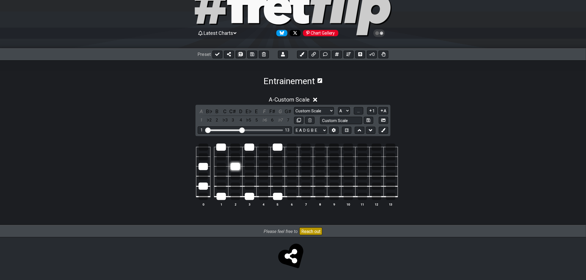
click at [234, 167] on div at bounding box center [235, 166] width 9 height 7
click at [360, 112] on button "..." at bounding box center [358, 110] width 9 height 7
click at [358, 111] on span "A.." at bounding box center [358, 111] width 4 height 5
click at [358, 111] on span "1..7" at bounding box center [358, 111] width 7 height 5
click at [358, 111] on span "..." at bounding box center [358, 111] width 2 height 5
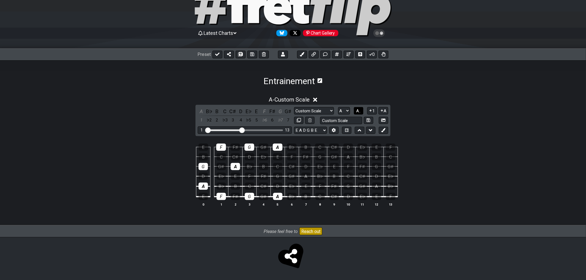
click at [358, 111] on span "A.." at bounding box center [358, 111] width 4 height 5
click at [357, 109] on span "1..7" at bounding box center [358, 111] width 7 height 5
drag, startPoint x: 285, startPoint y: 195, endPoint x: 275, endPoint y: 198, distance: 10.1
click at [285, 195] on td at bounding box center [292, 192] width 14 height 11
click at [275, 198] on div at bounding box center [277, 196] width 9 height 7
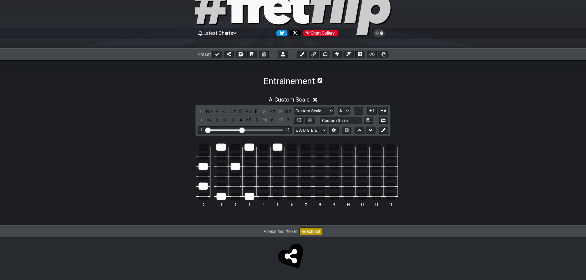
drag, startPoint x: 252, startPoint y: 198, endPoint x: 241, endPoint y: 200, distance: 11.2
click at [252, 198] on div at bounding box center [249, 196] width 9 height 7
click at [223, 198] on div at bounding box center [220, 196] width 9 height 7
click at [204, 184] on div at bounding box center [202, 186] width 9 height 7
drag, startPoint x: 205, startPoint y: 166, endPoint x: 219, endPoint y: 170, distance: 14.6
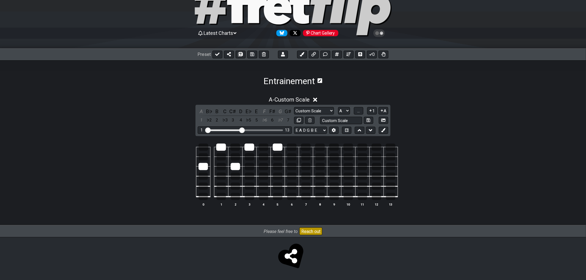
click at [205, 166] on div at bounding box center [202, 166] width 9 height 7
click at [231, 168] on div at bounding box center [235, 166] width 9 height 7
click at [220, 147] on div at bounding box center [221, 147] width 10 height 7
click at [253, 148] on div at bounding box center [249, 147] width 10 height 7
click at [284, 148] on td at bounding box center [277, 152] width 14 height 10
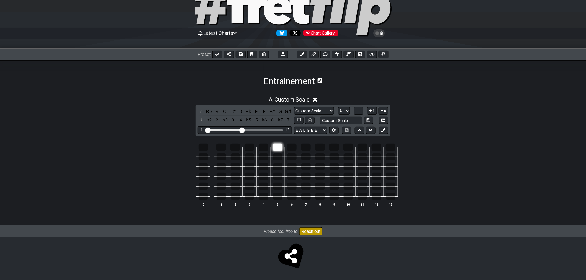
drag, startPoint x: 273, startPoint y: 145, endPoint x: 279, endPoint y: 149, distance: 6.5
click at [274, 145] on div at bounding box center [278, 147] width 10 height 7
click at [203, 156] on div at bounding box center [202, 156] width 9 height 7
click at [236, 185] on div at bounding box center [235, 186] width 9 height 7
click at [264, 166] on div at bounding box center [263, 166] width 9 height 7
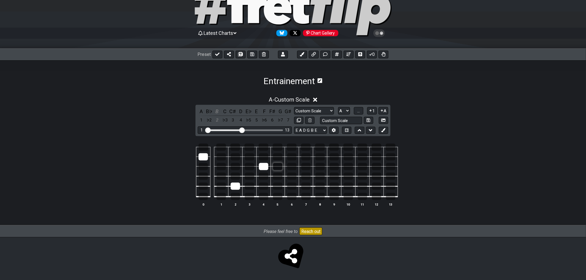
click at [275, 165] on div at bounding box center [277, 166] width 9 height 7
click at [280, 168] on div at bounding box center [277, 166] width 9 height 7
click at [251, 147] on div at bounding box center [249, 147] width 10 height 7
click at [251, 195] on div at bounding box center [249, 196] width 9 height 7
click at [219, 197] on div at bounding box center [220, 196] width 9 height 7
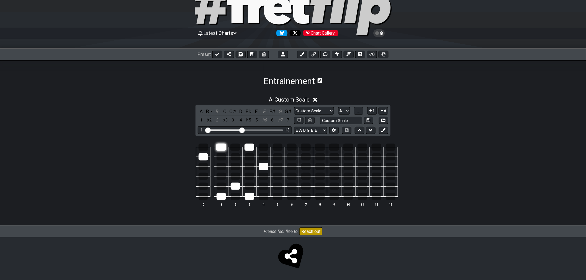
click at [220, 149] on div at bounding box center [221, 147] width 10 height 7
click at [236, 166] on div at bounding box center [235, 166] width 9 height 7
click at [206, 168] on div at bounding box center [202, 166] width 9 height 7
click at [204, 184] on div at bounding box center [202, 186] width 9 height 7
click at [357, 111] on span "..." at bounding box center [358, 111] width 2 height 5
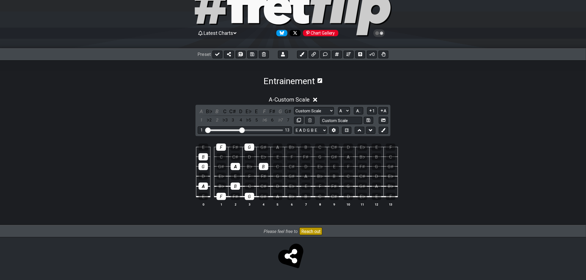
click at [316, 99] on icon at bounding box center [315, 100] width 4 height 6
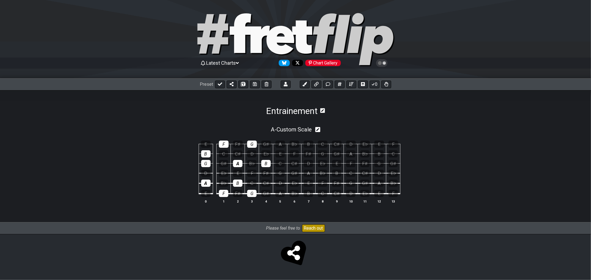
click at [318, 131] on icon at bounding box center [317, 129] width 5 height 5
select select "Custom Scale"
select select "A"
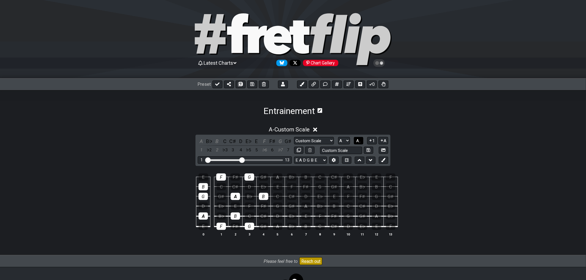
click at [361, 144] on button "A.." at bounding box center [358, 140] width 9 height 7
click at [360, 140] on span "1..7" at bounding box center [358, 140] width 7 height 5
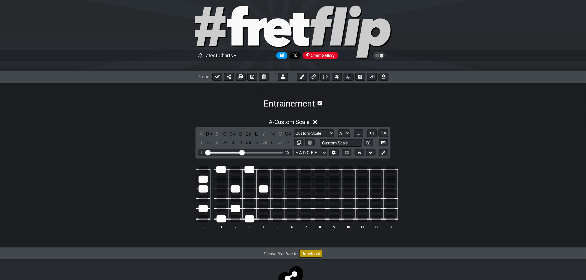
scroll to position [30, 0]
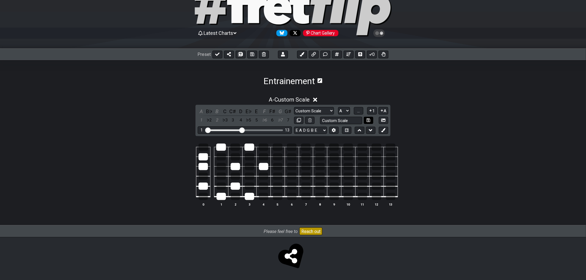
click at [367, 120] on icon at bounding box center [369, 120] width 4 height 4
click at [253, 150] on div at bounding box center [249, 147] width 10 height 7
drag, startPoint x: 269, startPoint y: 172, endPoint x: 258, endPoint y: 172, distance: 10.5
click at [268, 172] on td at bounding box center [263, 172] width 14 height 10
click at [263, 167] on div at bounding box center [263, 166] width 9 height 7
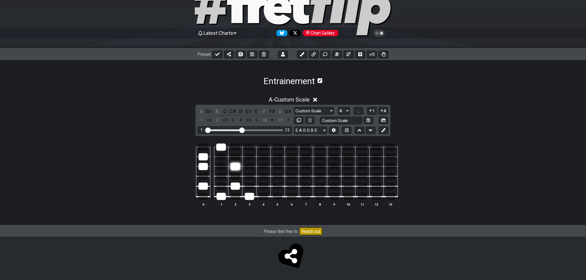
click at [236, 165] on div at bounding box center [235, 166] width 9 height 7
click at [248, 196] on div at bounding box center [249, 196] width 9 height 7
click at [235, 189] on div at bounding box center [235, 186] width 9 height 7
click at [223, 197] on div at bounding box center [220, 196] width 9 height 7
click at [200, 186] on div at bounding box center [202, 186] width 9 height 7
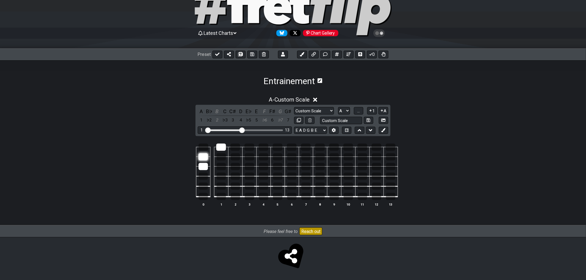
drag, startPoint x: 203, startPoint y: 166, endPoint x: 204, endPoint y: 160, distance: 6.5
click at [203, 165] on div at bounding box center [202, 166] width 9 height 7
drag, startPoint x: 204, startPoint y: 156, endPoint x: 217, endPoint y: 153, distance: 13.6
click at [205, 156] on div at bounding box center [202, 156] width 9 height 7
click at [218, 153] on div at bounding box center [220, 156] width 9 height 7
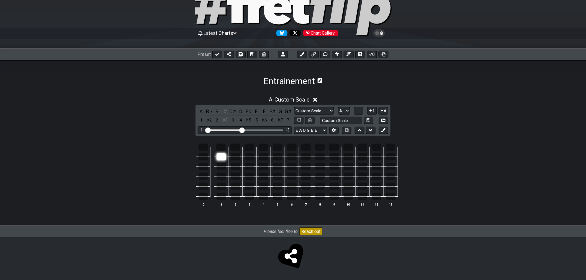
drag, startPoint x: 219, startPoint y: 148, endPoint x: 223, endPoint y: 158, distance: 10.8
click at [220, 149] on div at bounding box center [221, 147] width 10 height 7
drag, startPoint x: 223, startPoint y: 158, endPoint x: 237, endPoint y: 155, distance: 14.7
click at [223, 158] on div at bounding box center [220, 156] width 9 height 7
click at [201, 148] on div at bounding box center [203, 147] width 10 height 7
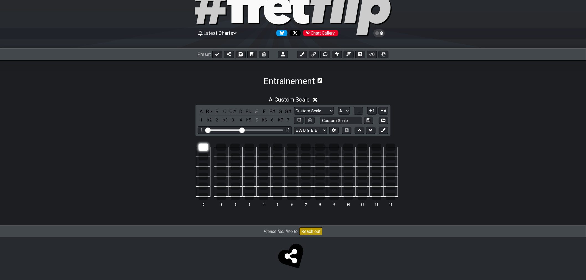
click at [202, 148] on div at bounding box center [203, 147] width 10 height 7
click at [203, 195] on div at bounding box center [202, 196] width 9 height 7
click at [200, 153] on div at bounding box center [202, 156] width 9 height 7
click at [202, 147] on div at bounding box center [203, 147] width 10 height 7
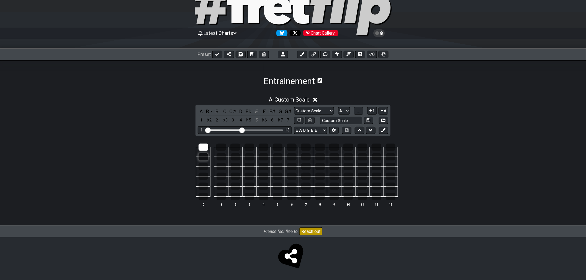
click at [203, 157] on div at bounding box center [202, 156] width 9 height 7
click at [203, 149] on div at bounding box center [203, 147] width 10 height 7
click at [203, 196] on div at bounding box center [202, 196] width 9 height 7
click at [201, 149] on div at bounding box center [203, 147] width 10 height 7
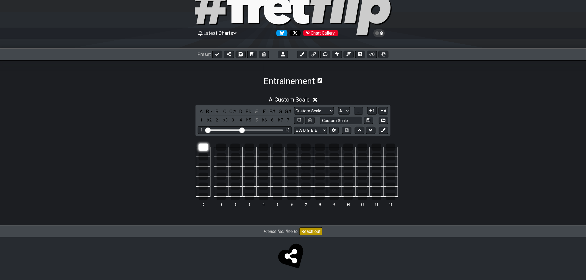
click at [202, 148] on div at bounding box center [203, 147] width 10 height 7
drag, startPoint x: 205, startPoint y: 195, endPoint x: 204, endPoint y: 170, distance: 25.5
click at [205, 195] on div at bounding box center [202, 196] width 9 height 7
click at [202, 151] on td at bounding box center [203, 152] width 14 height 10
click at [205, 146] on div at bounding box center [203, 147] width 10 height 7
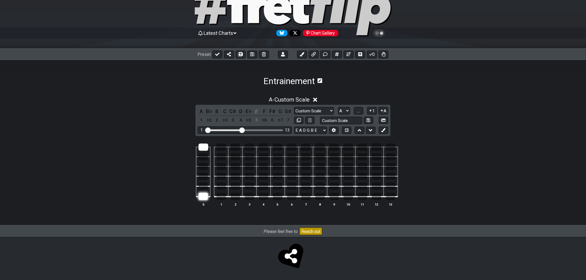
click at [202, 197] on div at bounding box center [202, 196] width 9 height 7
click at [205, 150] on td at bounding box center [203, 152] width 14 height 10
click at [205, 149] on div at bounding box center [203, 147] width 10 height 7
